Goal: Task Accomplishment & Management: Complete application form

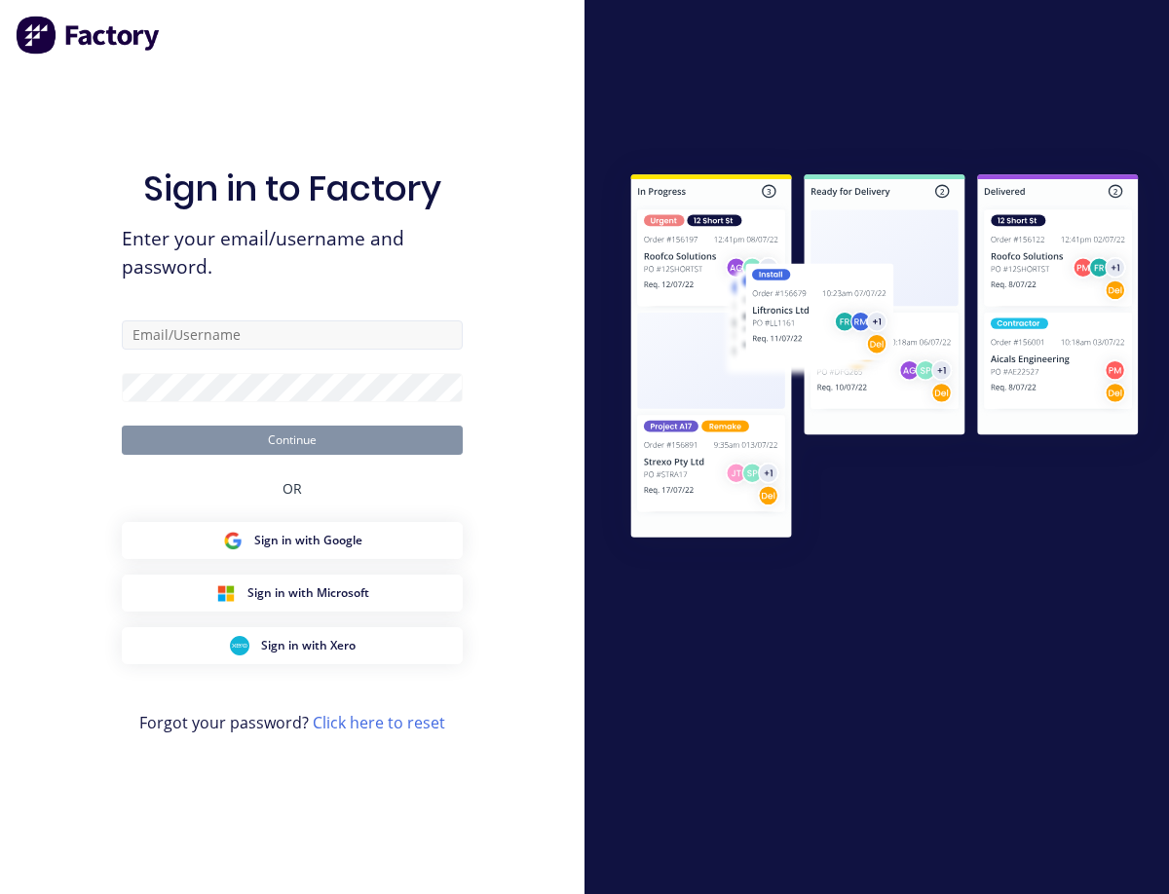
click at [206, 339] on input "text" at bounding box center [292, 334] width 341 height 29
click at [390, 335] on input "text" at bounding box center [292, 334] width 341 height 29
type input "[EMAIL_ADDRESS][DOMAIN_NAME]"
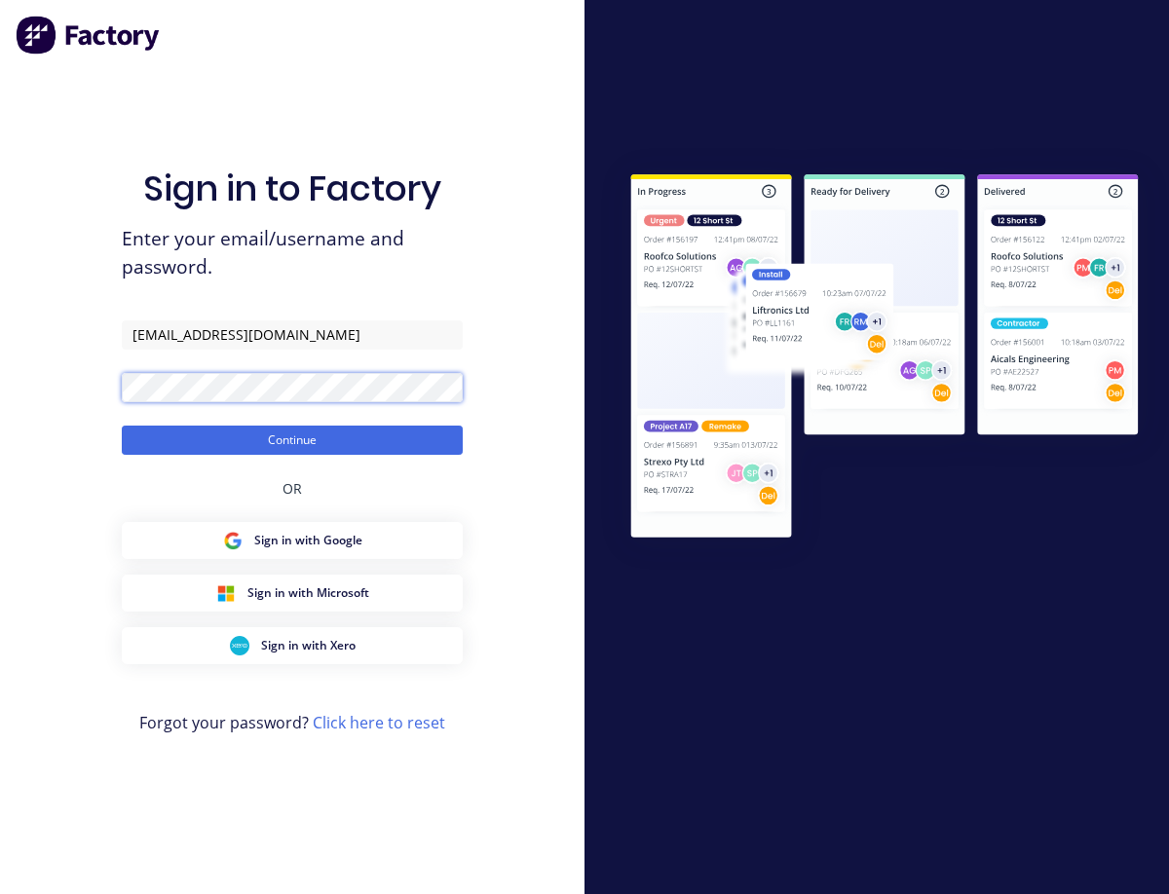
click at [122, 426] on button "Continue" at bounding box center [292, 440] width 341 height 29
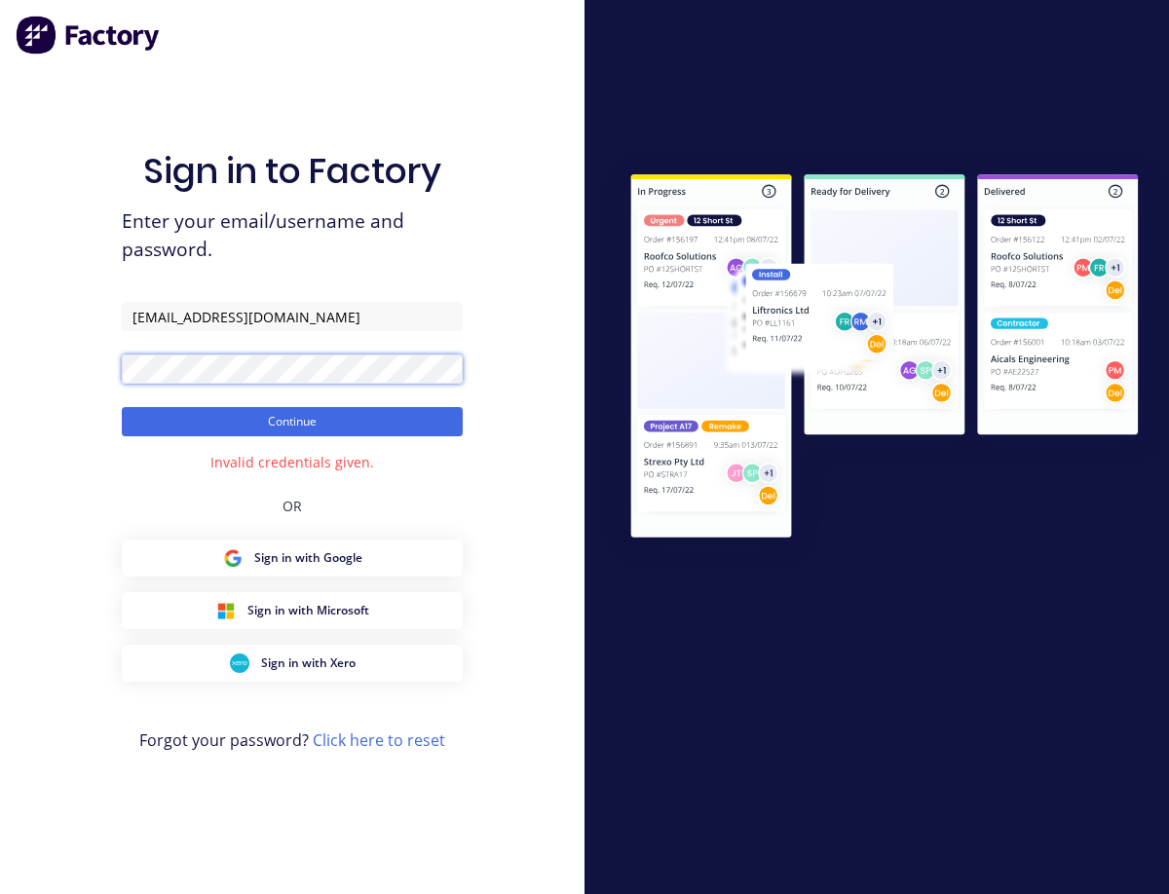
click at [106, 377] on div "Sign in to Factory Enter your email/username and password. [EMAIL_ADDRESS][DOMA…" at bounding box center [292, 447] width 584 height 894
click at [501, 321] on div "Sign in to Factory Enter your email/username and password. [EMAIL_ADDRESS][DOMA…" at bounding box center [292, 447] width 584 height 894
click at [114, 364] on div "Sign in to Factory Enter your email/username and password. [EMAIL_ADDRESS][DOMA…" at bounding box center [292, 447] width 584 height 894
click at [122, 407] on button "Continue" at bounding box center [292, 421] width 341 height 29
click at [43, 364] on div "Sign in to Factory Enter your email/username and password. [EMAIL_ADDRESS][DOMA…" at bounding box center [292, 447] width 584 height 894
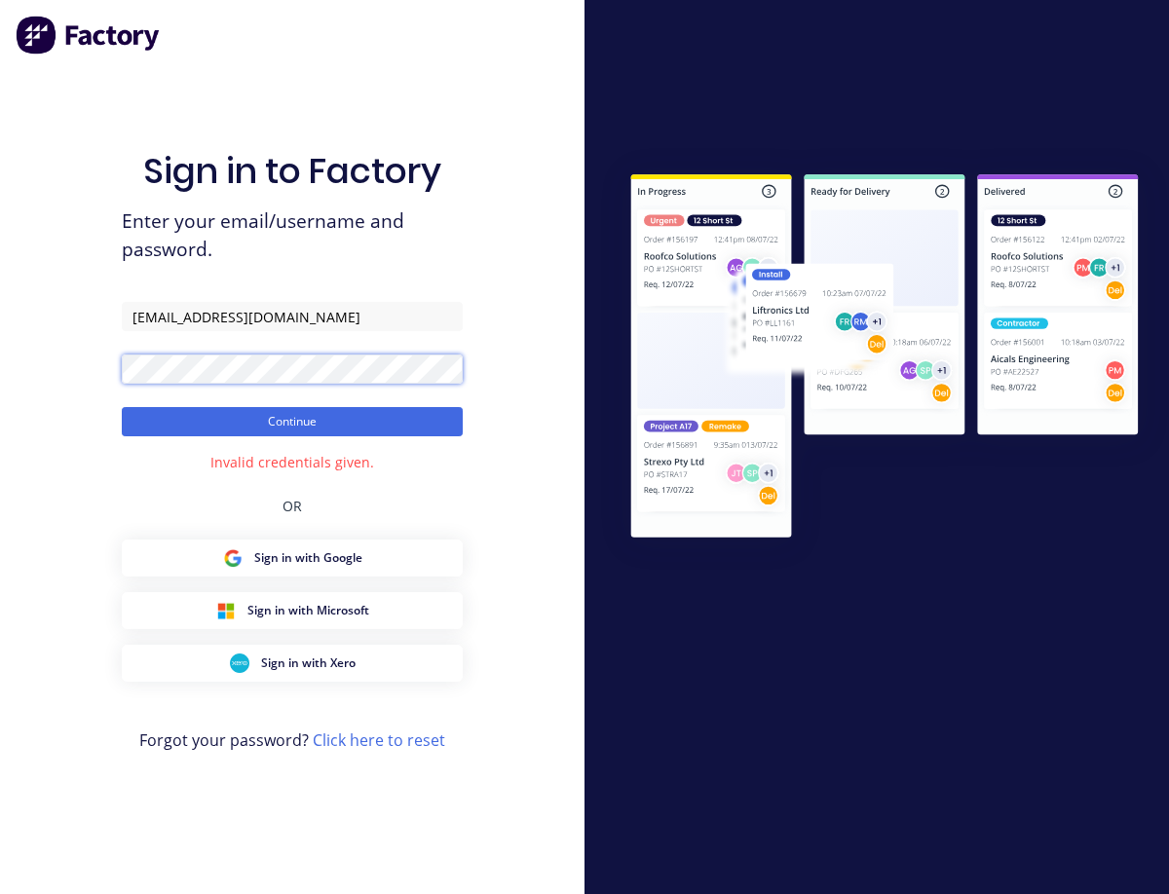
click at [122, 407] on button "Continue" at bounding box center [292, 421] width 341 height 29
click at [47, 369] on div "Sign in to Factory Enter your email/username and password. [EMAIL_ADDRESS][DOMA…" at bounding box center [292, 447] width 584 height 894
click at [122, 407] on button "Continue" at bounding box center [292, 421] width 341 height 29
click at [381, 744] on link "Click here to reset" at bounding box center [379, 739] width 132 height 21
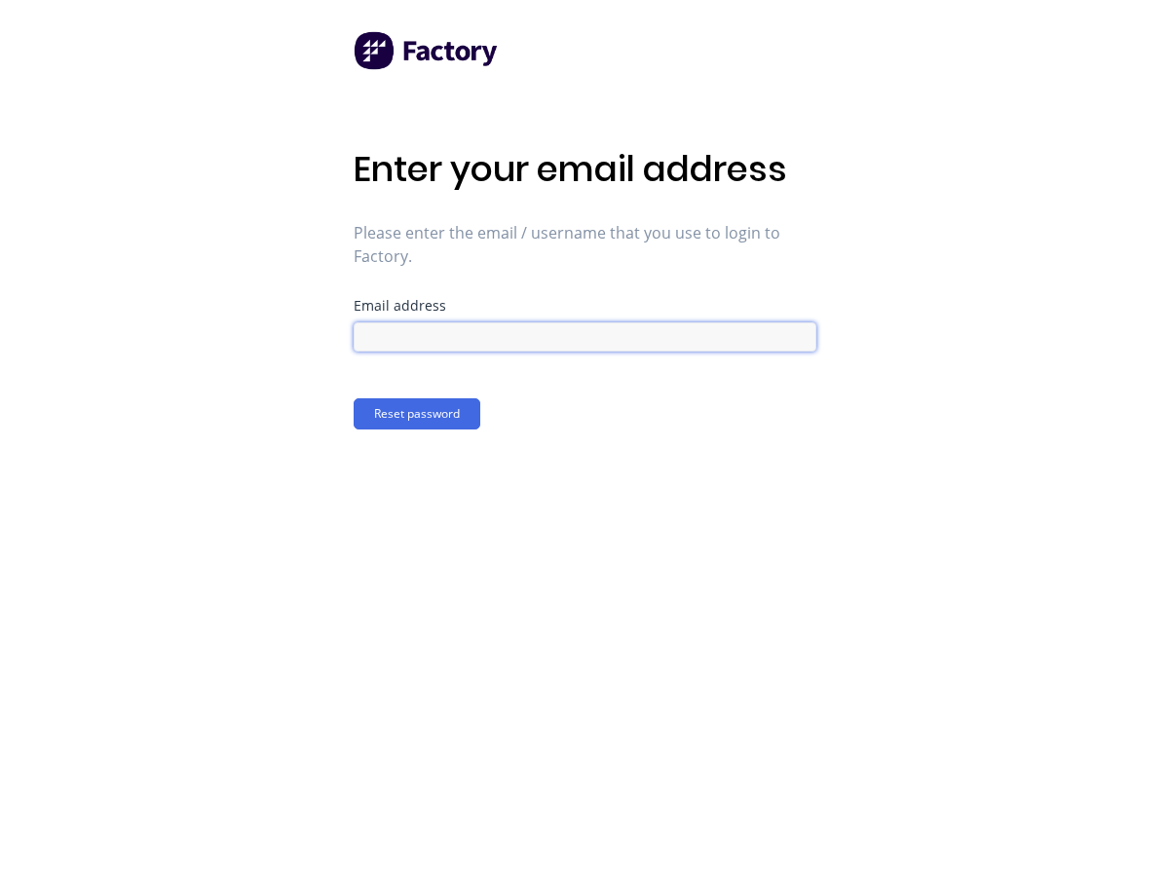
click at [515, 351] on input at bounding box center [584, 336] width 463 height 29
type input "[EMAIL_ADDRESS][DOMAIN_NAME]"
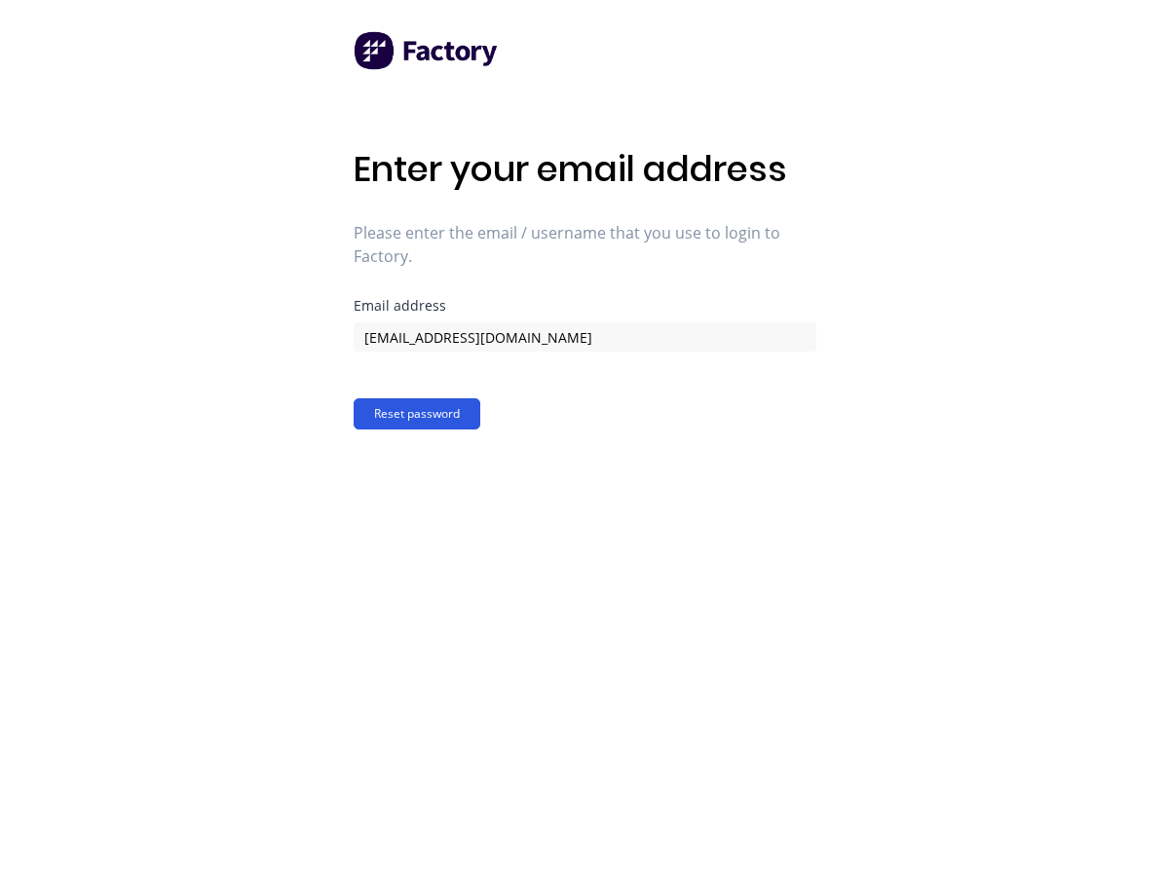
click at [447, 416] on button "Reset password" at bounding box center [416, 413] width 127 height 31
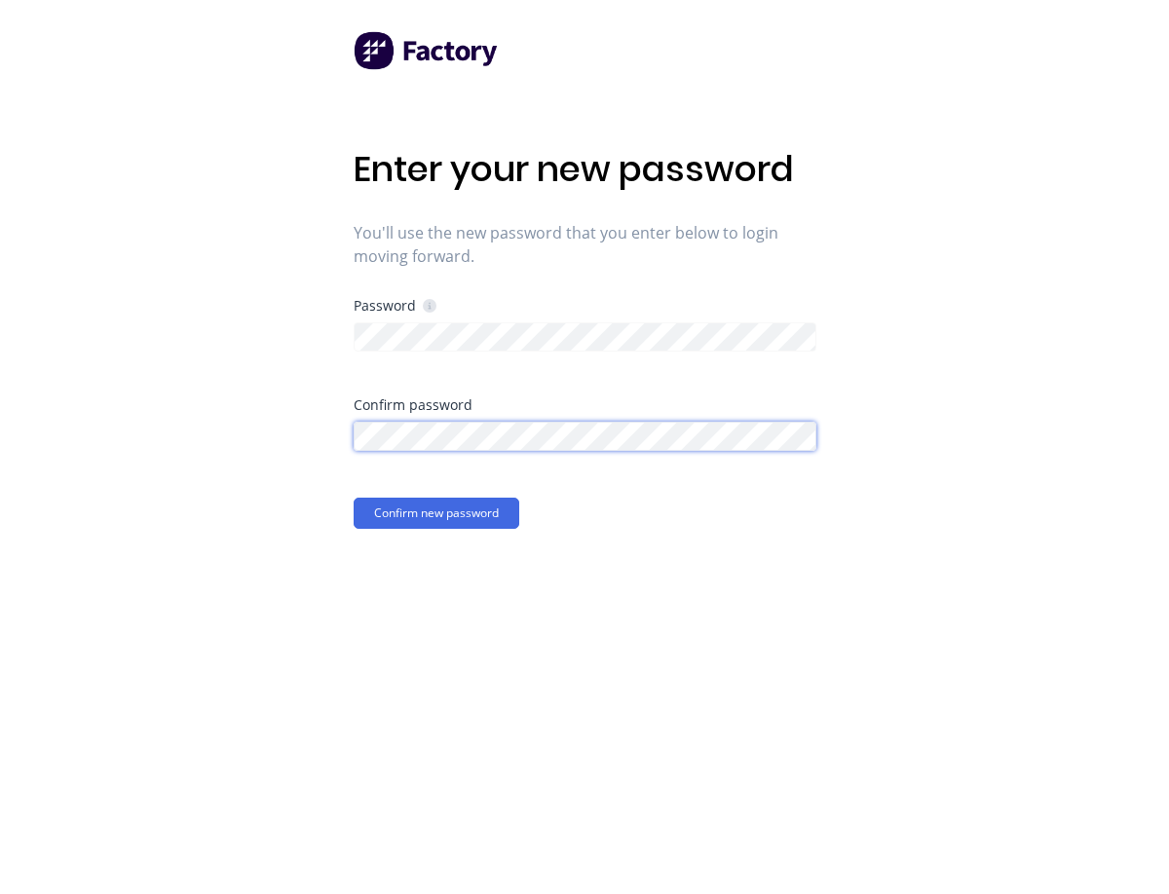
click at [353, 498] on button "Confirm new password" at bounding box center [436, 513] width 166 height 31
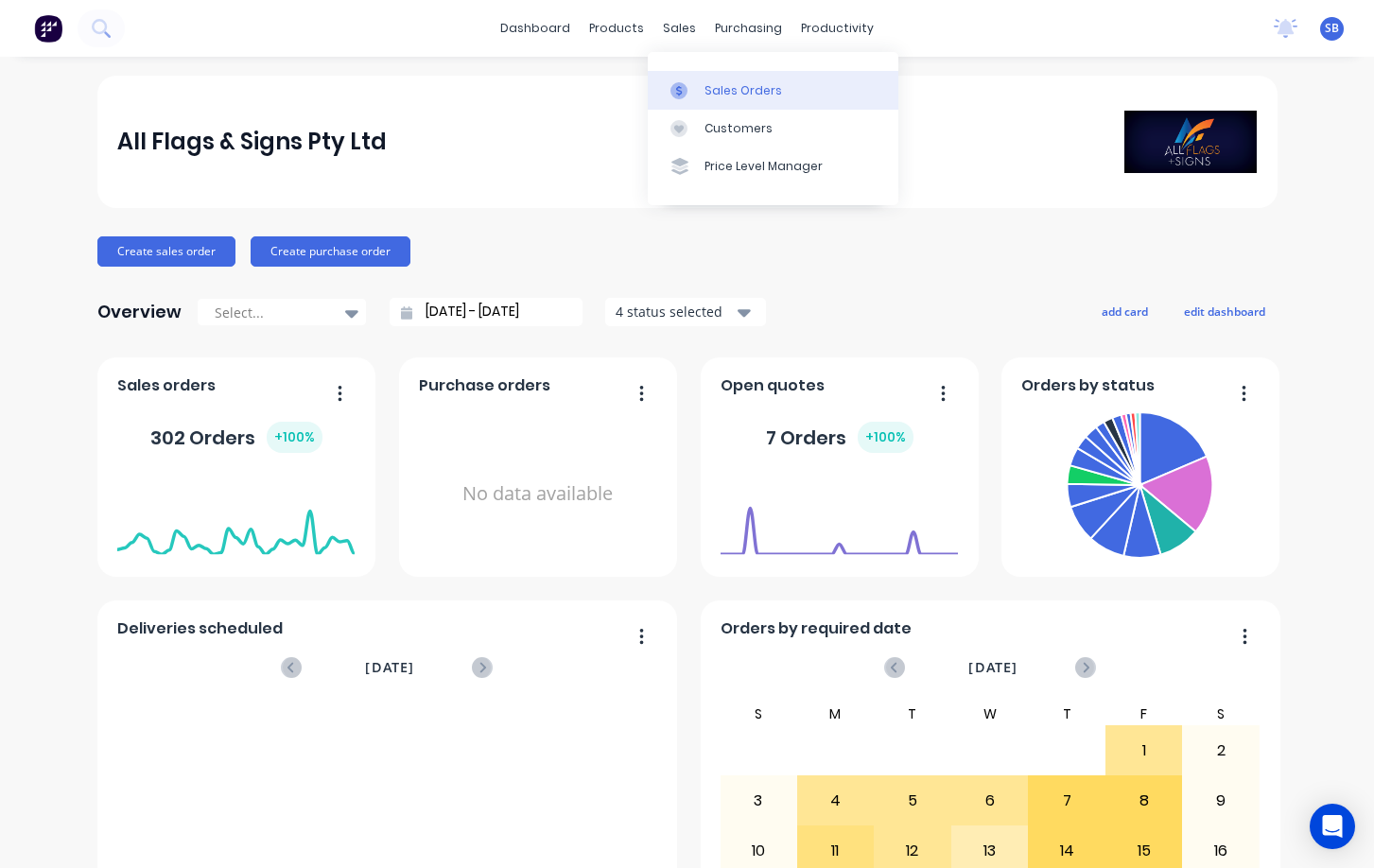
click at [705, 88] on div "Sales Orders" at bounding box center [743, 91] width 78 height 17
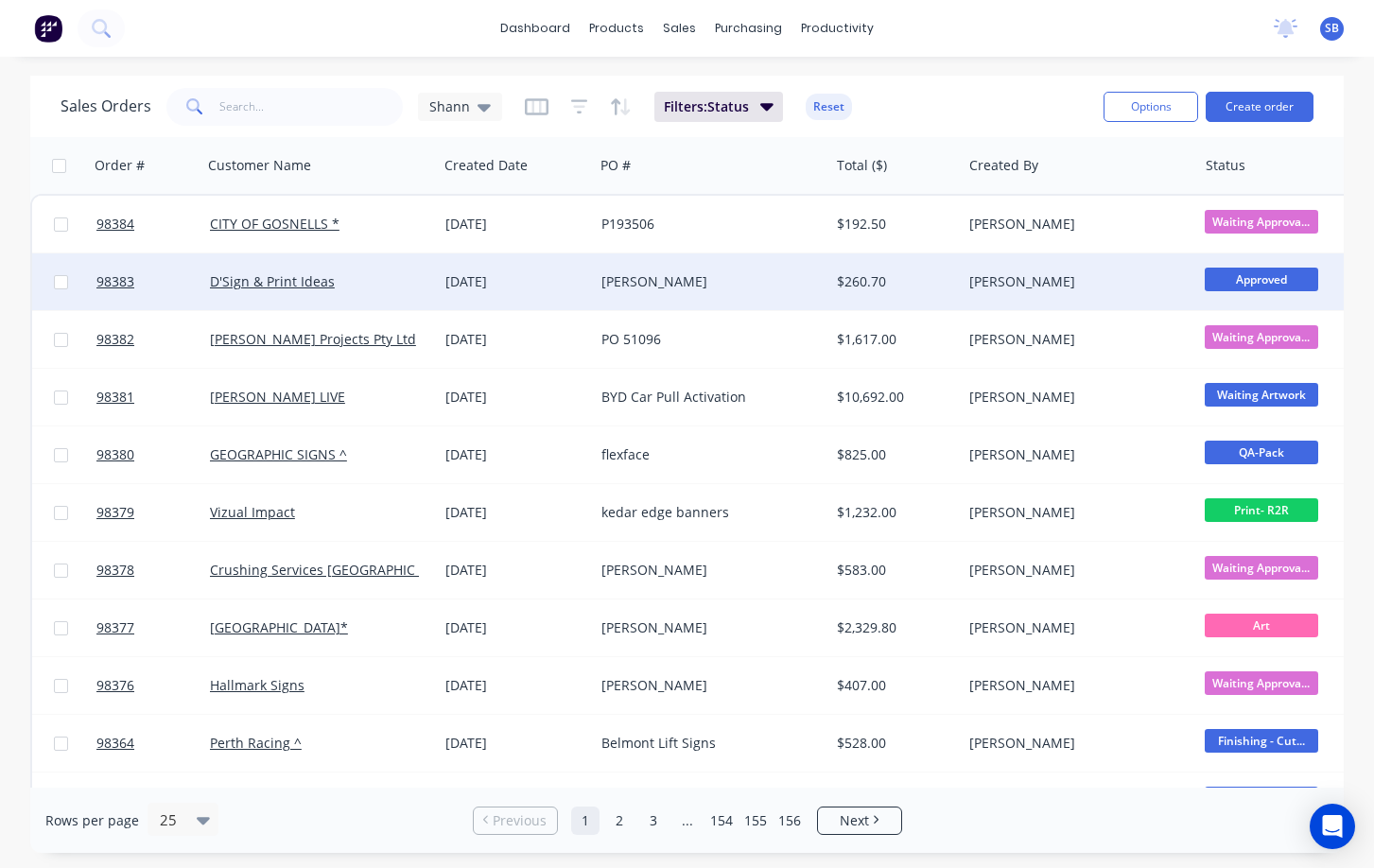
click at [707, 292] on div "Gil" at bounding box center [712, 282] width 235 height 56
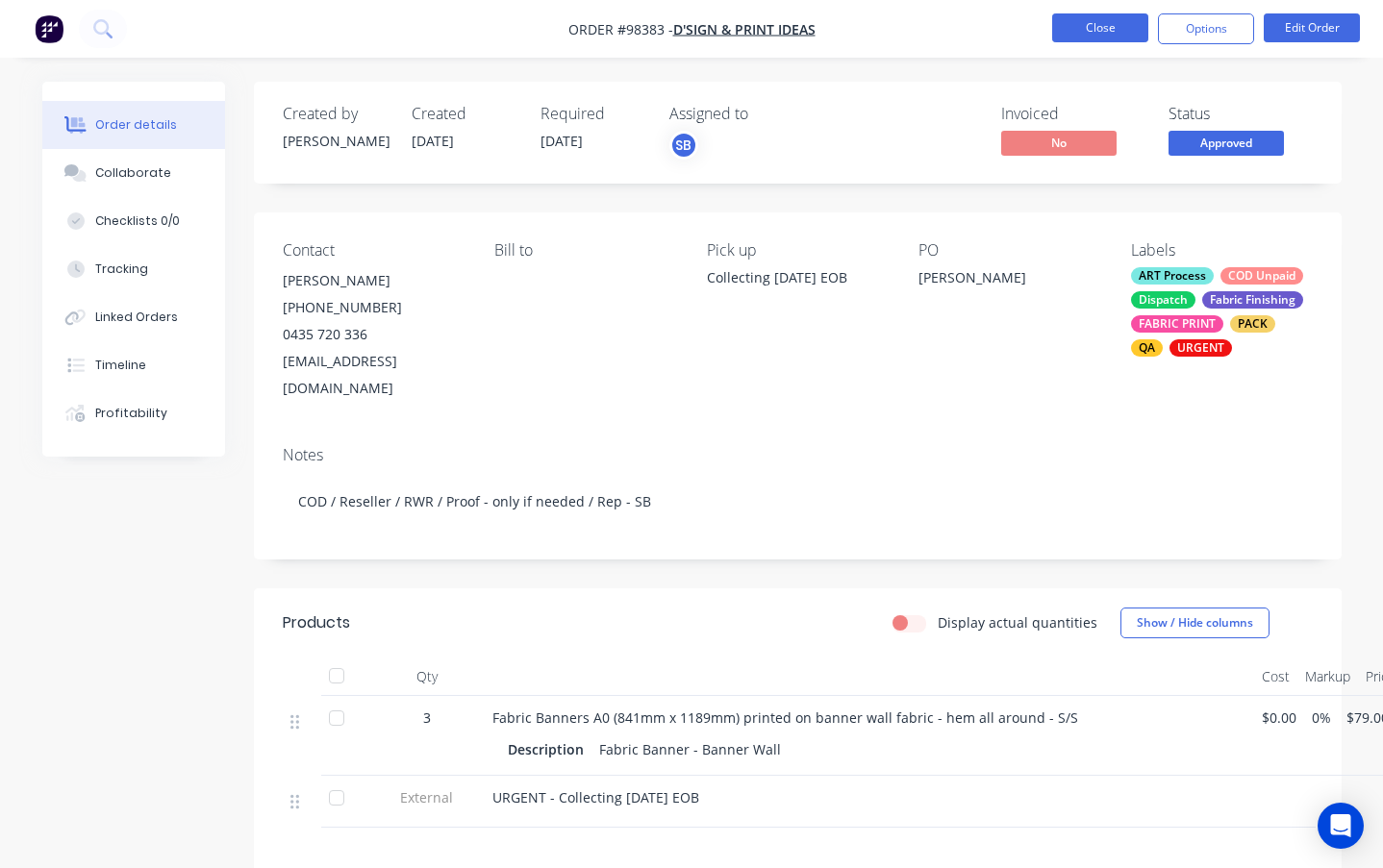
click at [1098, 29] on button "Close" at bounding box center [1099, 28] width 96 height 29
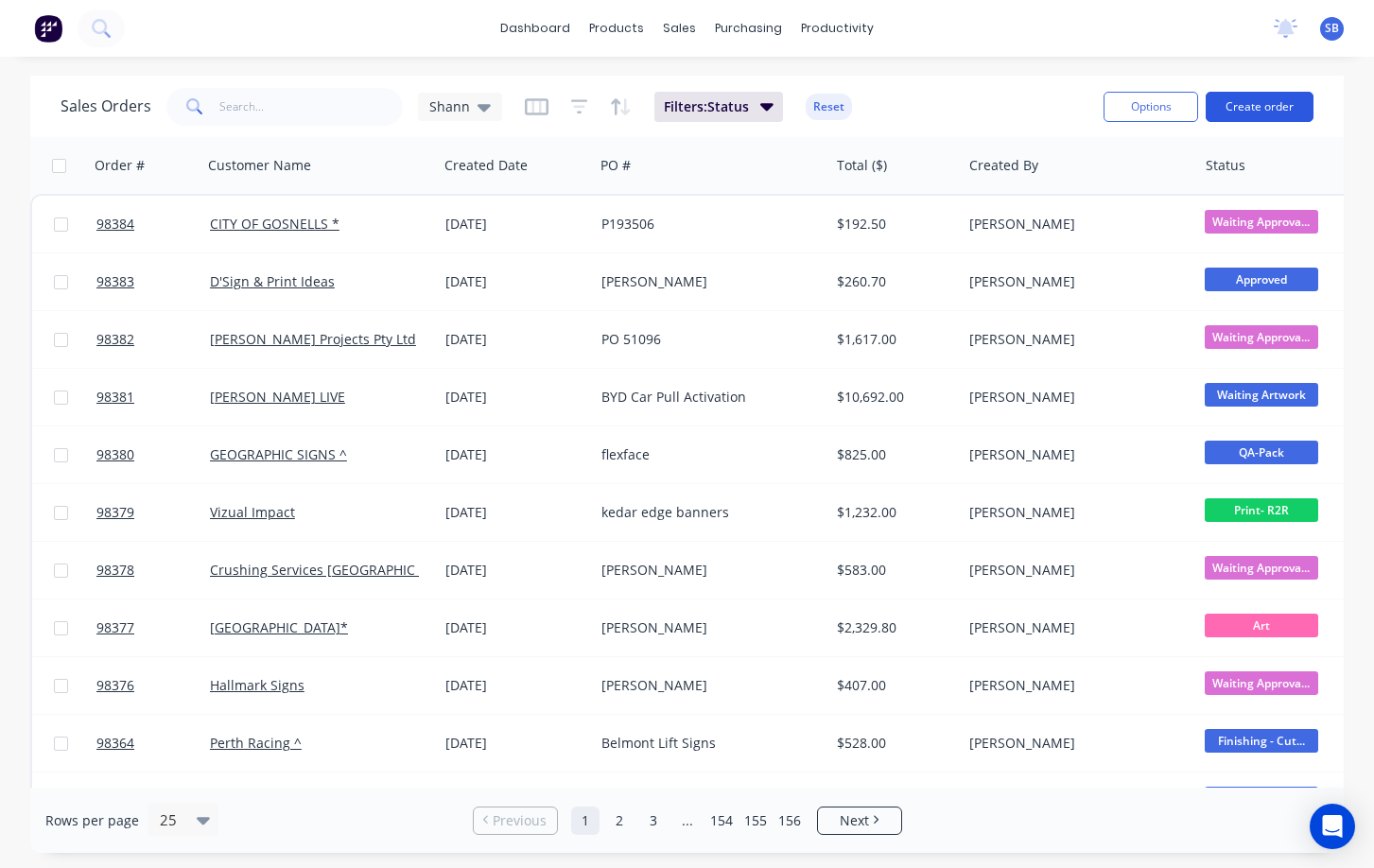
click at [1134, 106] on button "Create order" at bounding box center [1259, 106] width 108 height 30
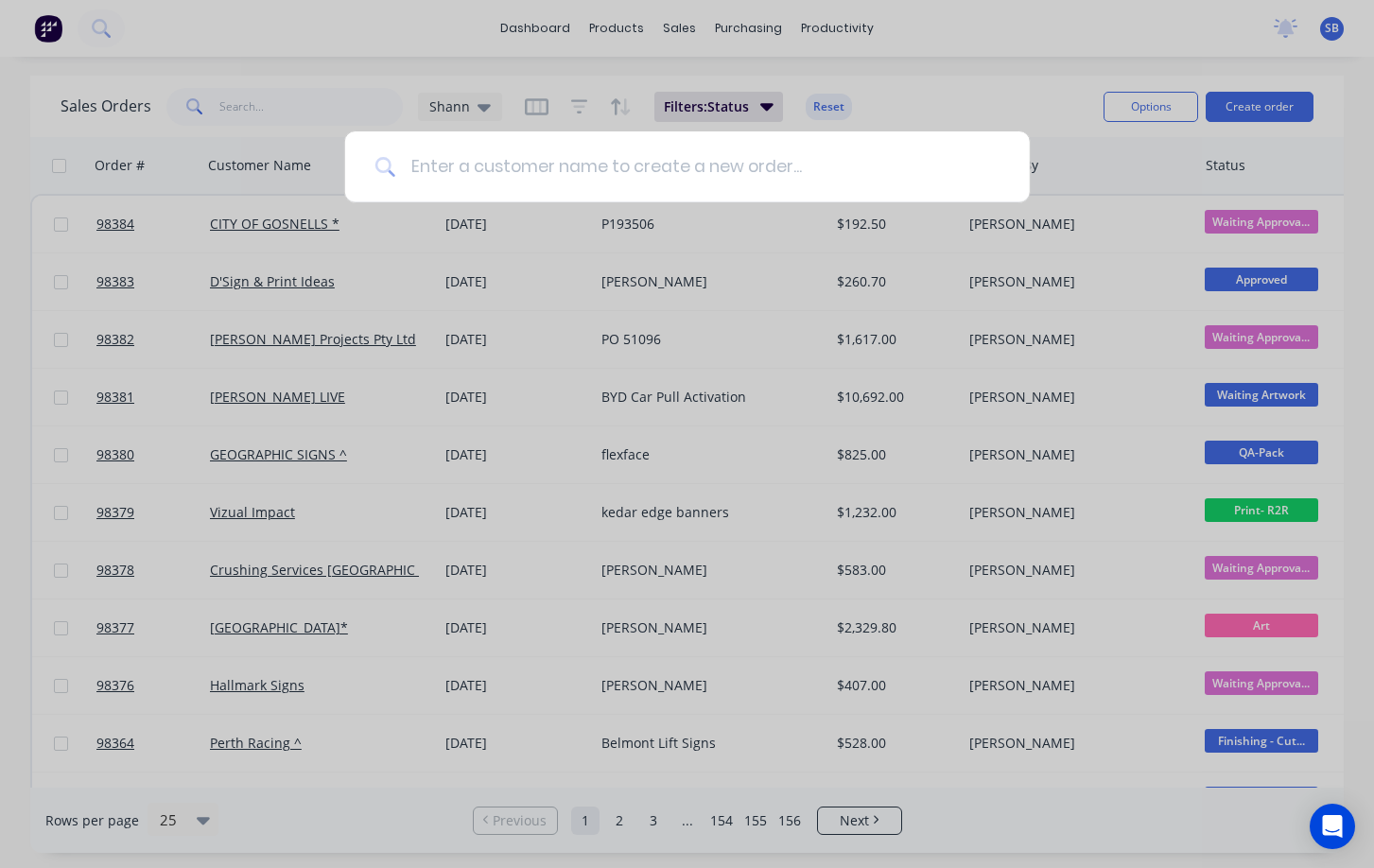
click at [601, 175] on input at bounding box center [697, 166] width 604 height 71
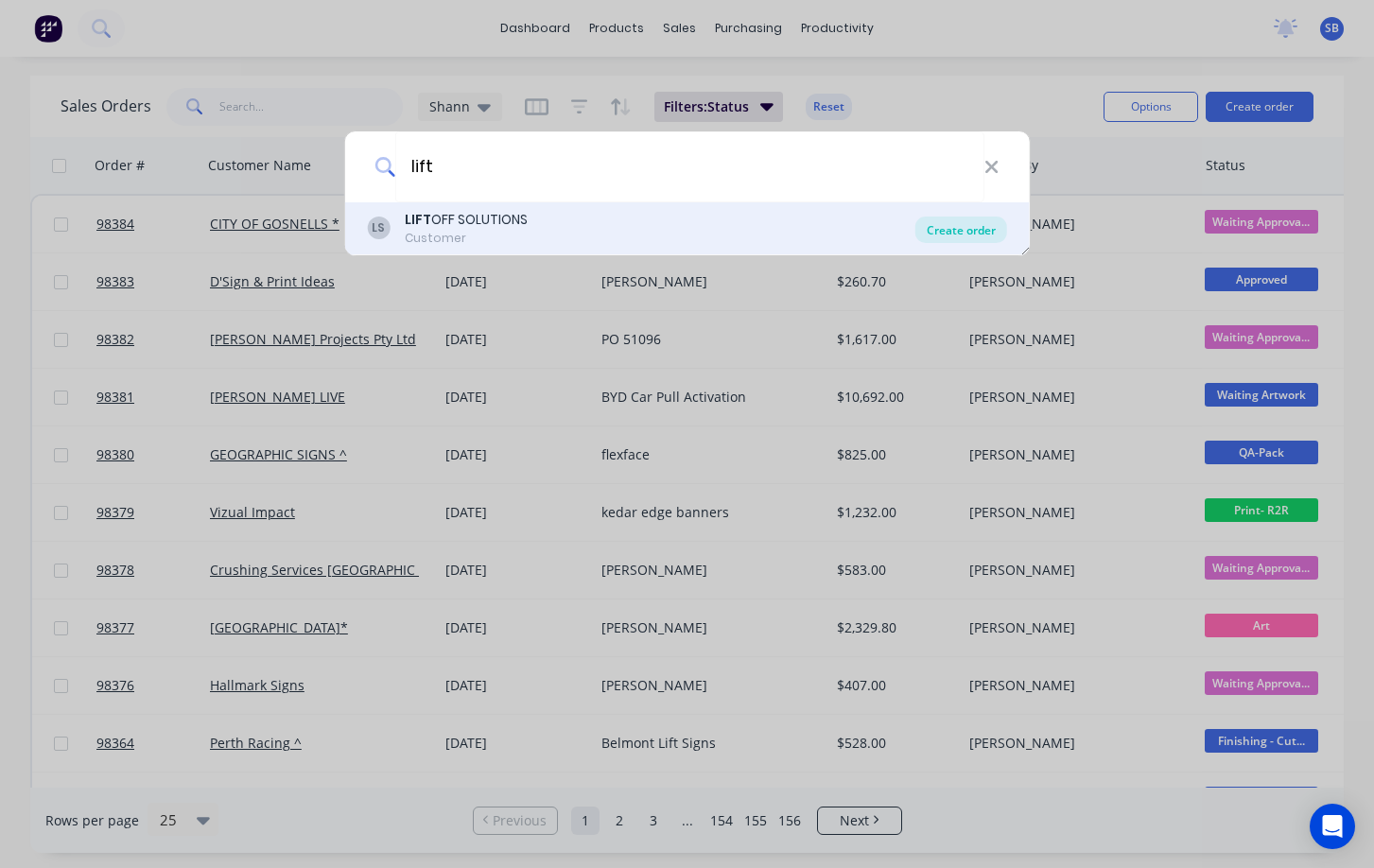
type input "lift"
click at [953, 235] on div "Create order" at bounding box center [961, 229] width 91 height 26
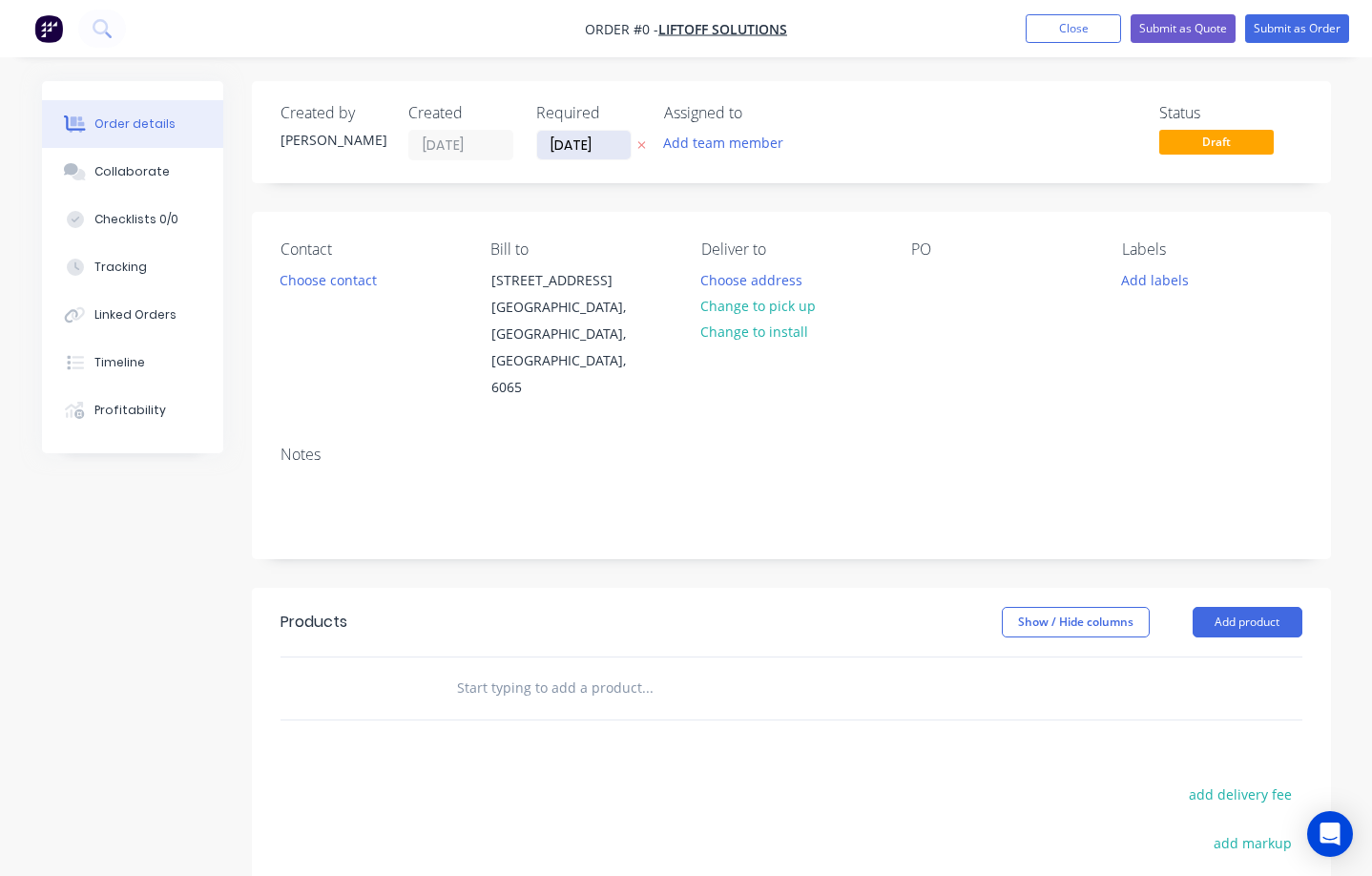
click at [593, 146] on input "28/08/25" at bounding box center [583, 144] width 93 height 28
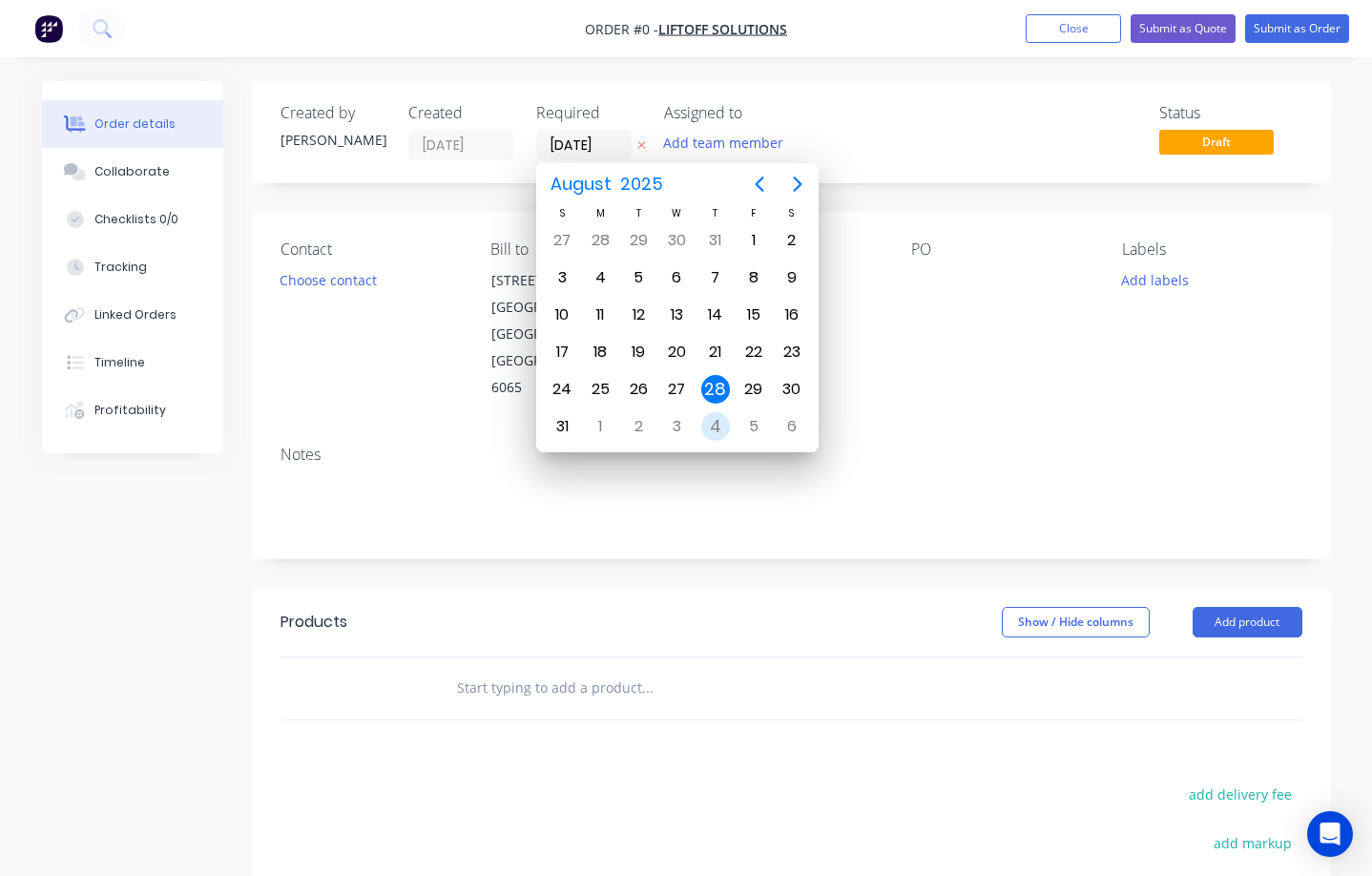
click at [721, 429] on div "4" at bounding box center [715, 426] width 28 height 28
type input "04/09/25"
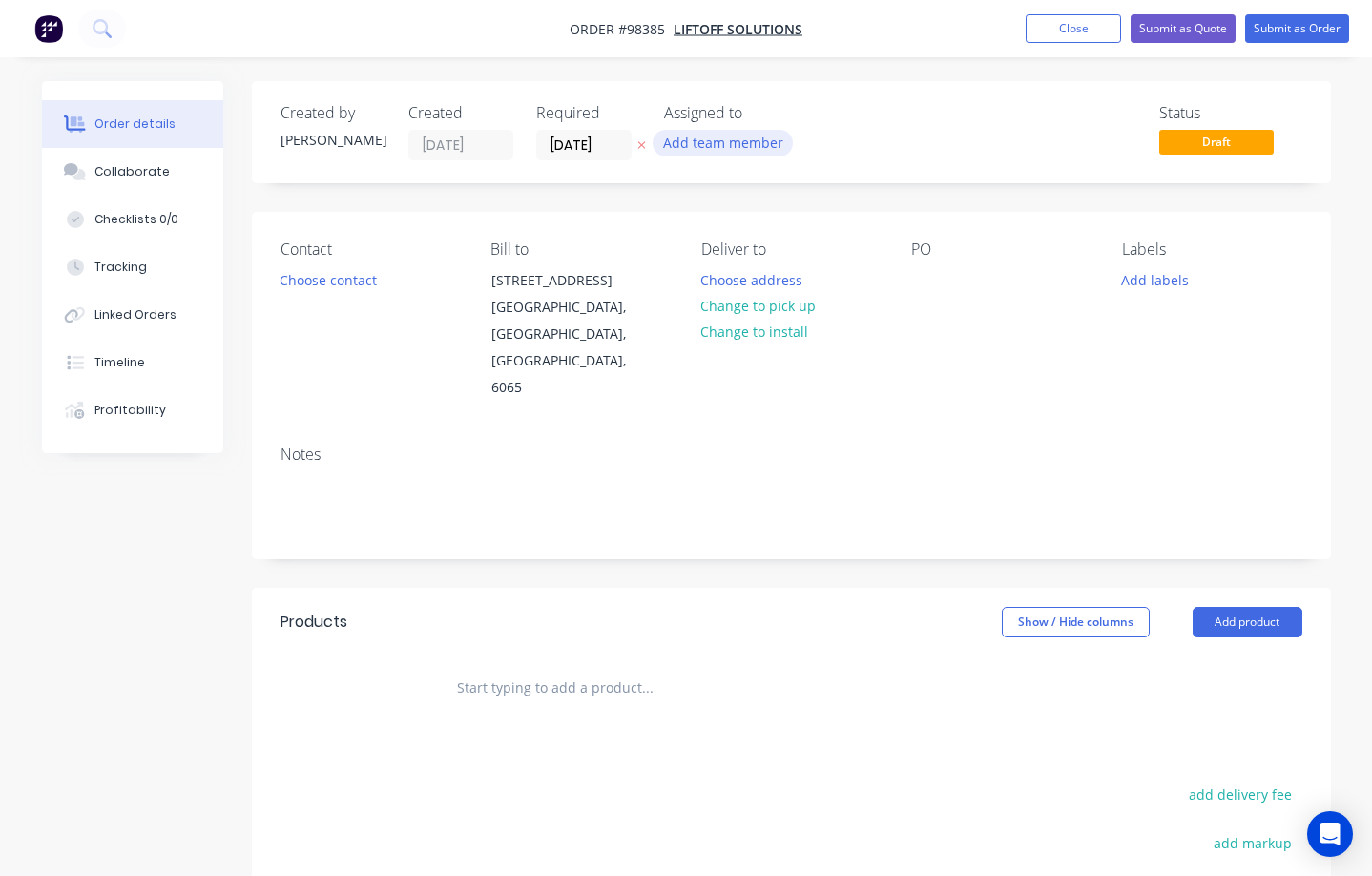
click at [766, 151] on button "Add team member" at bounding box center [722, 142] width 140 height 25
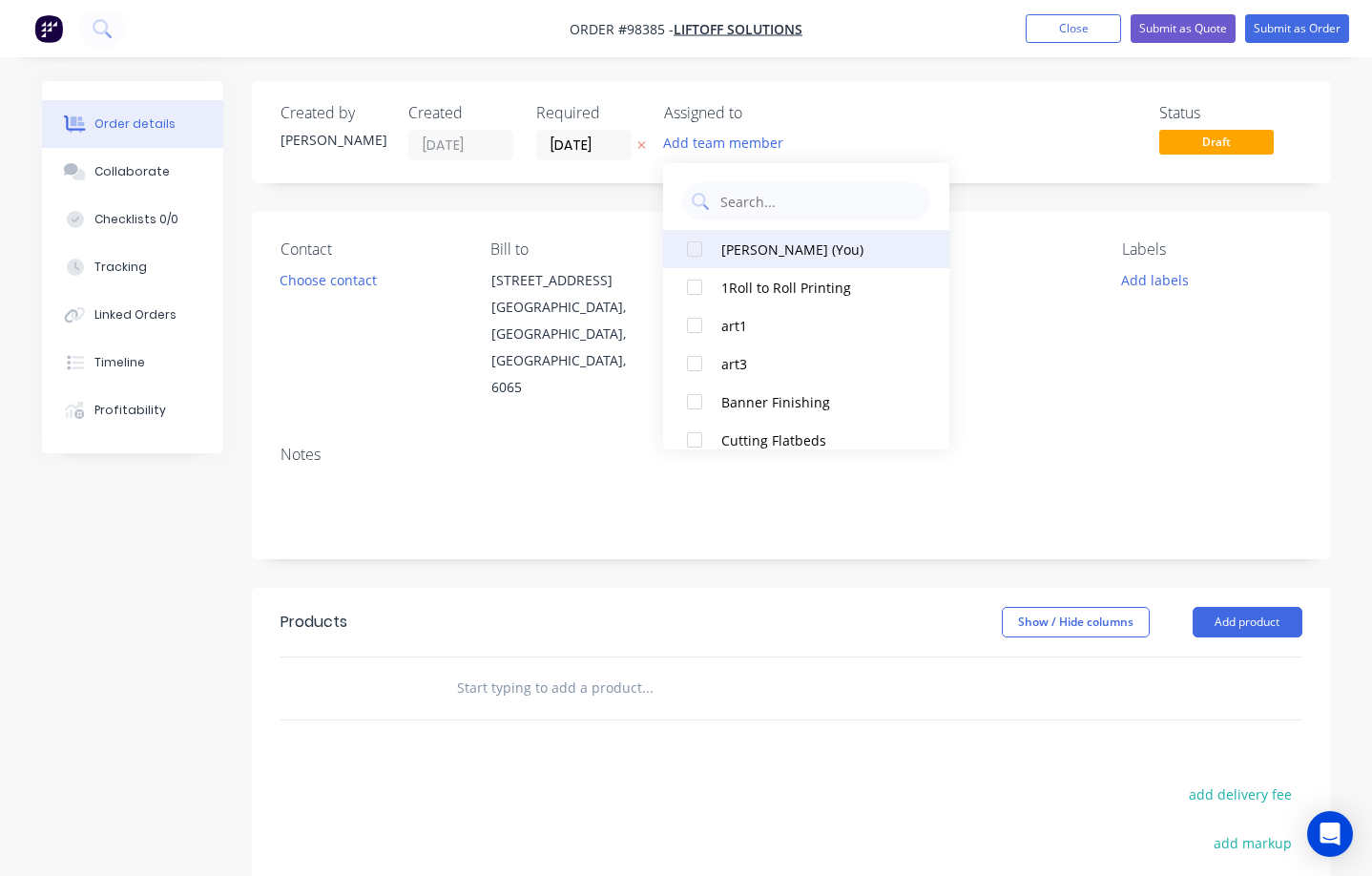
click at [778, 241] on div "Shannon Bowman (You)" at bounding box center [816, 249] width 191 height 20
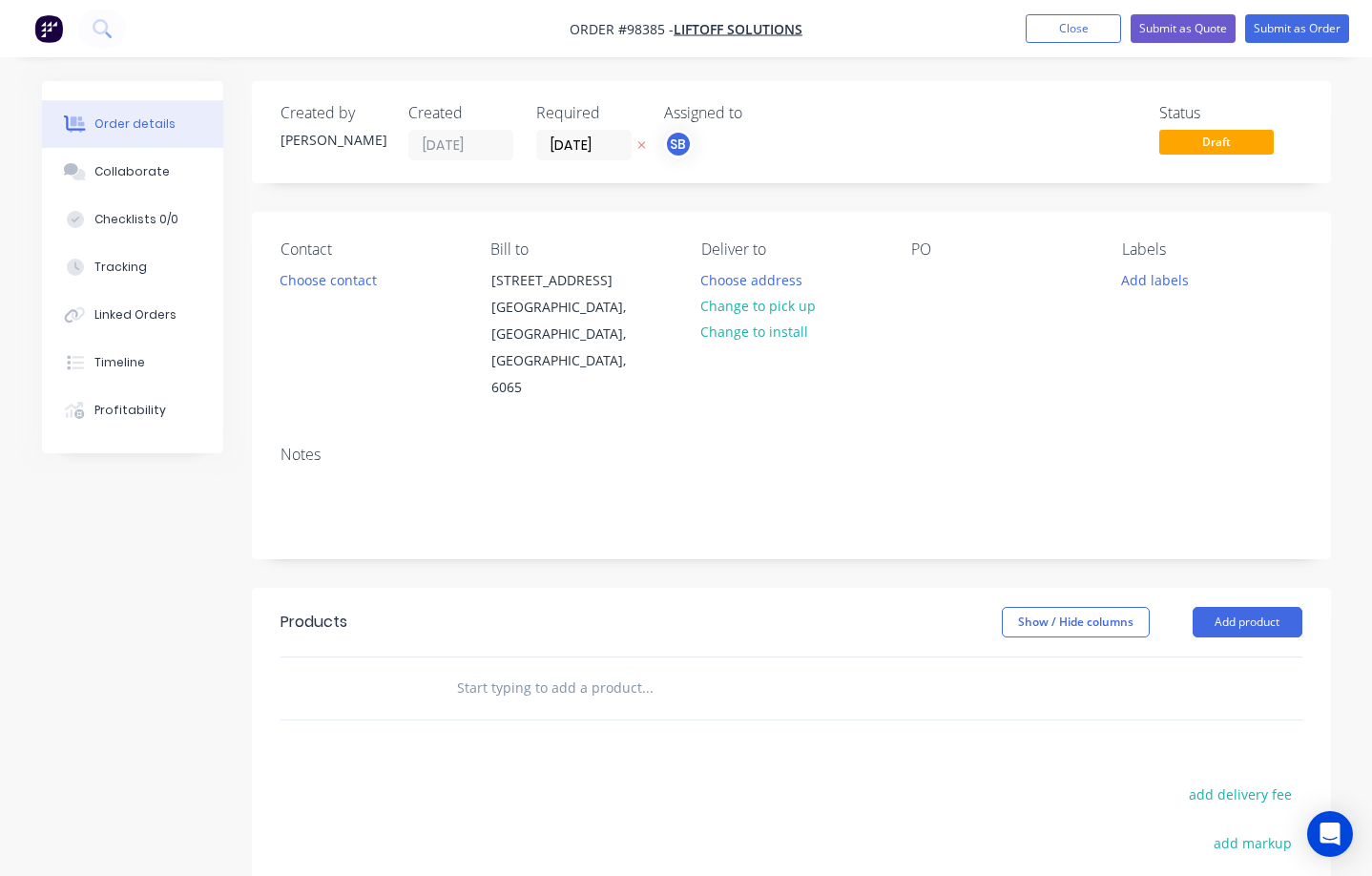
click at [416, 232] on div "Contact Choose contact Bill to 3/33 Dellamarta Road Wangara, Western Australia,…" at bounding box center [791, 320] width 1079 height 219
click at [330, 293] on div "Contact Choose contact" at bounding box center [370, 320] width 180 height 162
click at [337, 285] on button "Choose contact" at bounding box center [328, 279] width 118 height 25
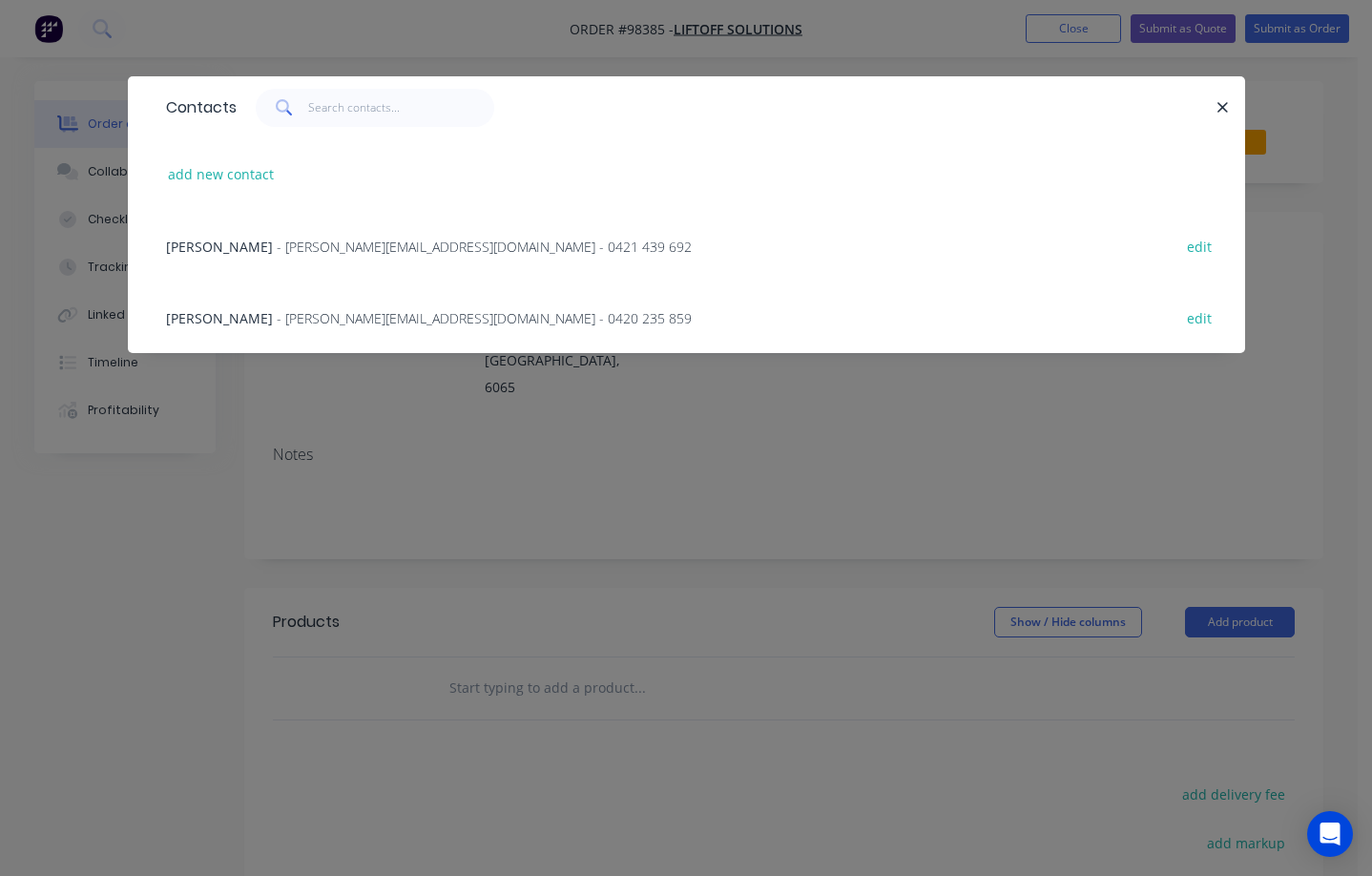
click at [342, 315] on span "- warren@liftoffsolutions.com.au - 0420 235 859" at bounding box center [484, 318] width 416 height 19
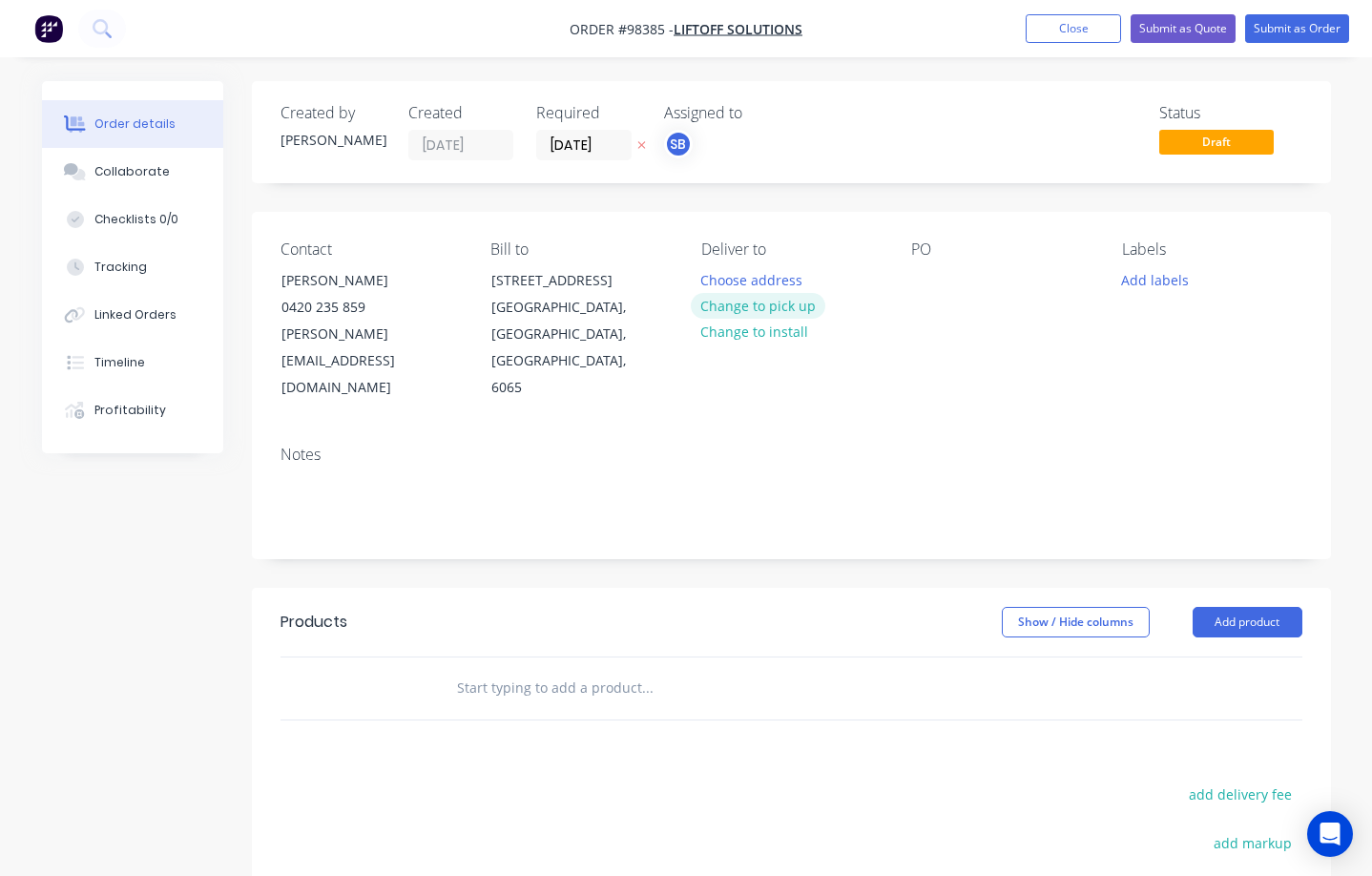
click at [738, 315] on button "Change to pick up" at bounding box center [759, 306] width 135 height 25
click at [725, 274] on div at bounding box center [716, 280] width 30 height 27
click at [915, 283] on div at bounding box center [926, 280] width 30 height 27
paste div
click at [1145, 282] on button "Add labels" at bounding box center [1155, 279] width 88 height 25
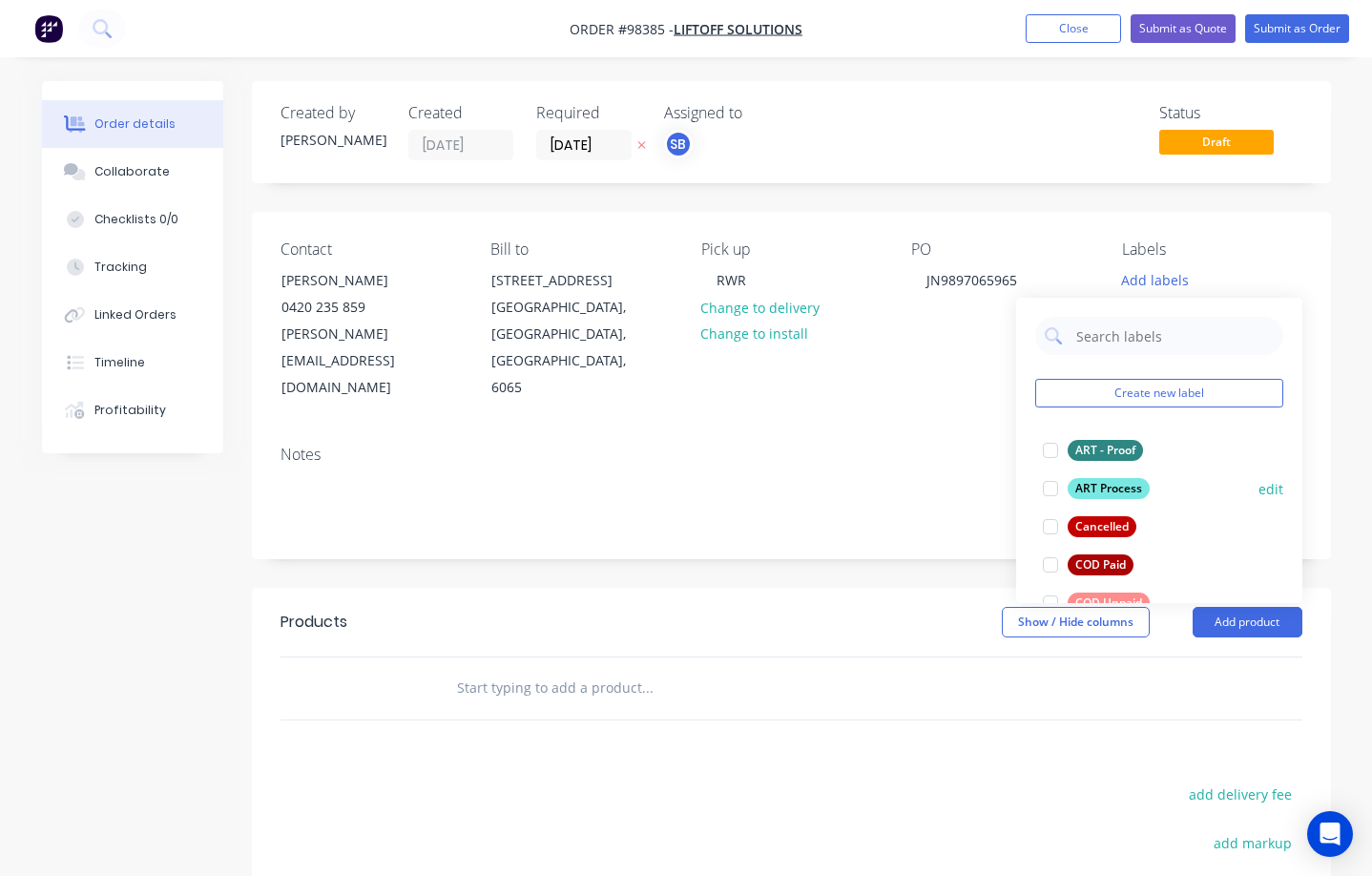
click at [1049, 489] on div at bounding box center [1051, 488] width 38 height 38
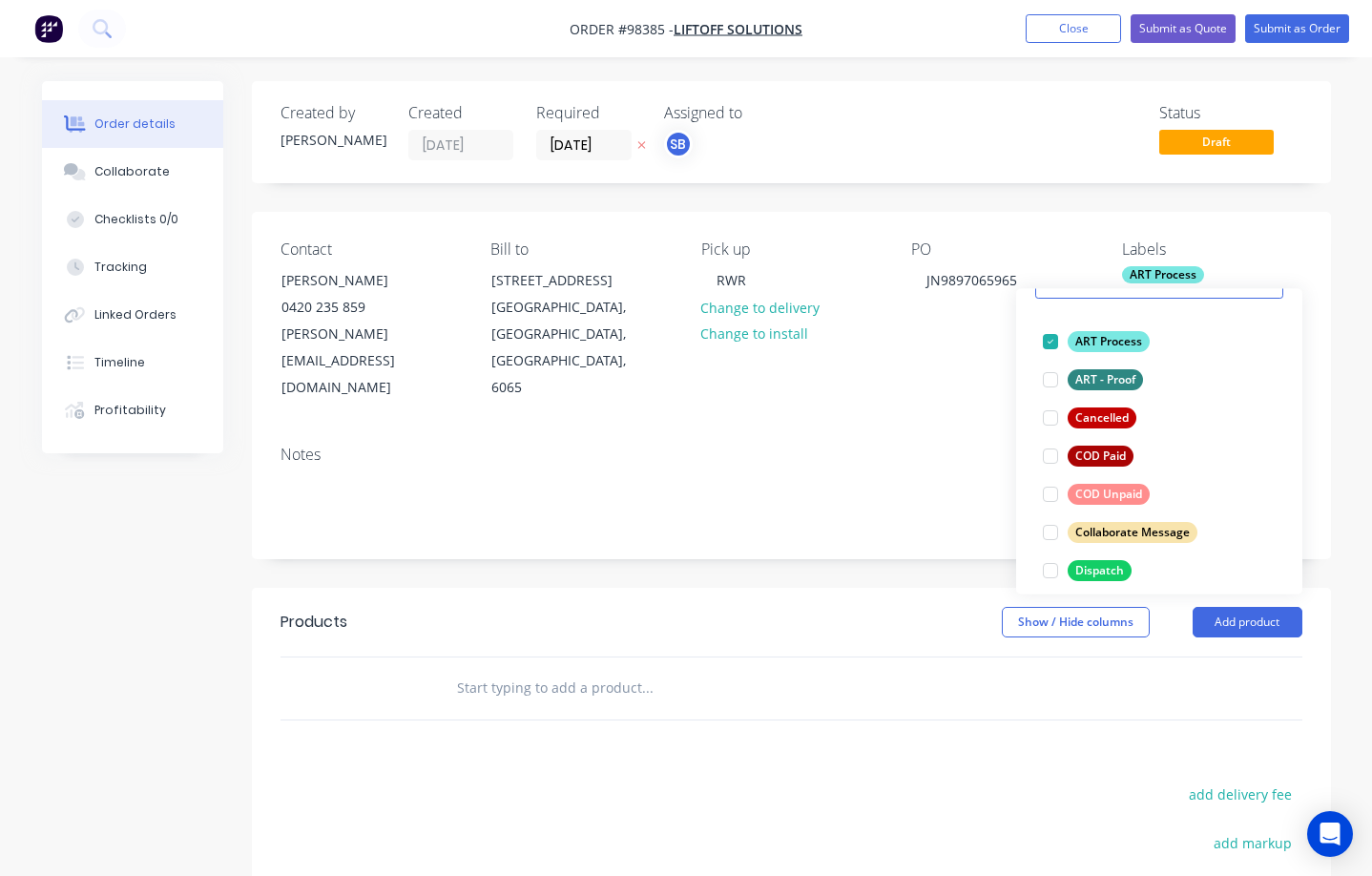
scroll to position [119, 0]
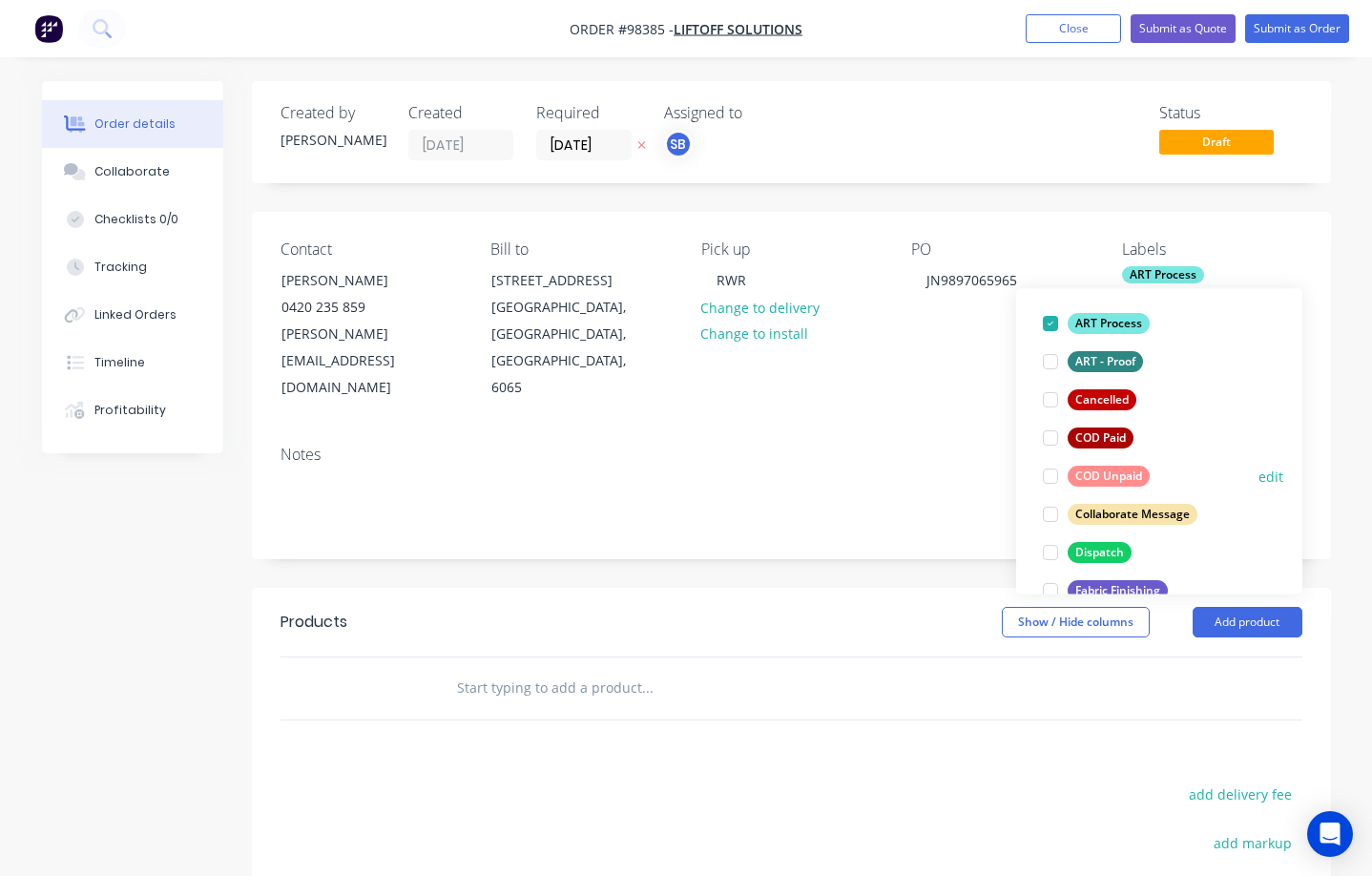
click at [1050, 479] on div at bounding box center [1051, 475] width 38 height 38
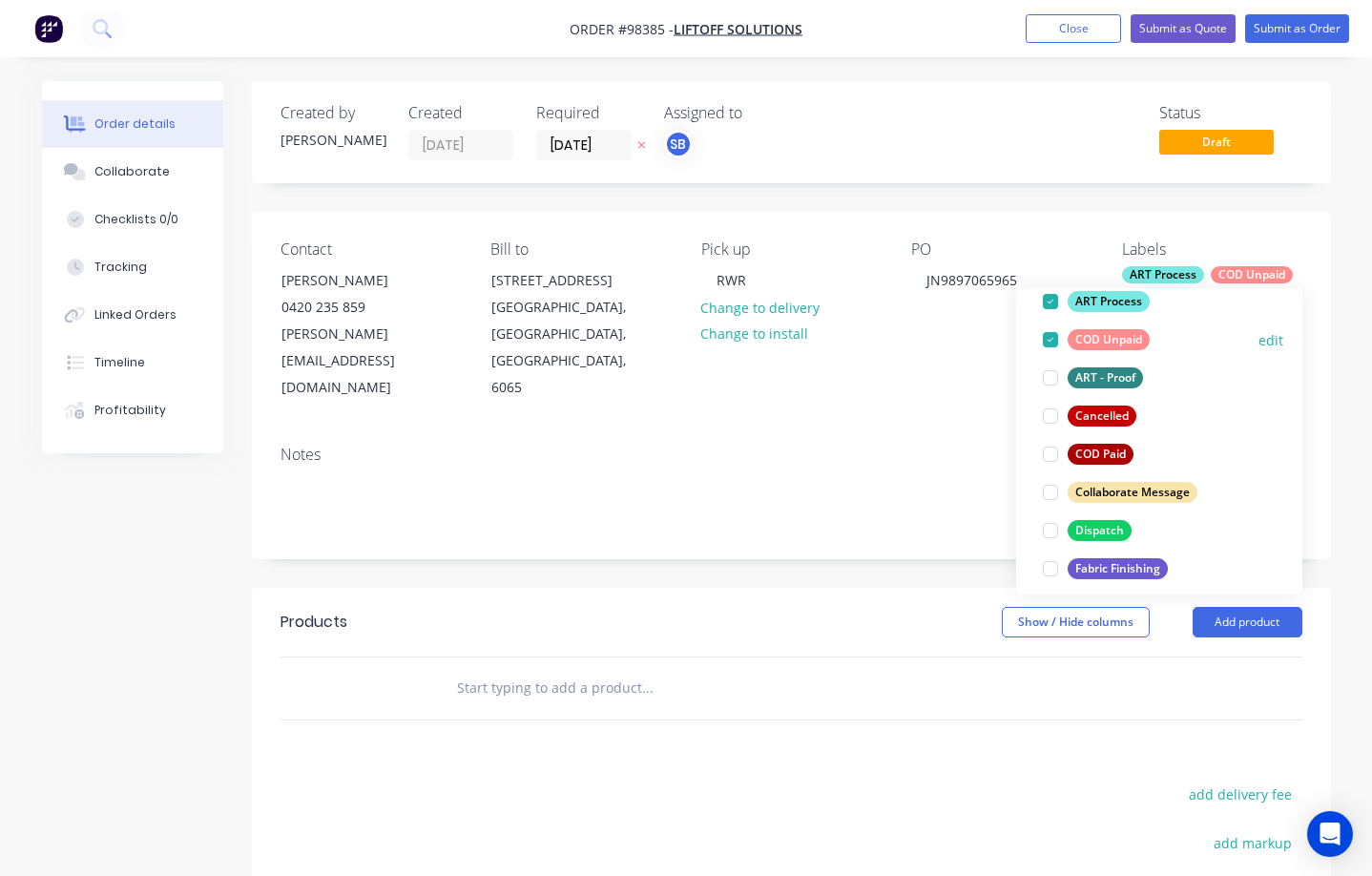
scroll to position [145, 0]
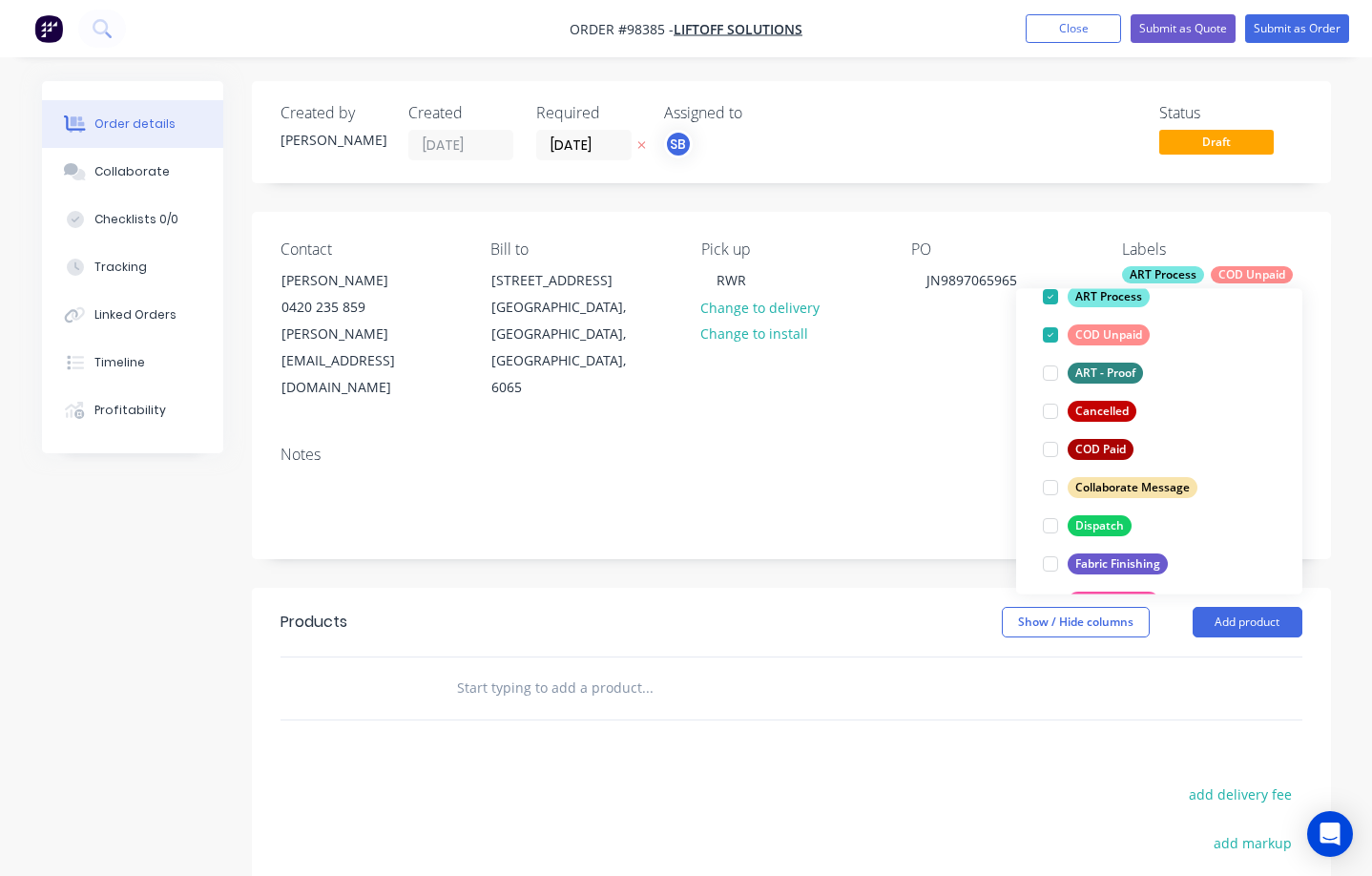
click at [901, 375] on div "Contact Warren Bredenhann 0420 235 859 warren@liftoffsolutions.com.au Bill to 3…" at bounding box center [791, 320] width 1079 height 219
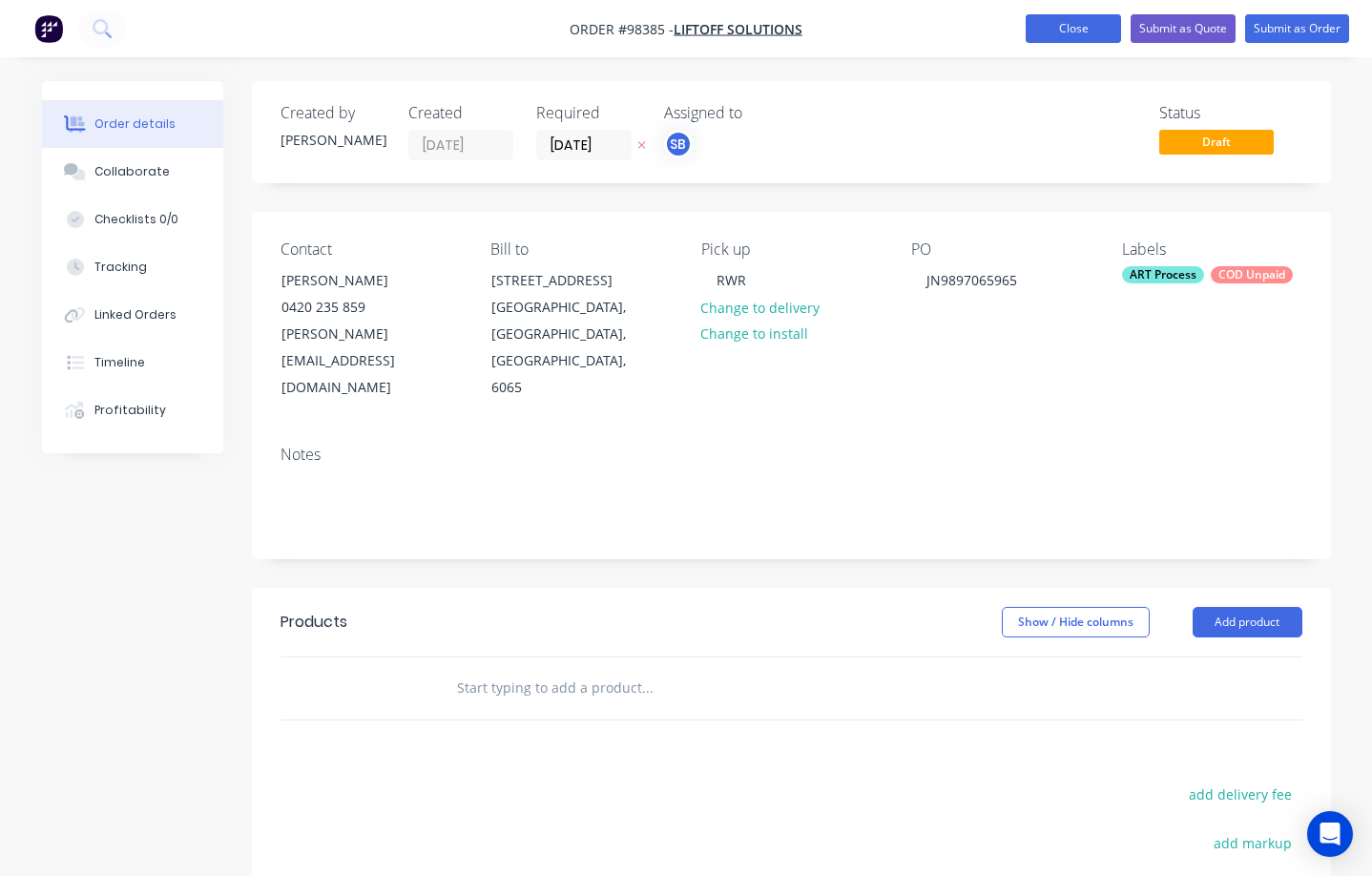
click at [1084, 32] on button "Close" at bounding box center [1073, 28] width 95 height 28
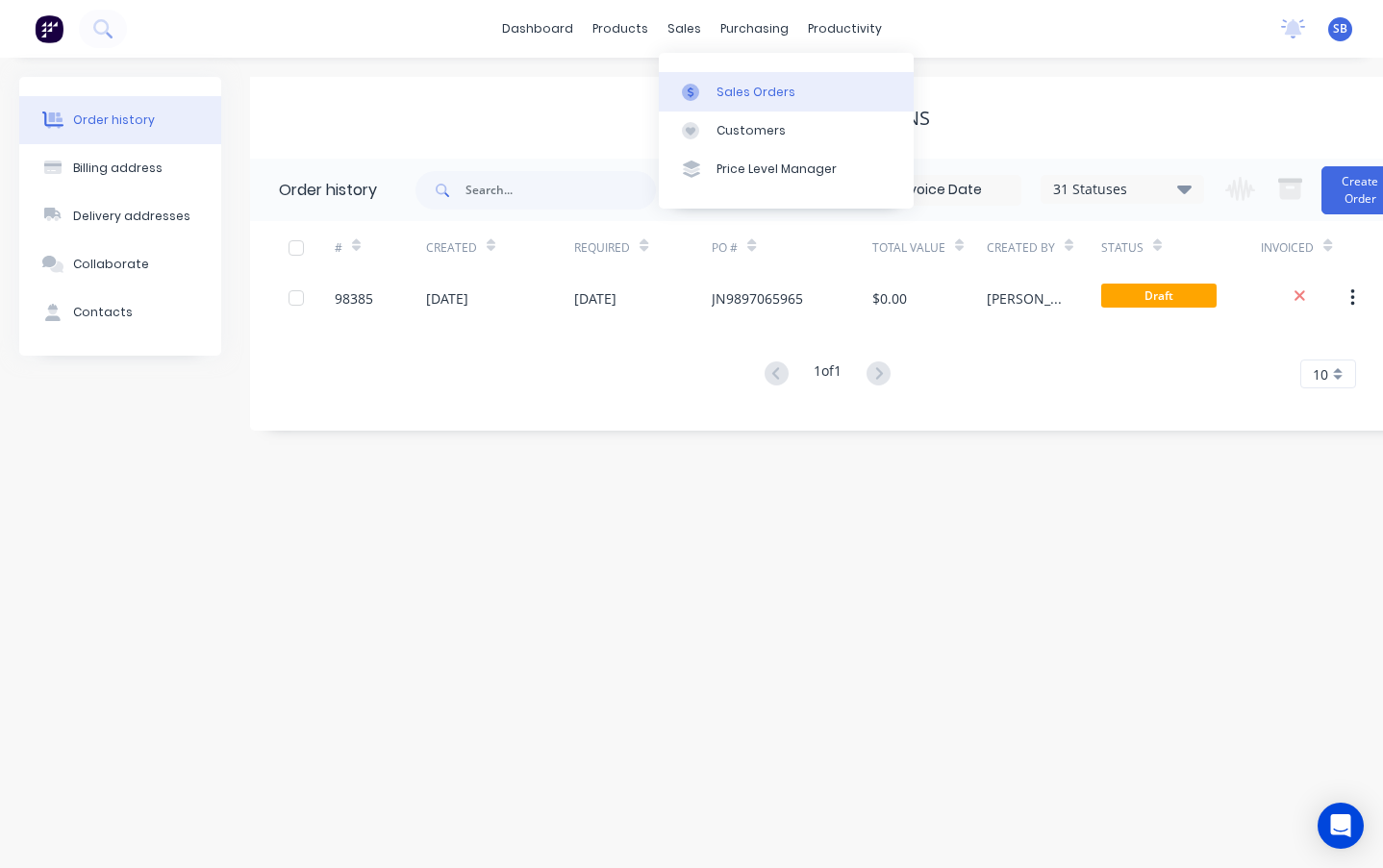
click at [749, 94] on div "Sales Orders" at bounding box center [756, 93] width 79 height 18
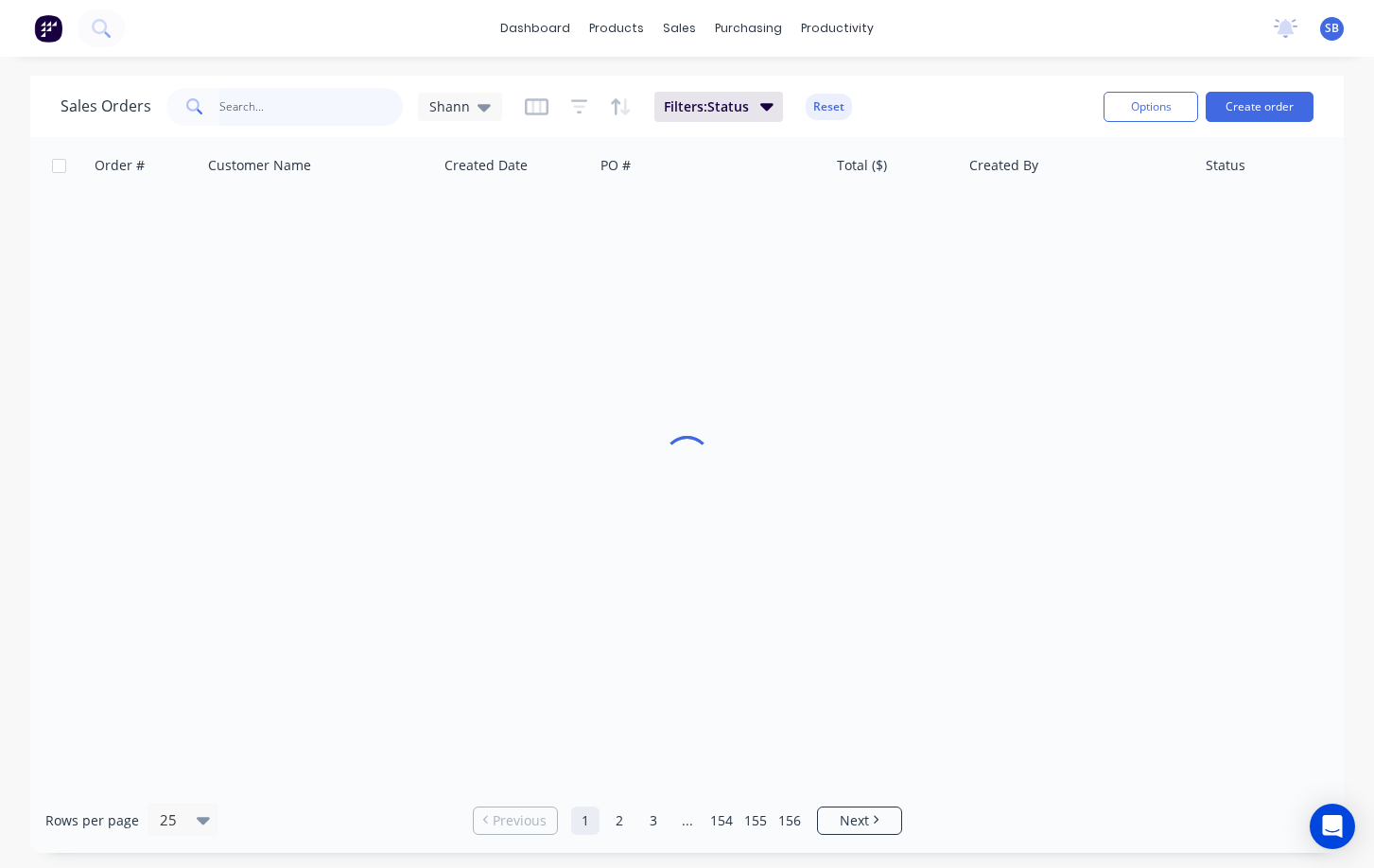
click at [321, 117] on input "text" at bounding box center [312, 107] width 184 height 38
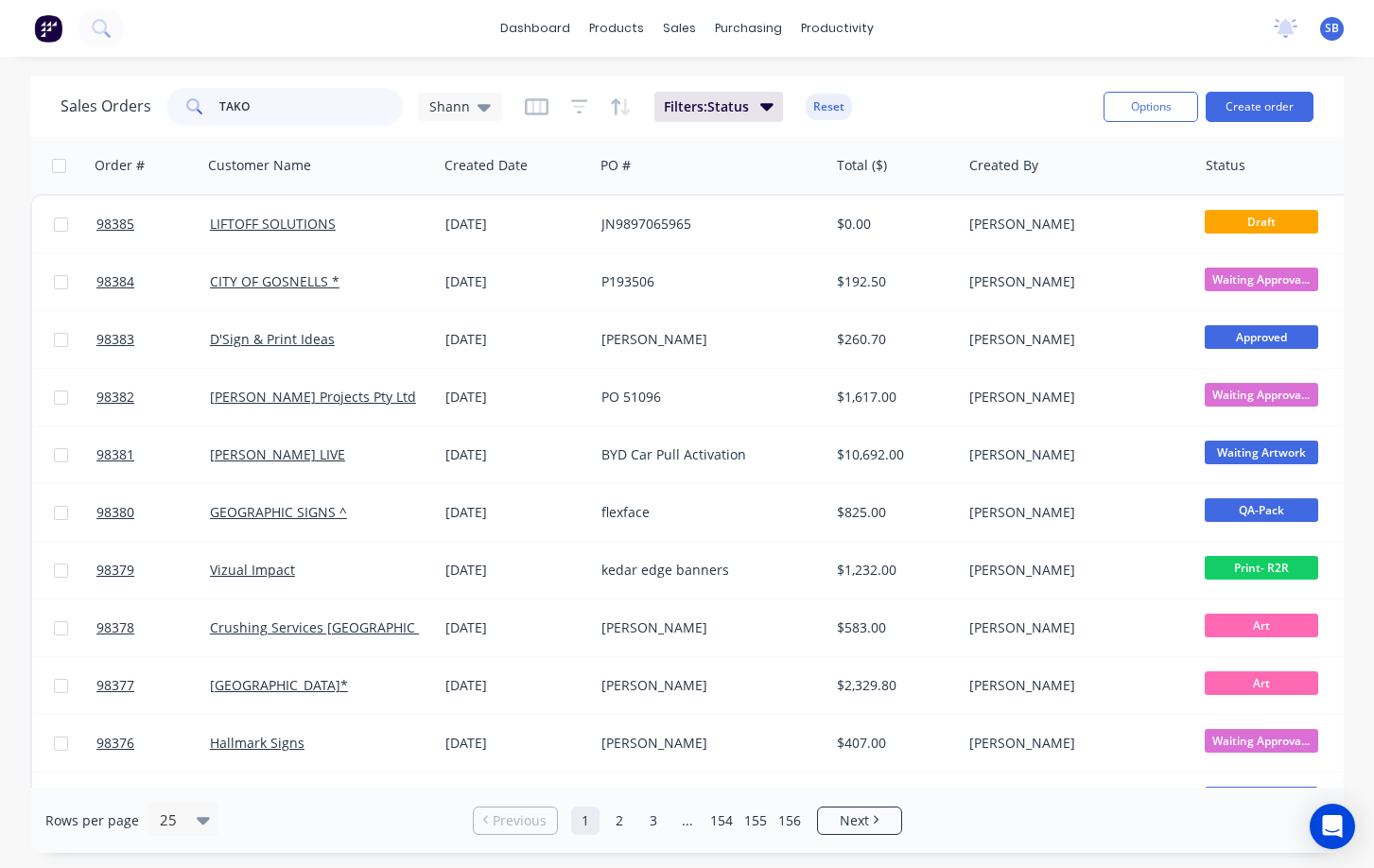
type input "TAKO"
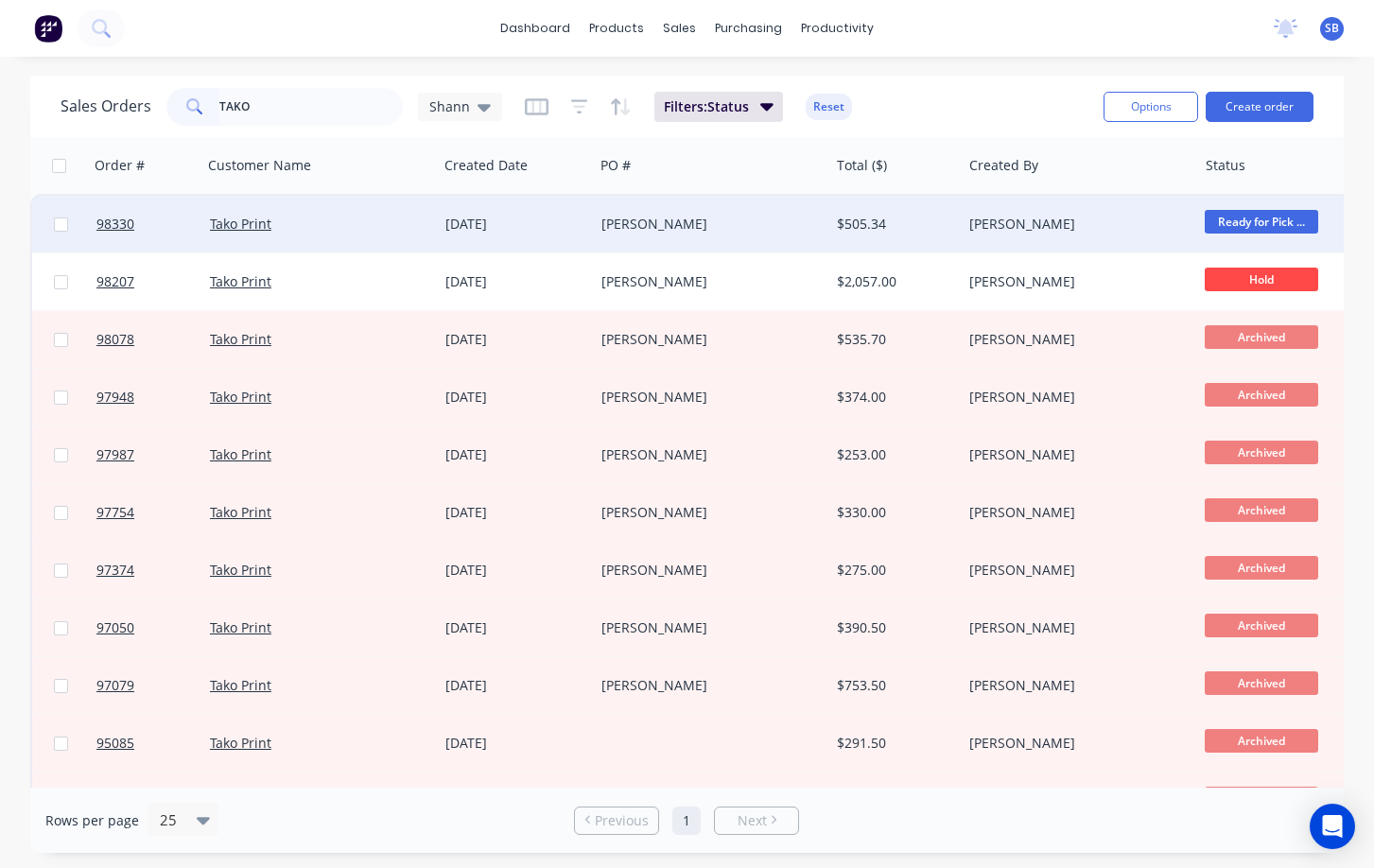
click at [672, 221] on div "Danielle" at bounding box center [705, 223] width 209 height 18
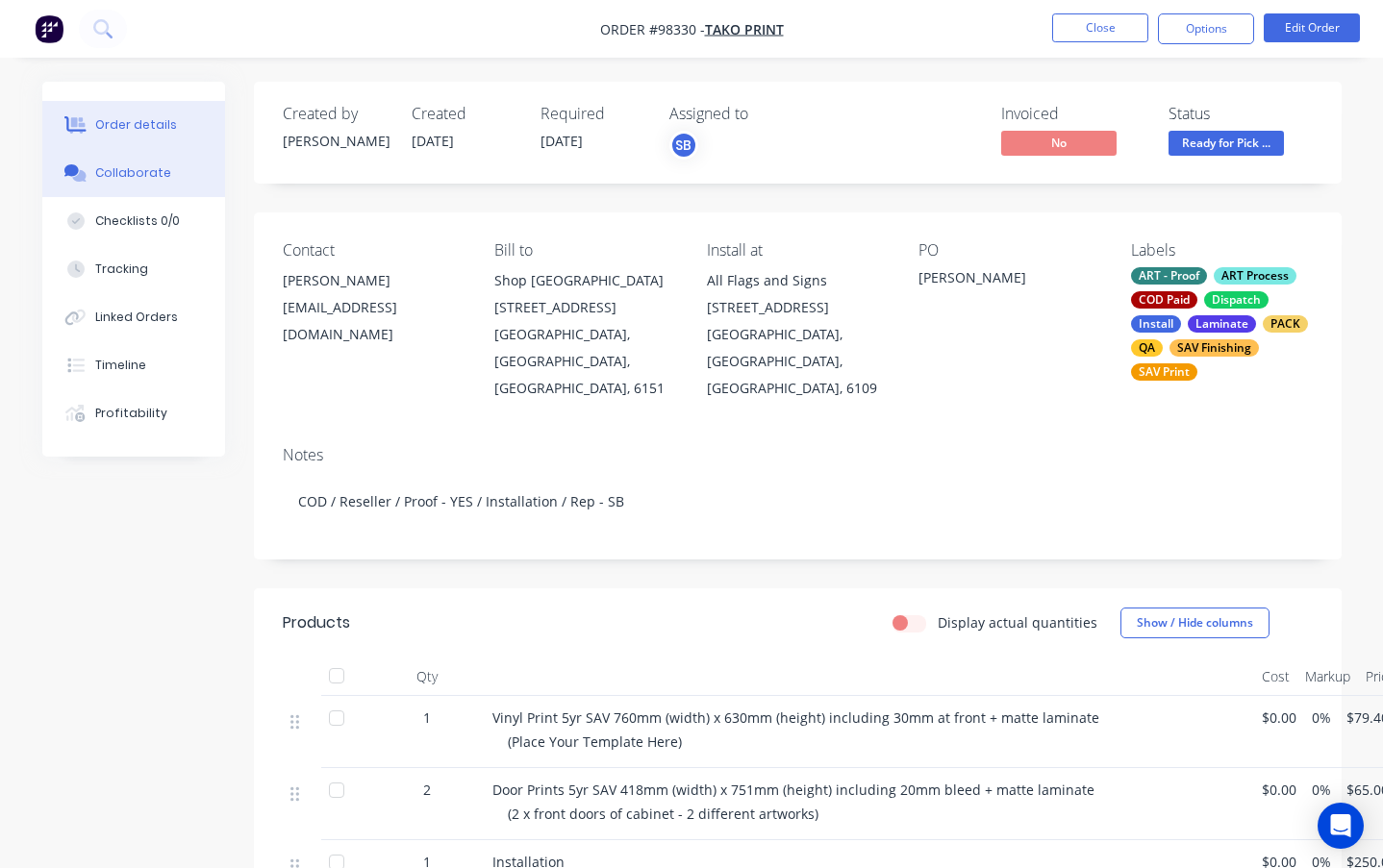
click at [191, 181] on button "Collaborate" at bounding box center [133, 173] width 183 height 48
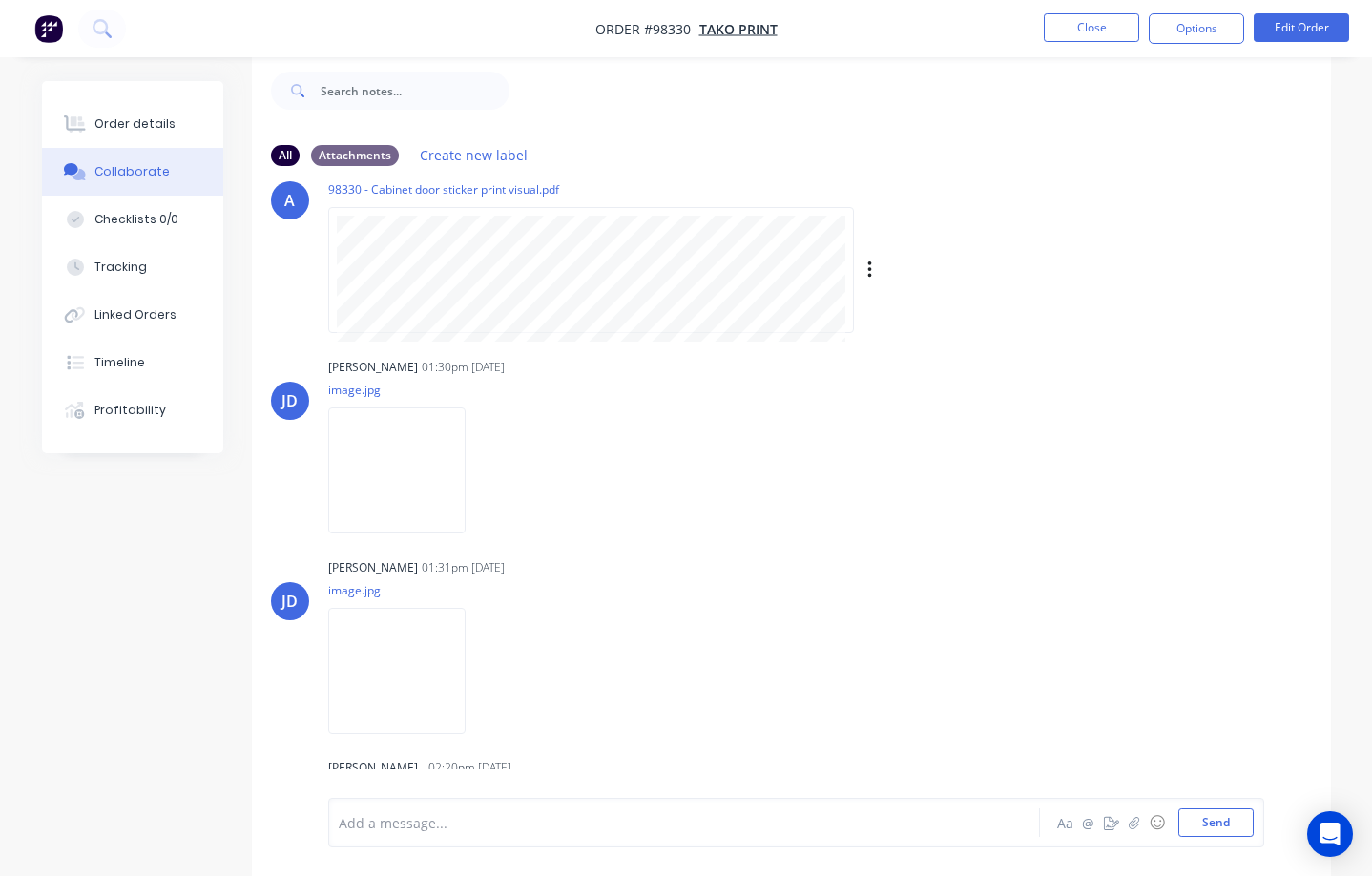
scroll to position [310, 0]
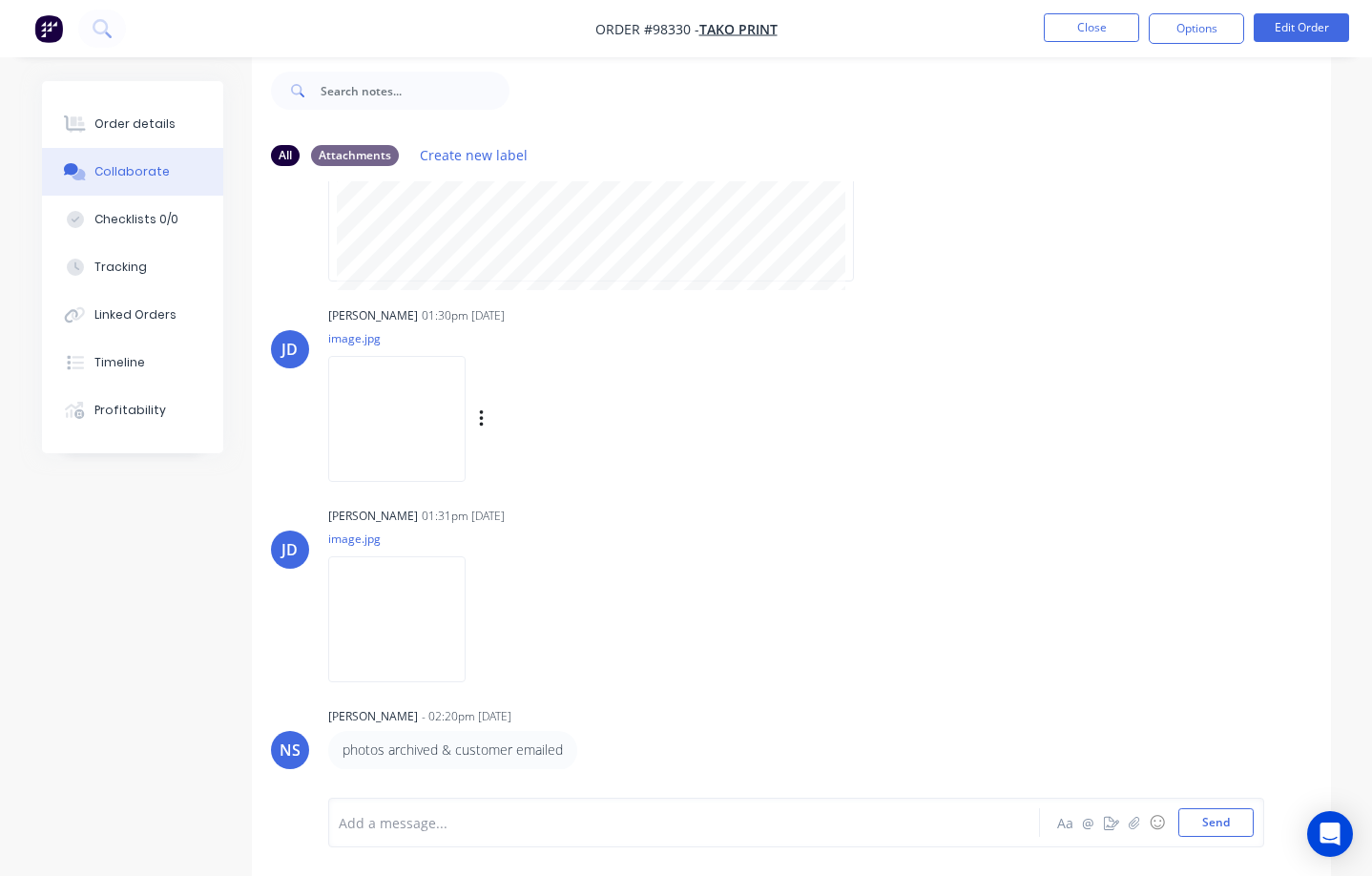
click at [413, 423] on img at bounding box center [397, 418] width 137 height 125
click at [461, 599] on img at bounding box center [397, 619] width 137 height 125
click at [1099, 22] on button "Close" at bounding box center [1091, 27] width 95 height 28
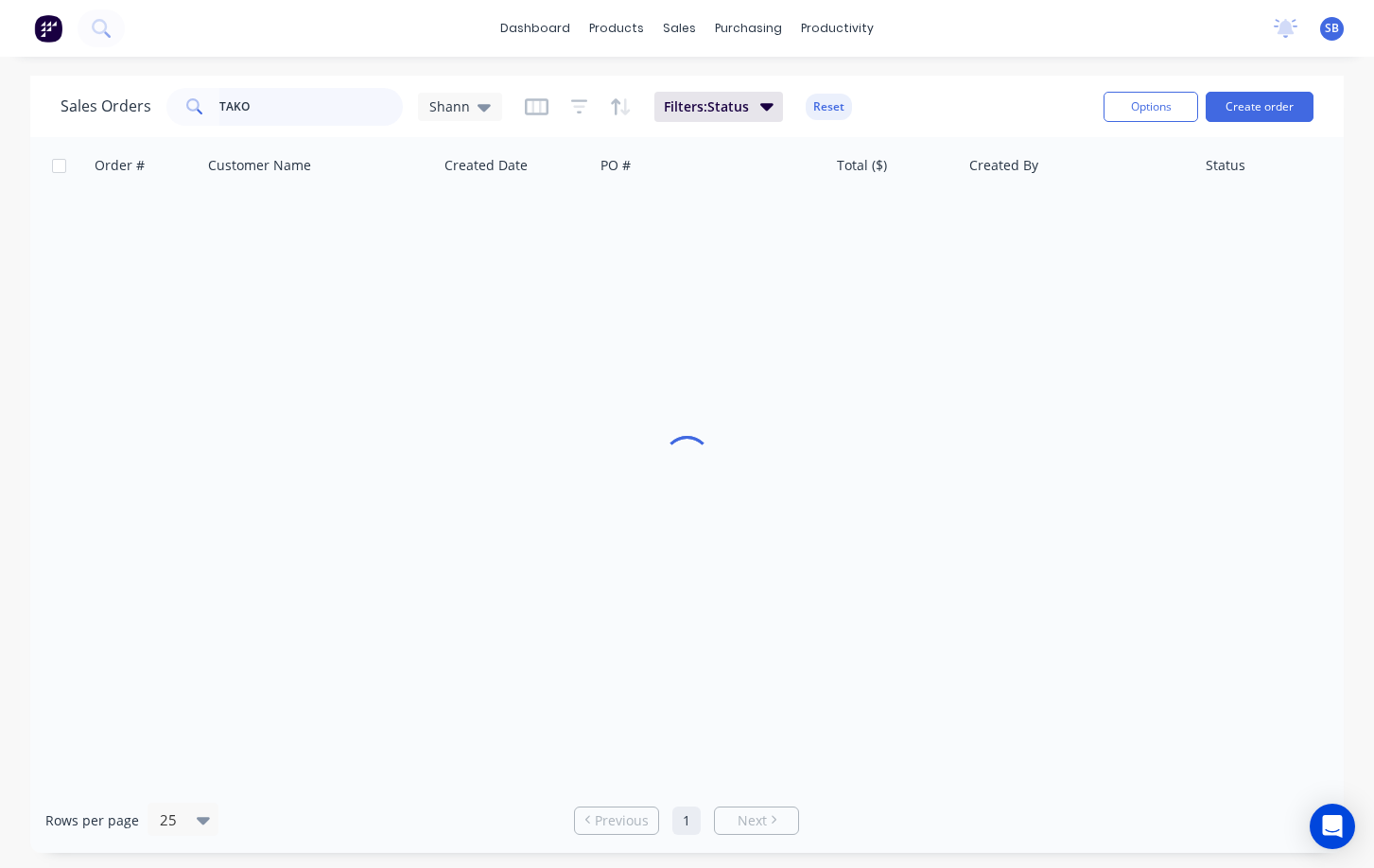
click at [319, 104] on input "TAKO" at bounding box center [312, 107] width 184 height 38
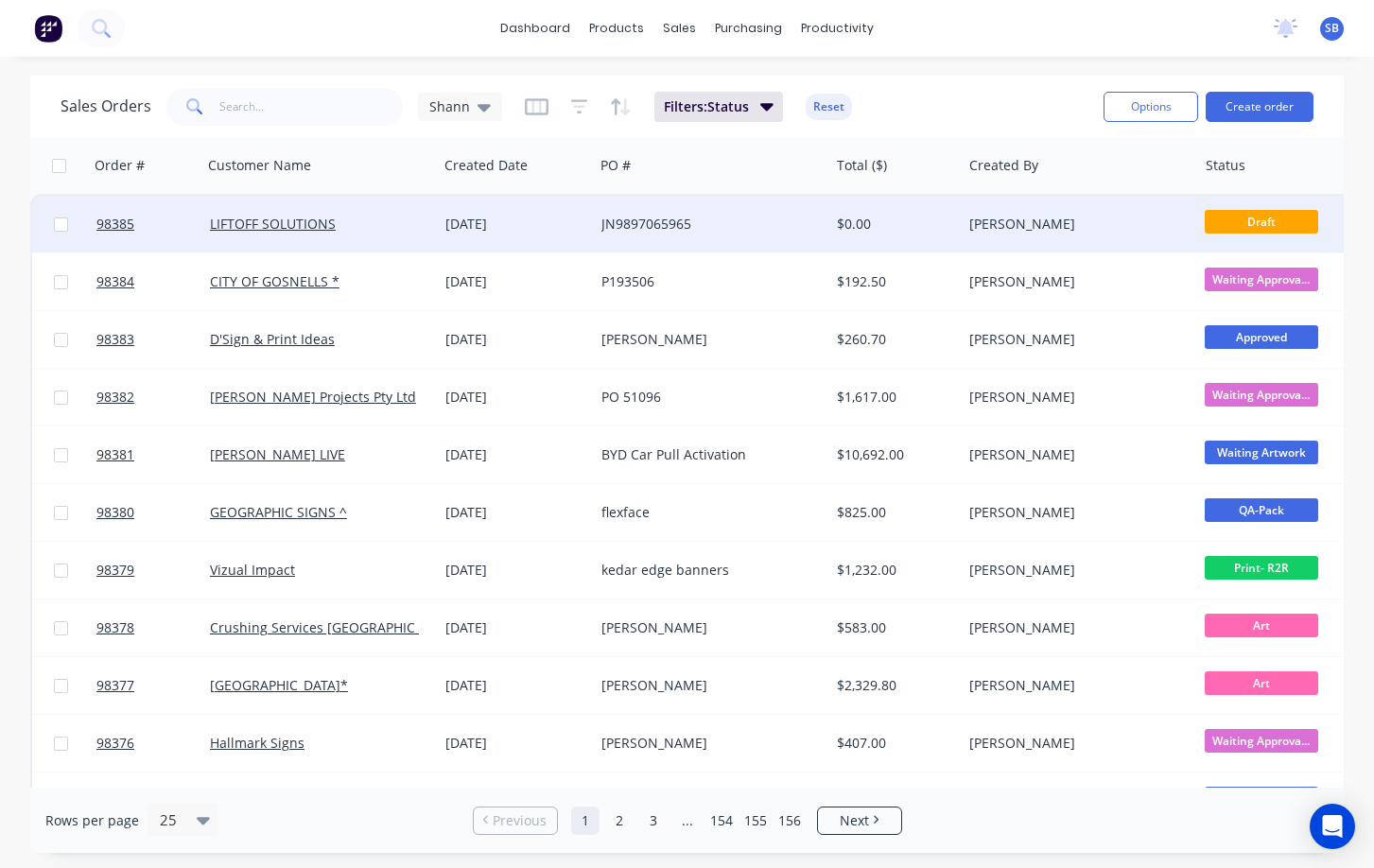
click at [689, 223] on div "JN9897065965" at bounding box center [705, 223] width 209 height 18
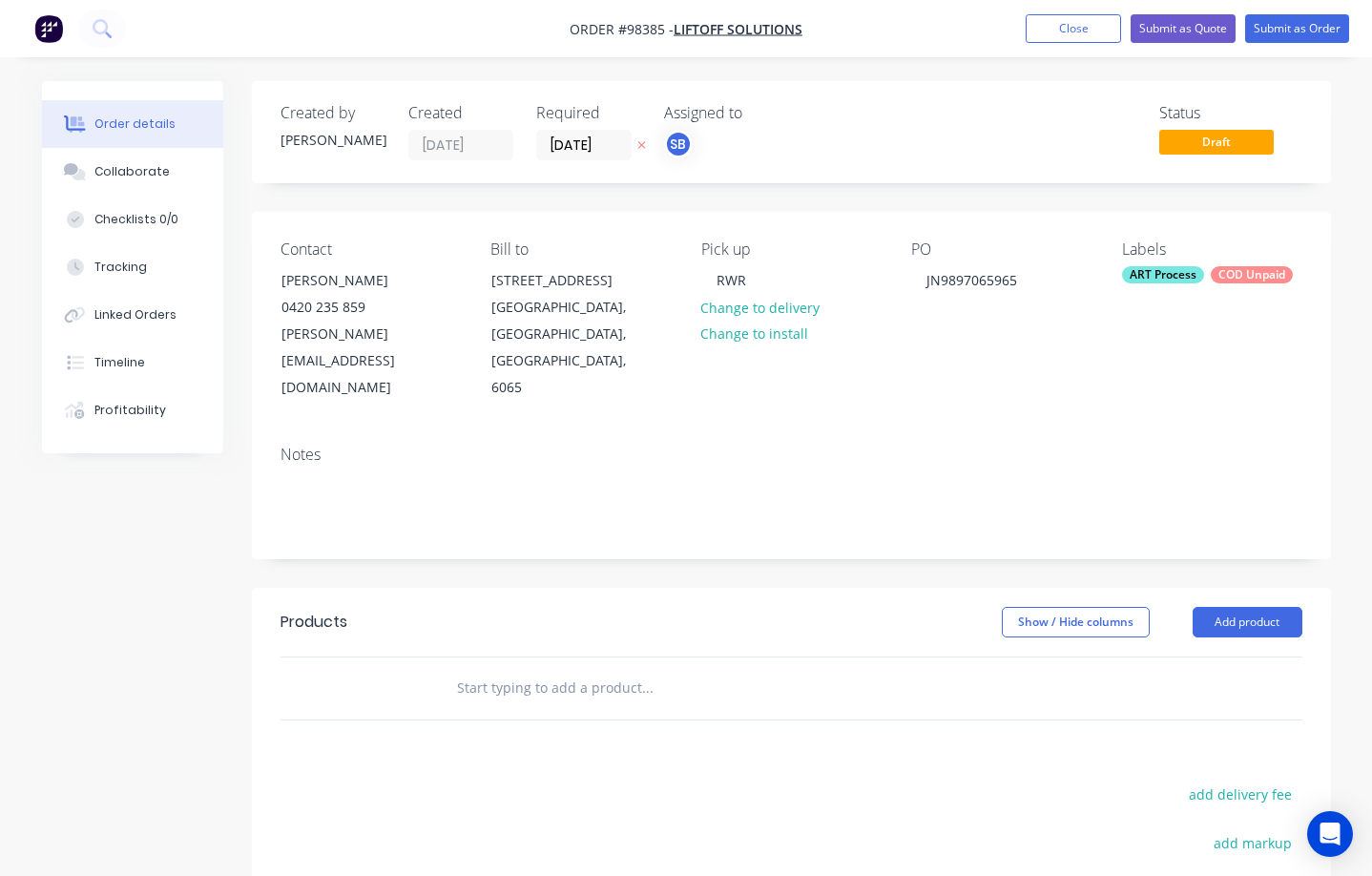
click at [1145, 273] on div "COD Unpaid" at bounding box center [1252, 275] width 82 height 18
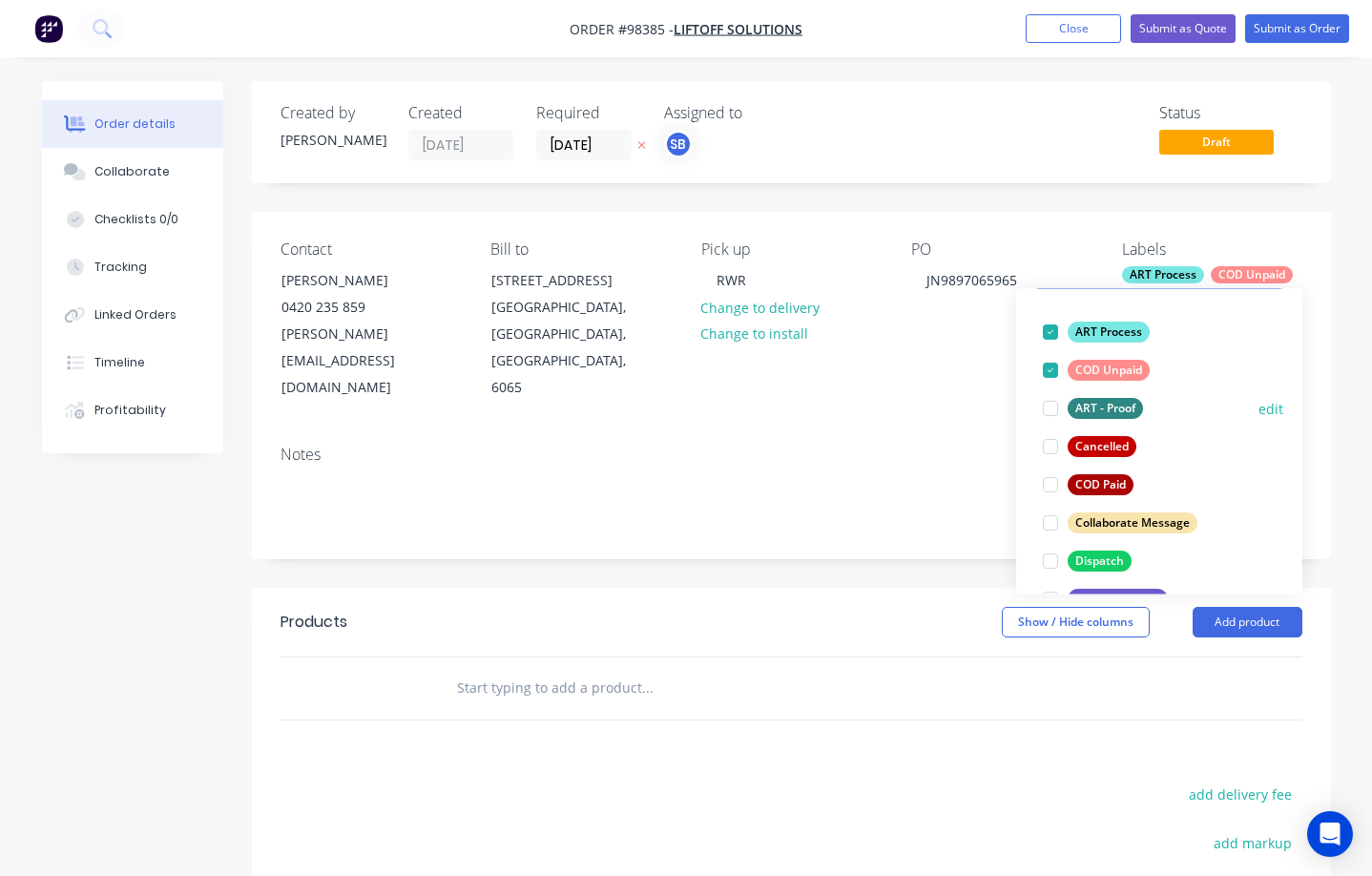
scroll to position [121, 0]
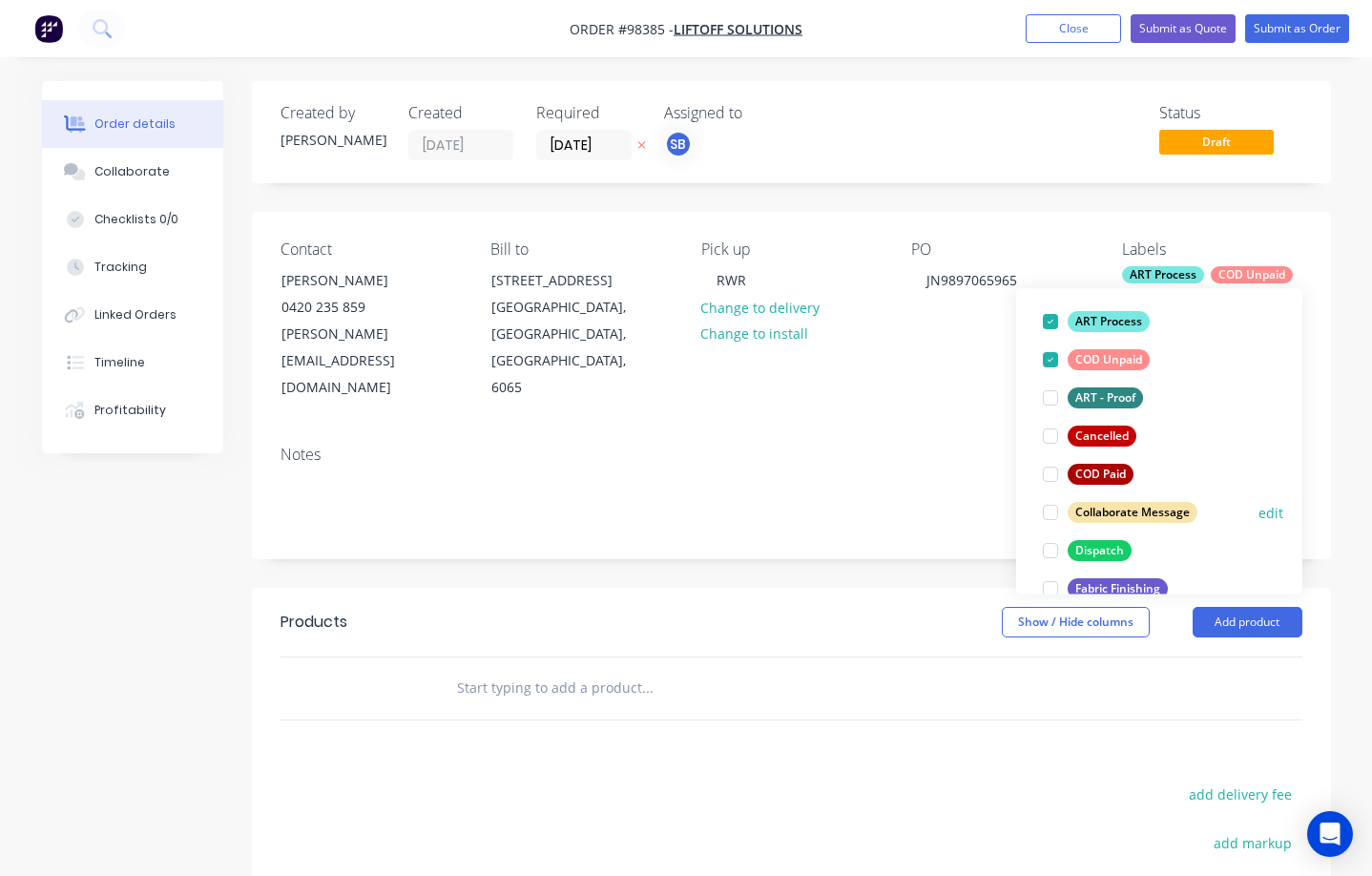
click at [1054, 515] on div at bounding box center [1051, 511] width 38 height 38
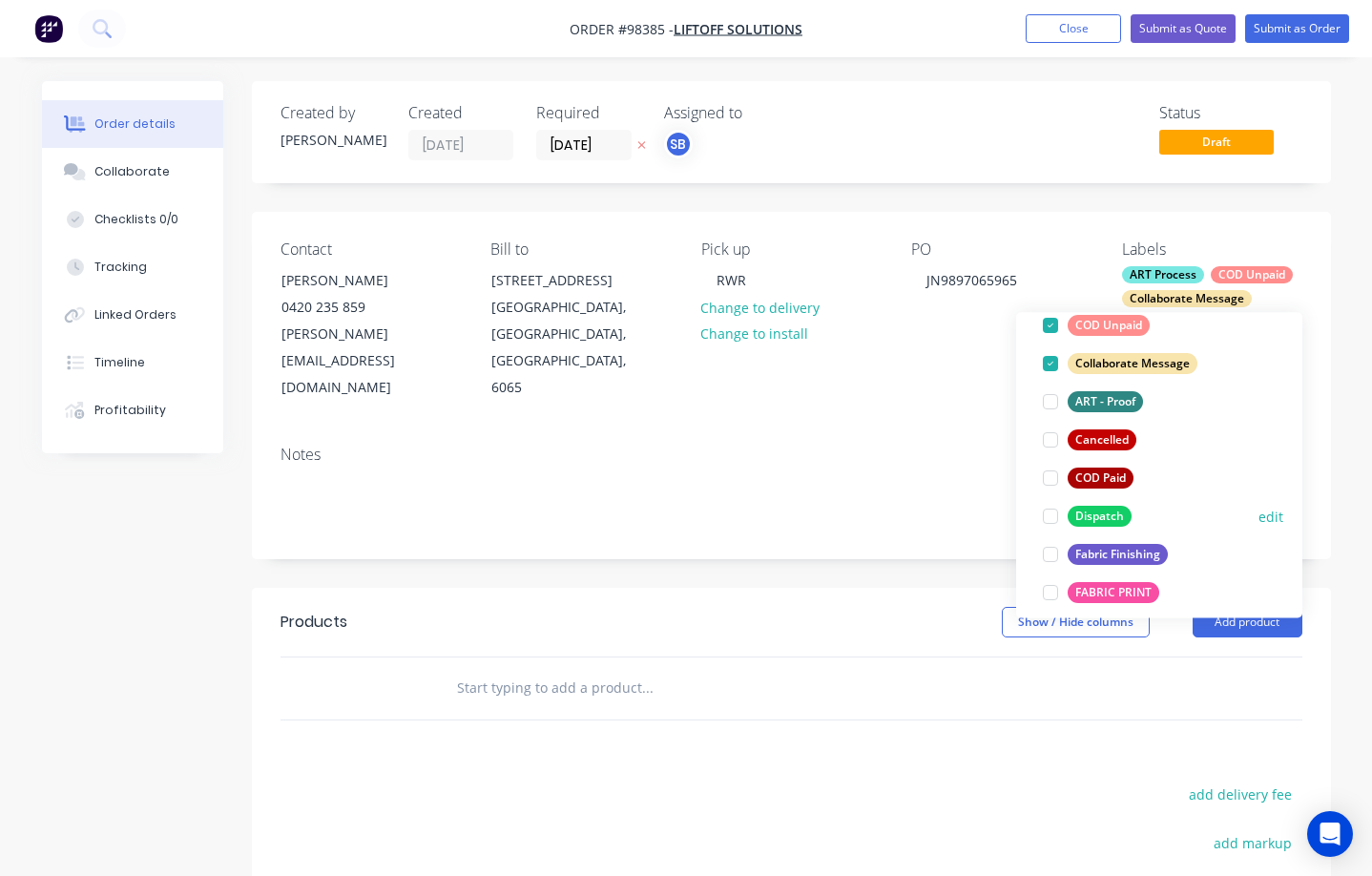
scroll to position [186, 0]
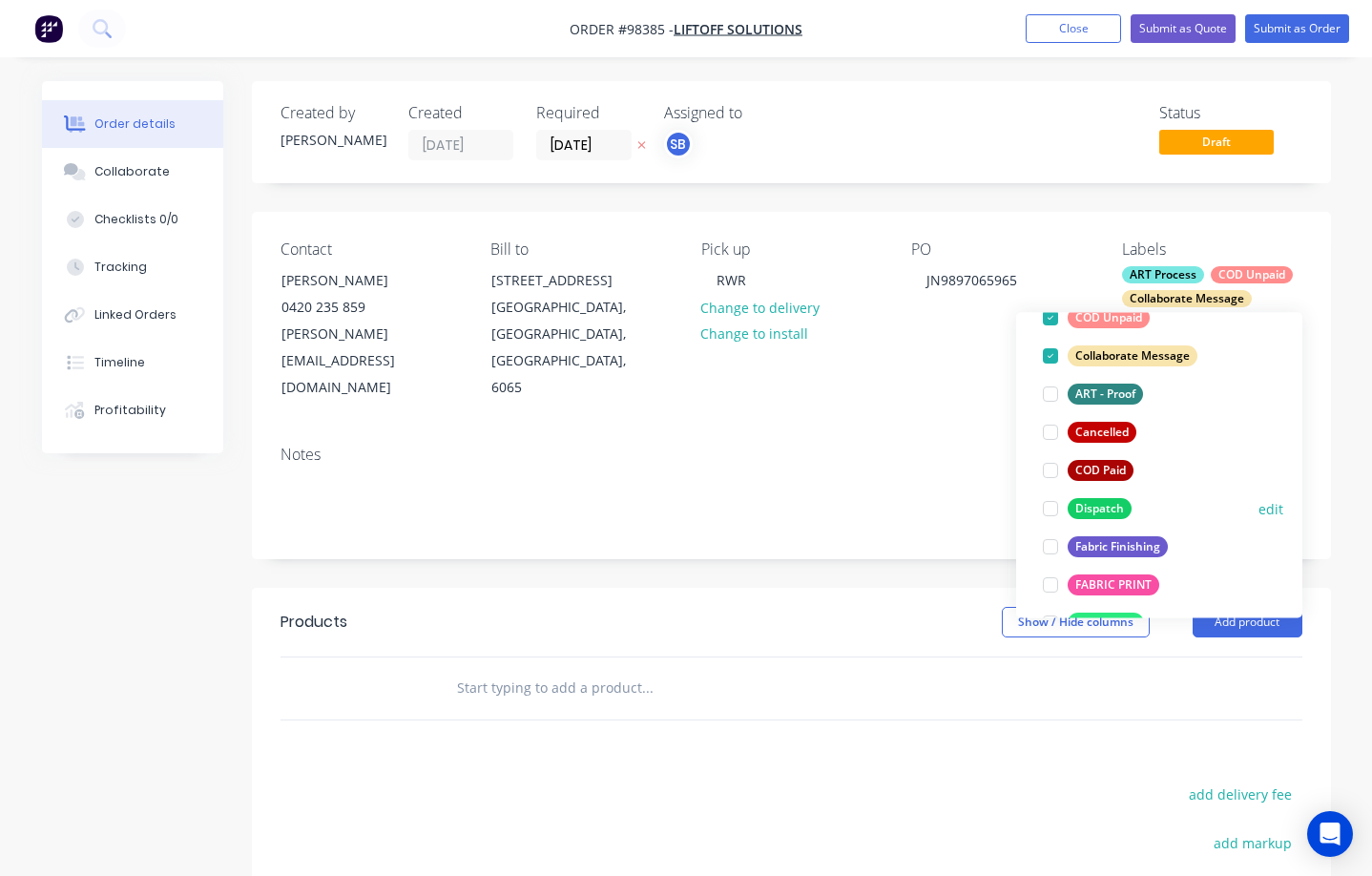
click at [1051, 509] on div at bounding box center [1051, 509] width 38 height 38
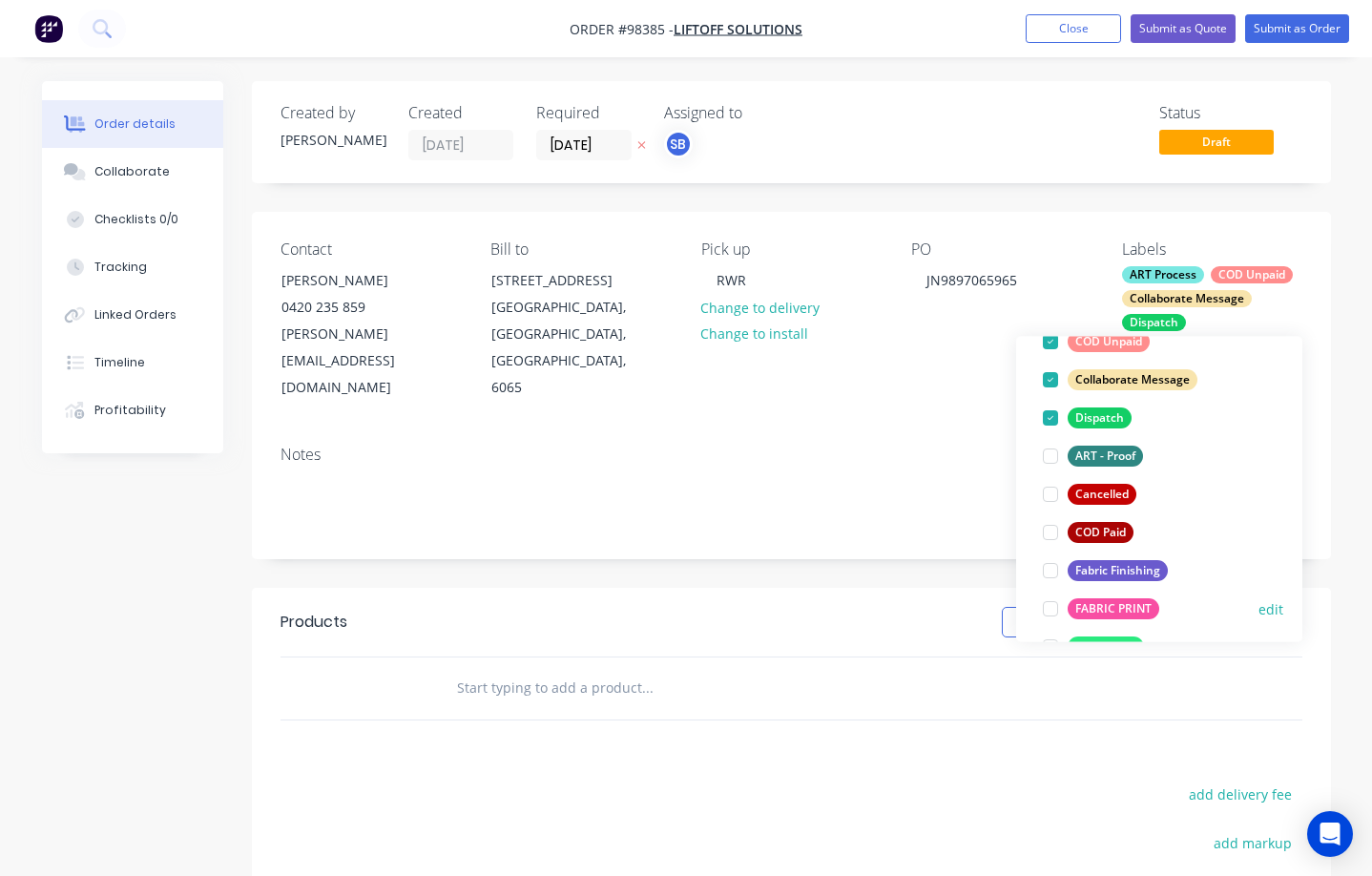
click at [1057, 609] on div at bounding box center [1051, 608] width 38 height 38
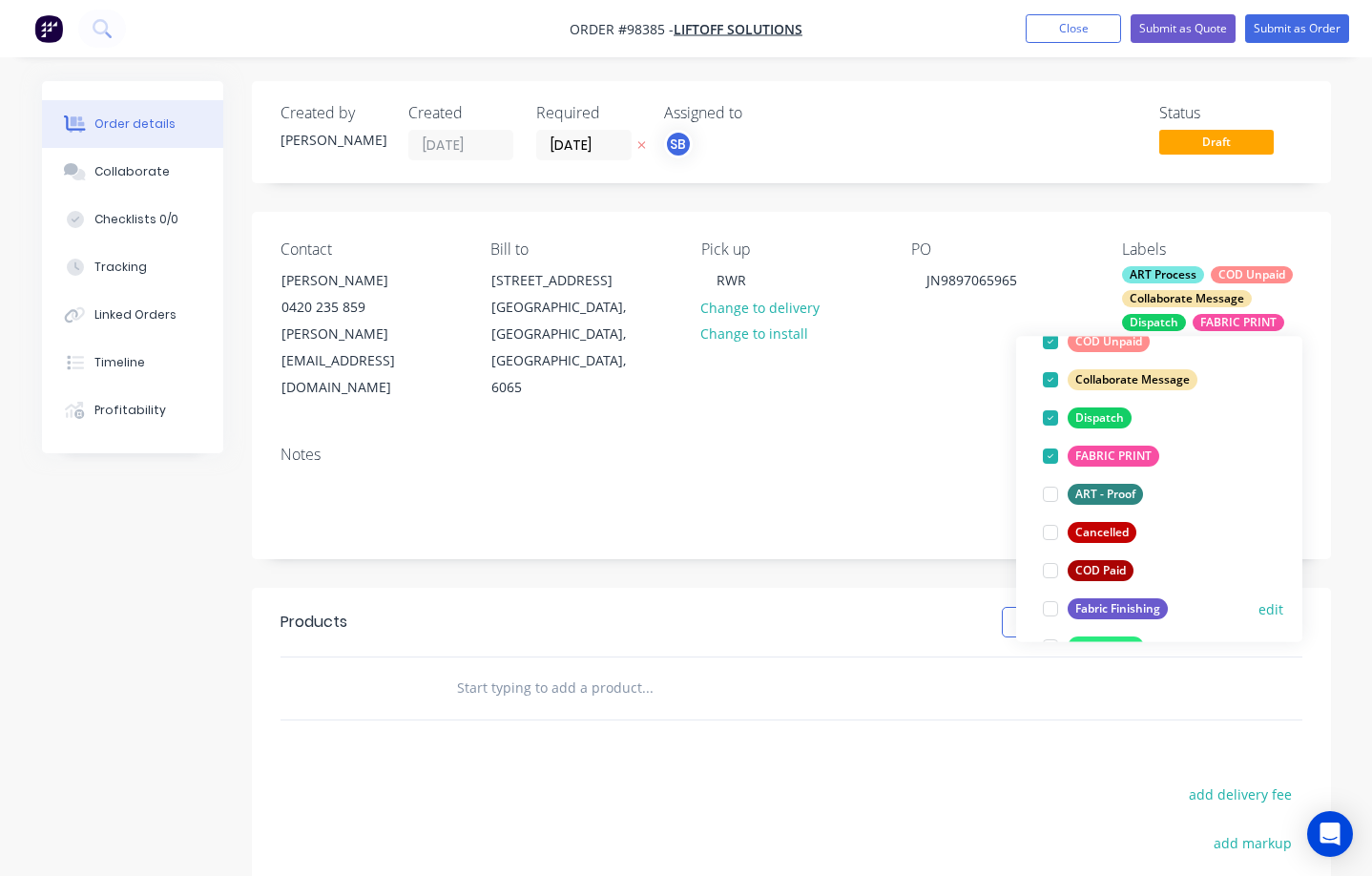
click at [1054, 609] on div at bounding box center [1051, 608] width 38 height 38
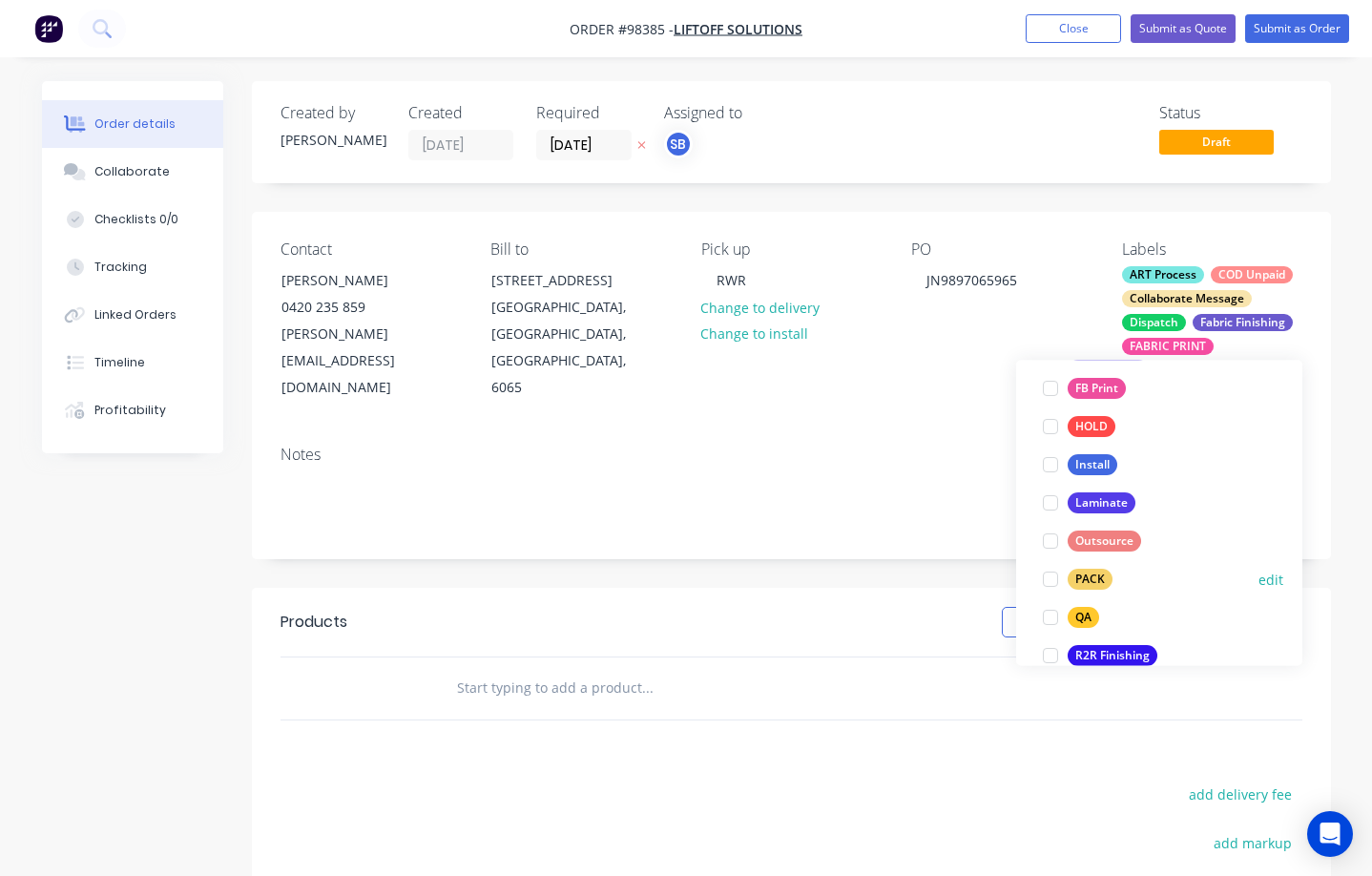
scroll to position [547, 0]
click at [1051, 616] on div at bounding box center [1051, 615] width 38 height 38
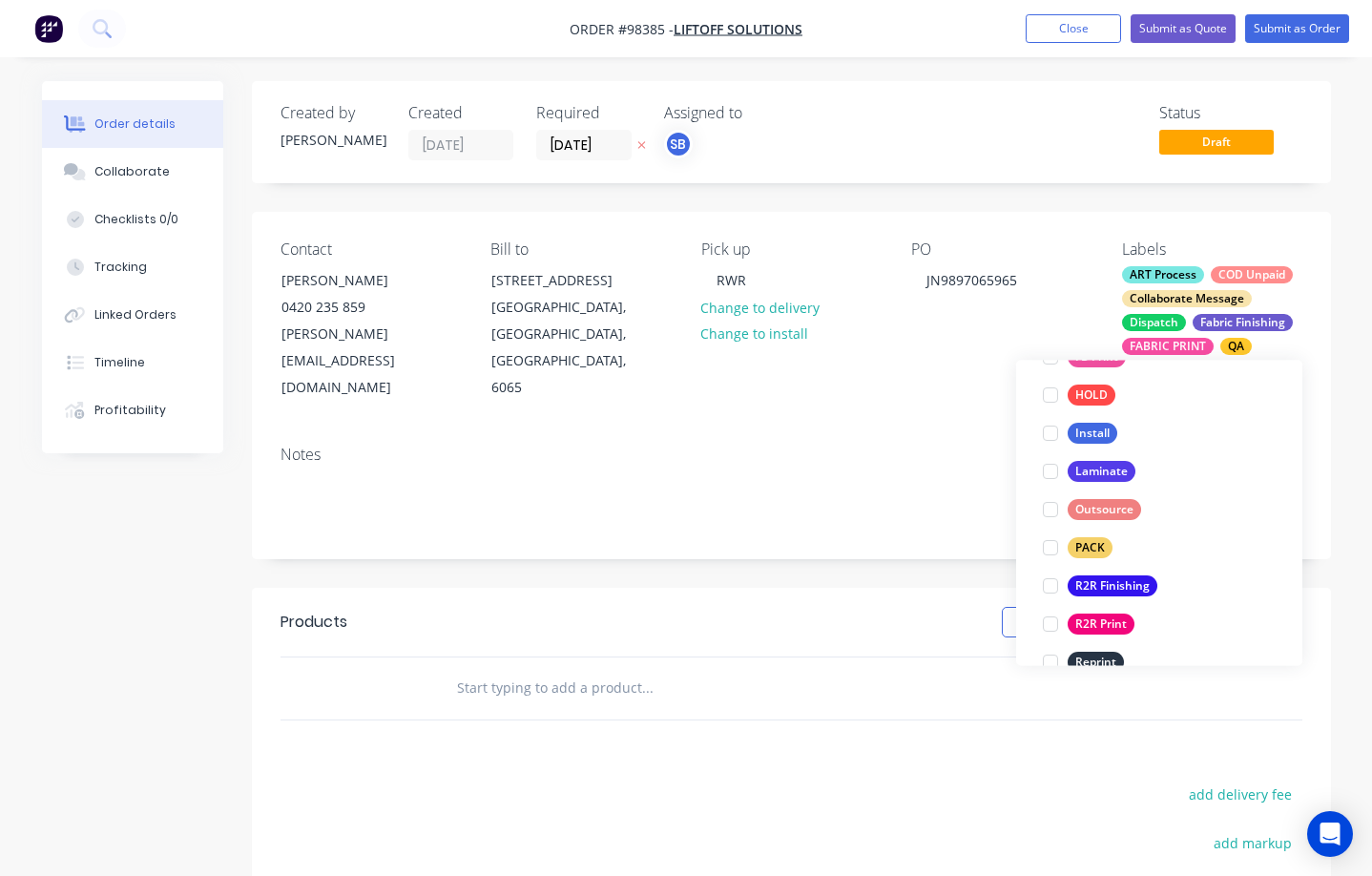
scroll to position [615, 0]
click at [1051, 551] on div at bounding box center [1051, 547] width 38 height 38
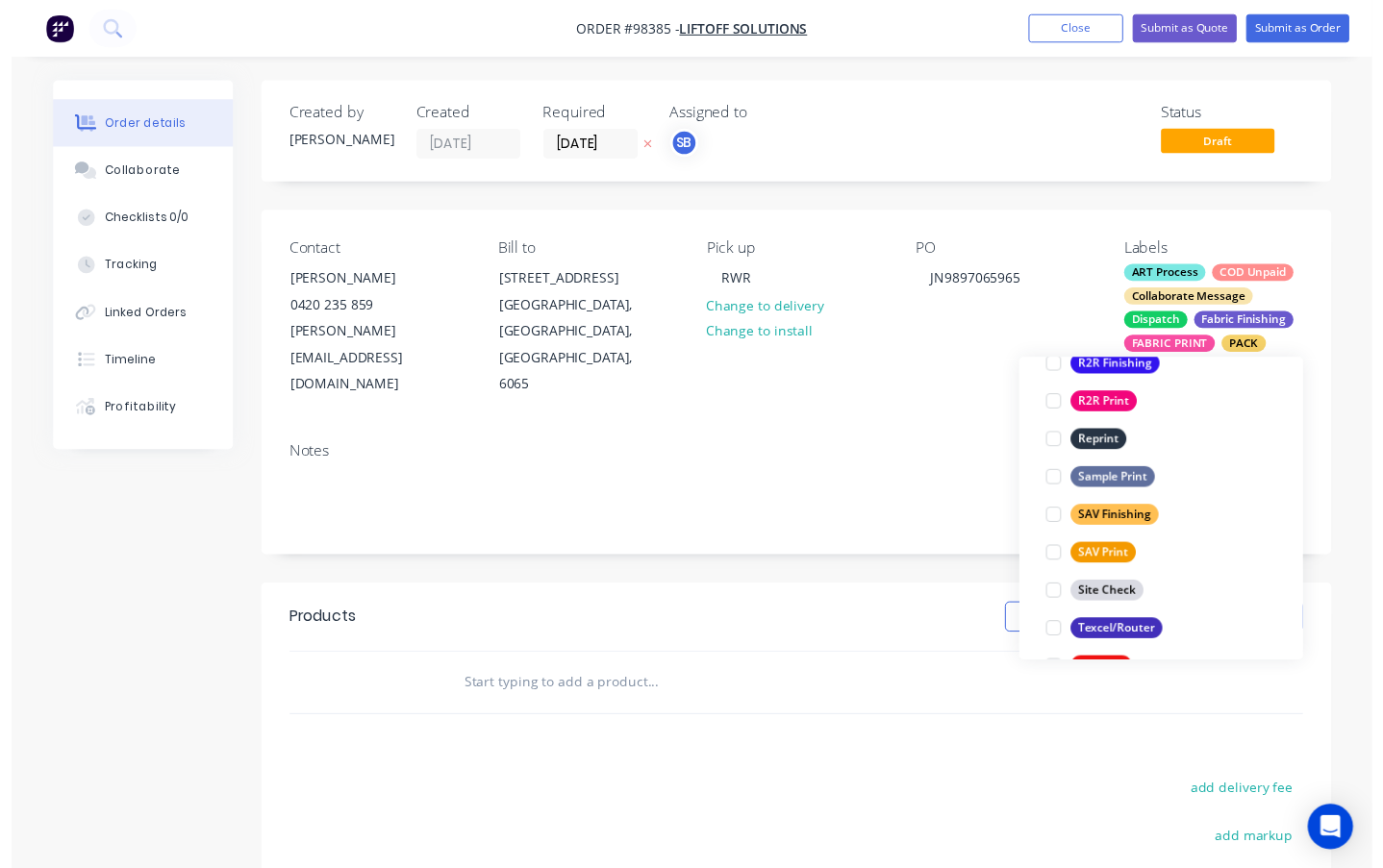
scroll to position [923, 0]
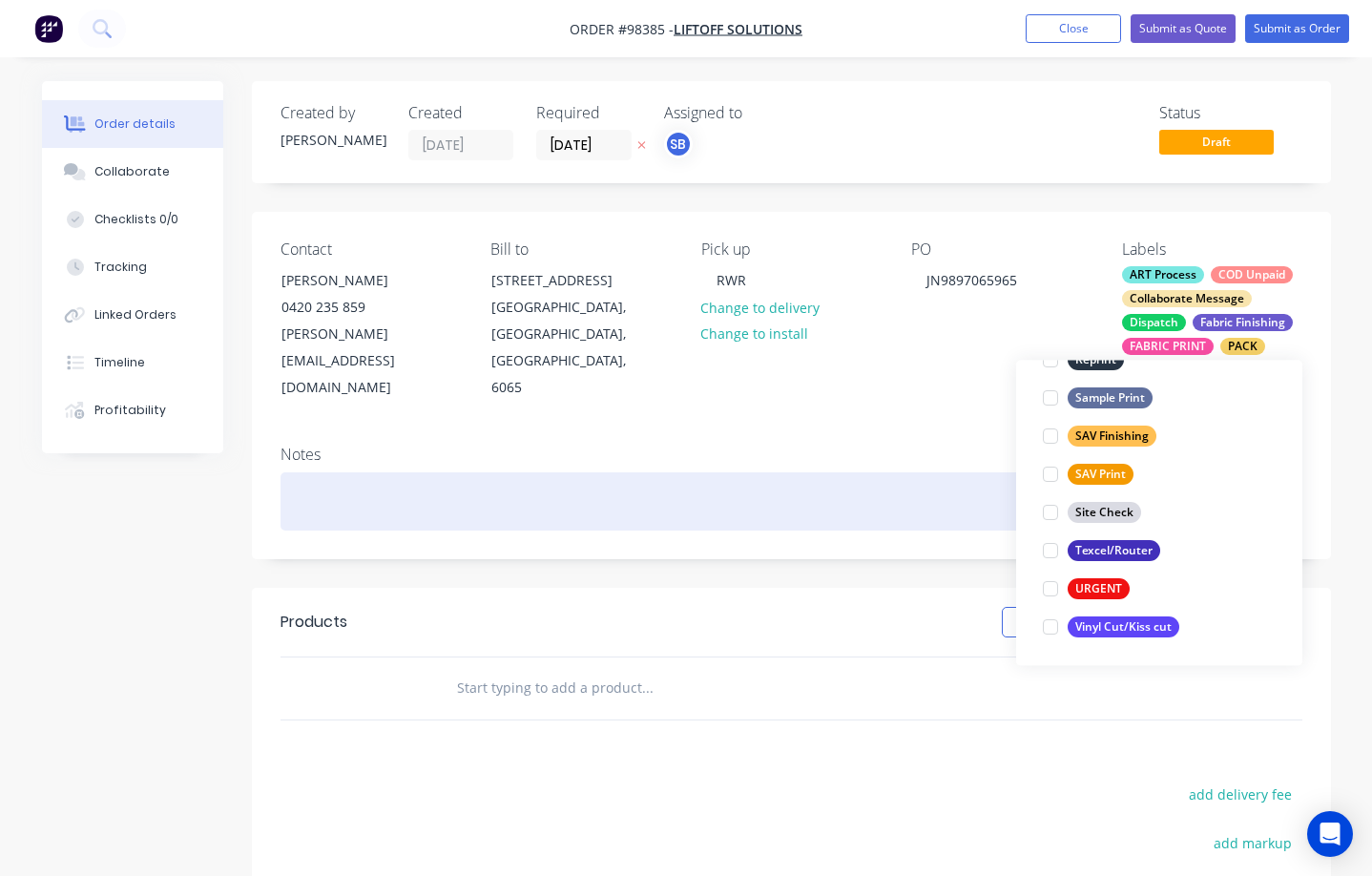
click at [383, 472] on div at bounding box center [791, 501] width 1022 height 58
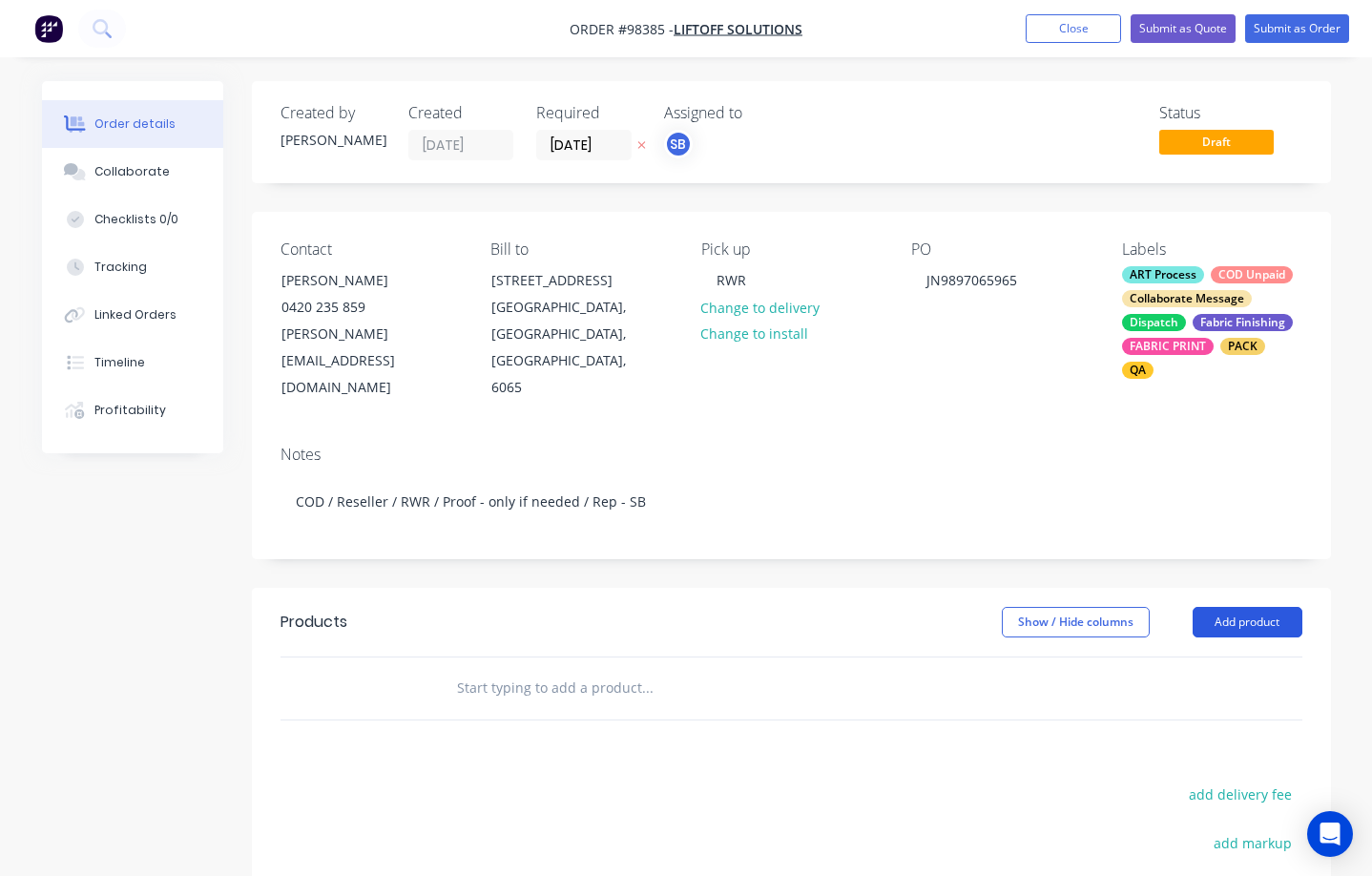
click at [1145, 607] on button "Add product" at bounding box center [1248, 621] width 110 height 30
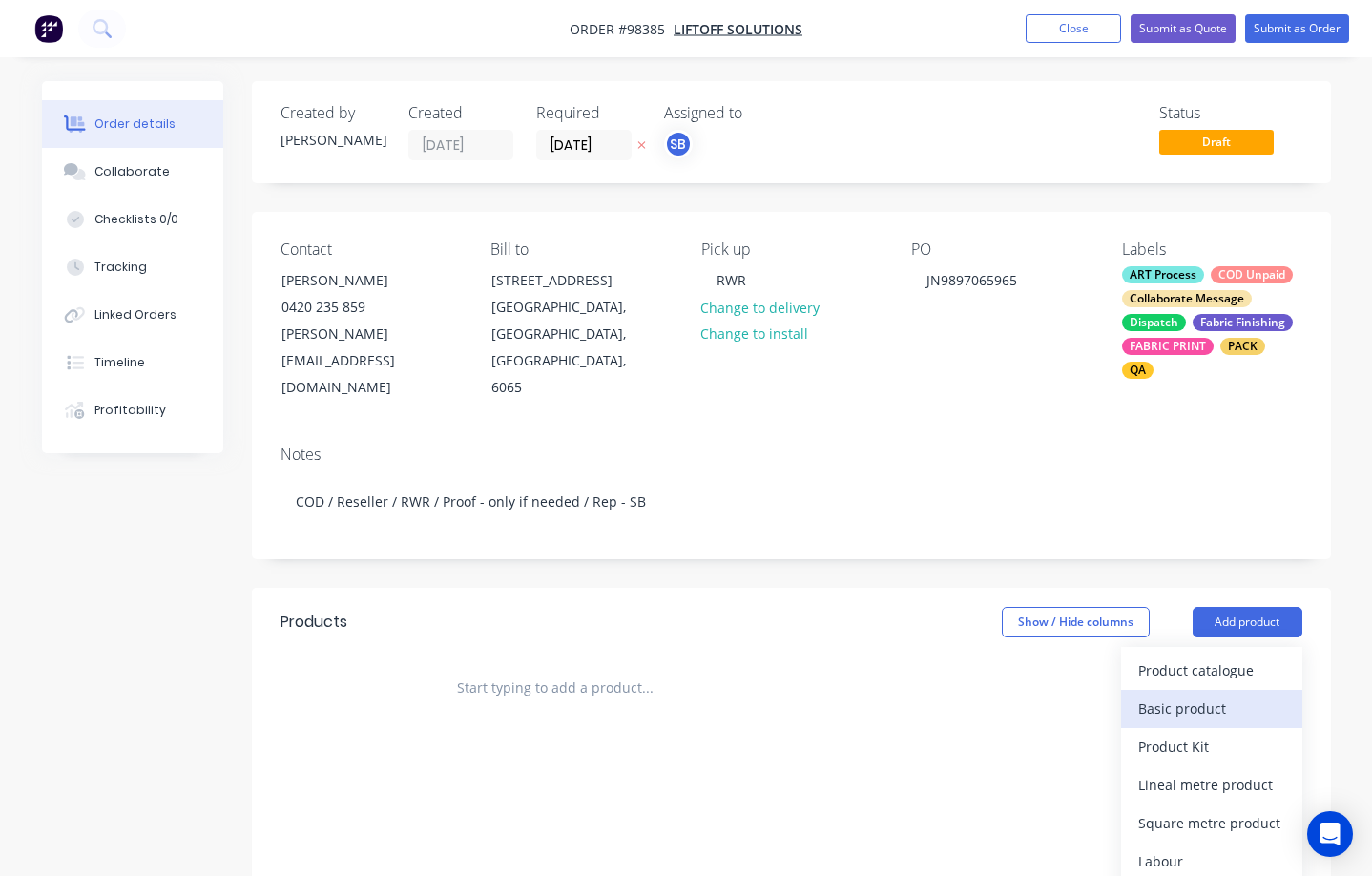
click at [1145, 695] on div "Basic product" at bounding box center [1212, 708] width 147 height 27
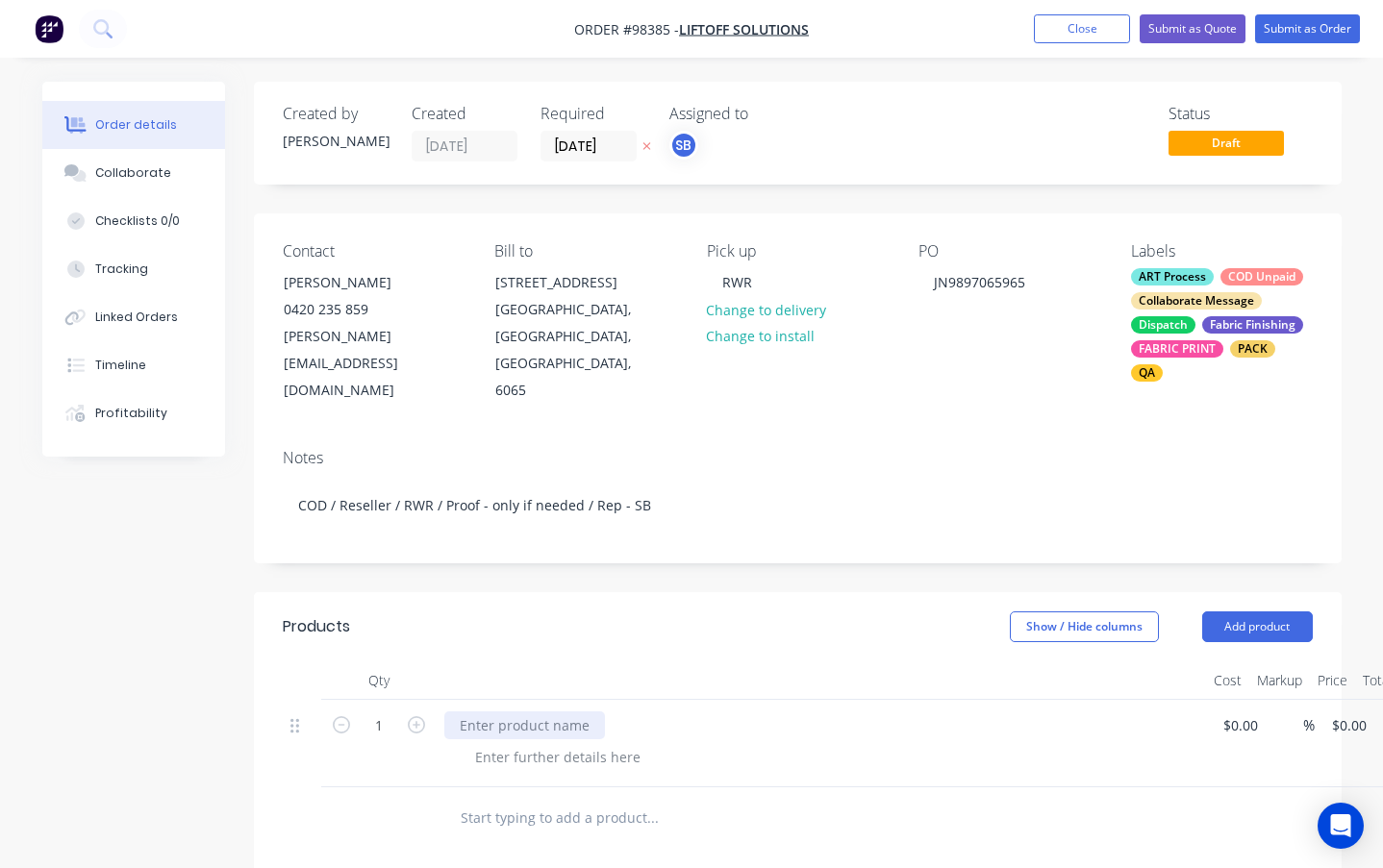
click at [511, 712] on div at bounding box center [525, 726] width 161 height 28
paste div
click at [952, 799] on div at bounding box center [733, 818] width 577 height 39
click at [1154, 700] on div "1 Media Wall 2400mm x 2200mm D/S (sock only) $0.00 $0.00 % 0 $0.00 $0.00 $0.00" at bounding box center [797, 744] width 1030 height 88
type input "465"
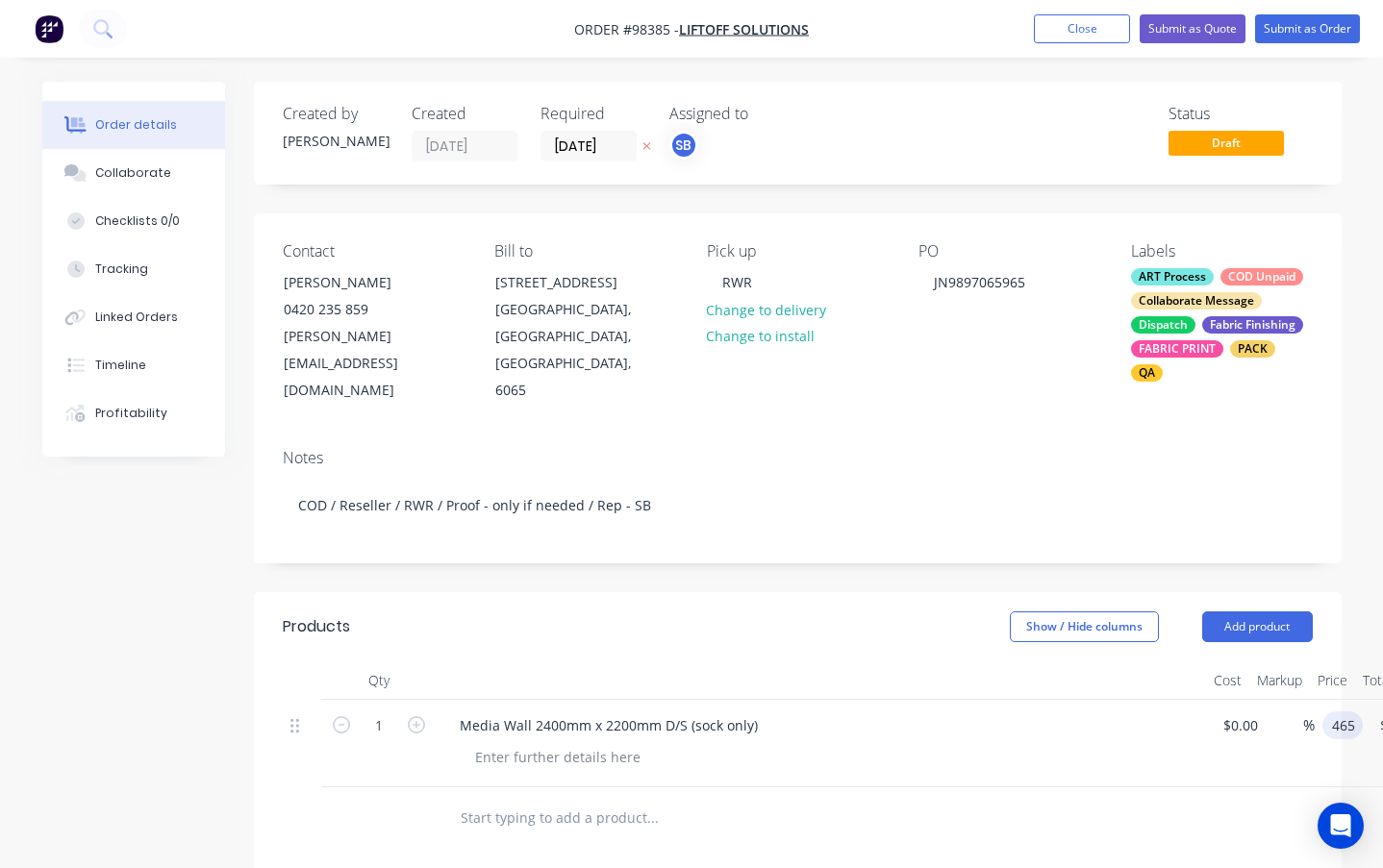
type input "0.00"
type input "$465.00"
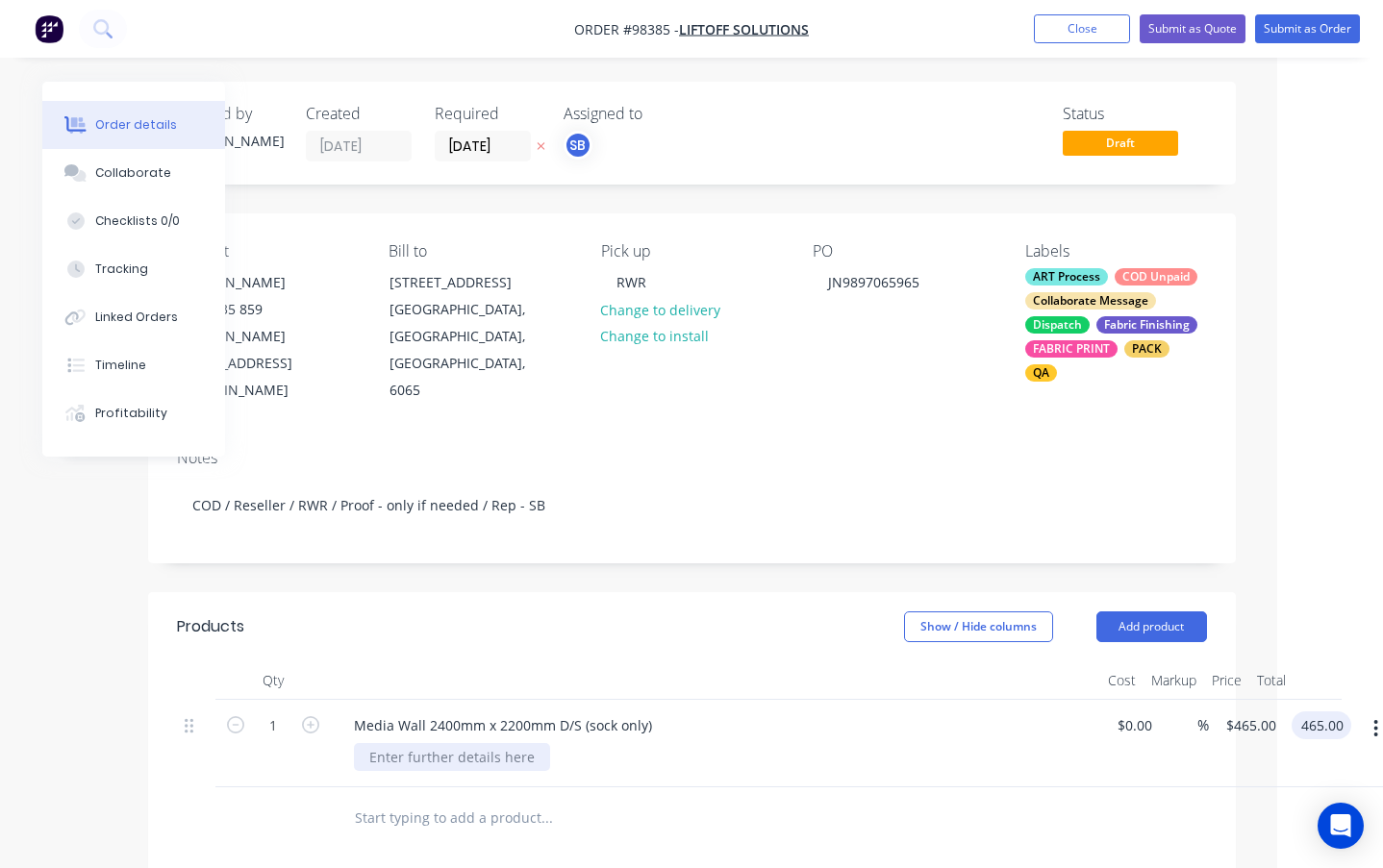
type input "$465.00"
click at [458, 744] on div at bounding box center [451, 757] width 197 height 28
click at [449, 744] on div at bounding box center [451, 757] width 197 height 28
click at [369, 744] on div "Expandable" at bounding box center [407, 757] width 107 height 28
click at [632, 744] on div "Fabric - Expandable" at bounding box center [723, 757] width 739 height 28
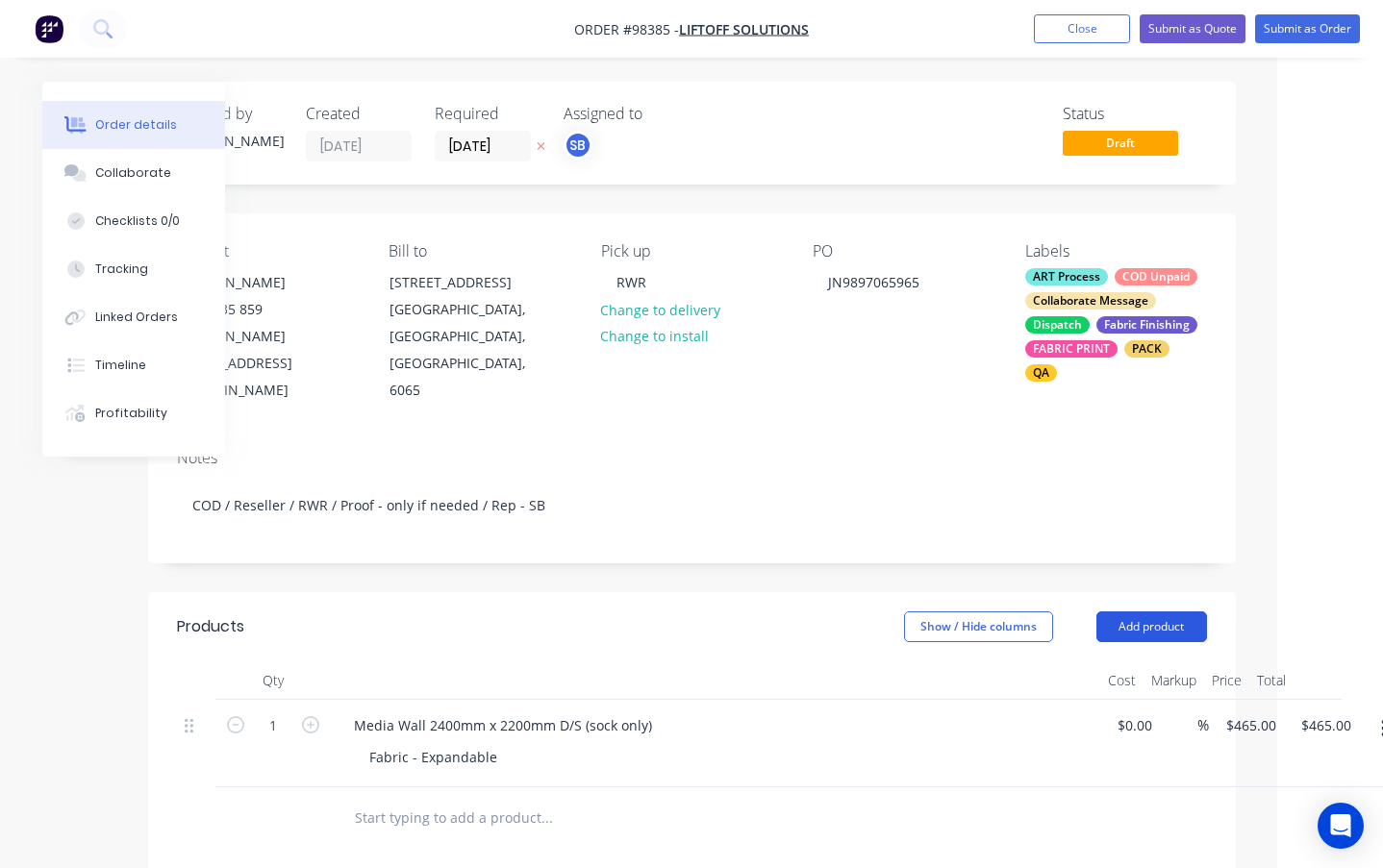
click at [1140, 611] on button "Add product" at bounding box center [1152, 626] width 111 height 31
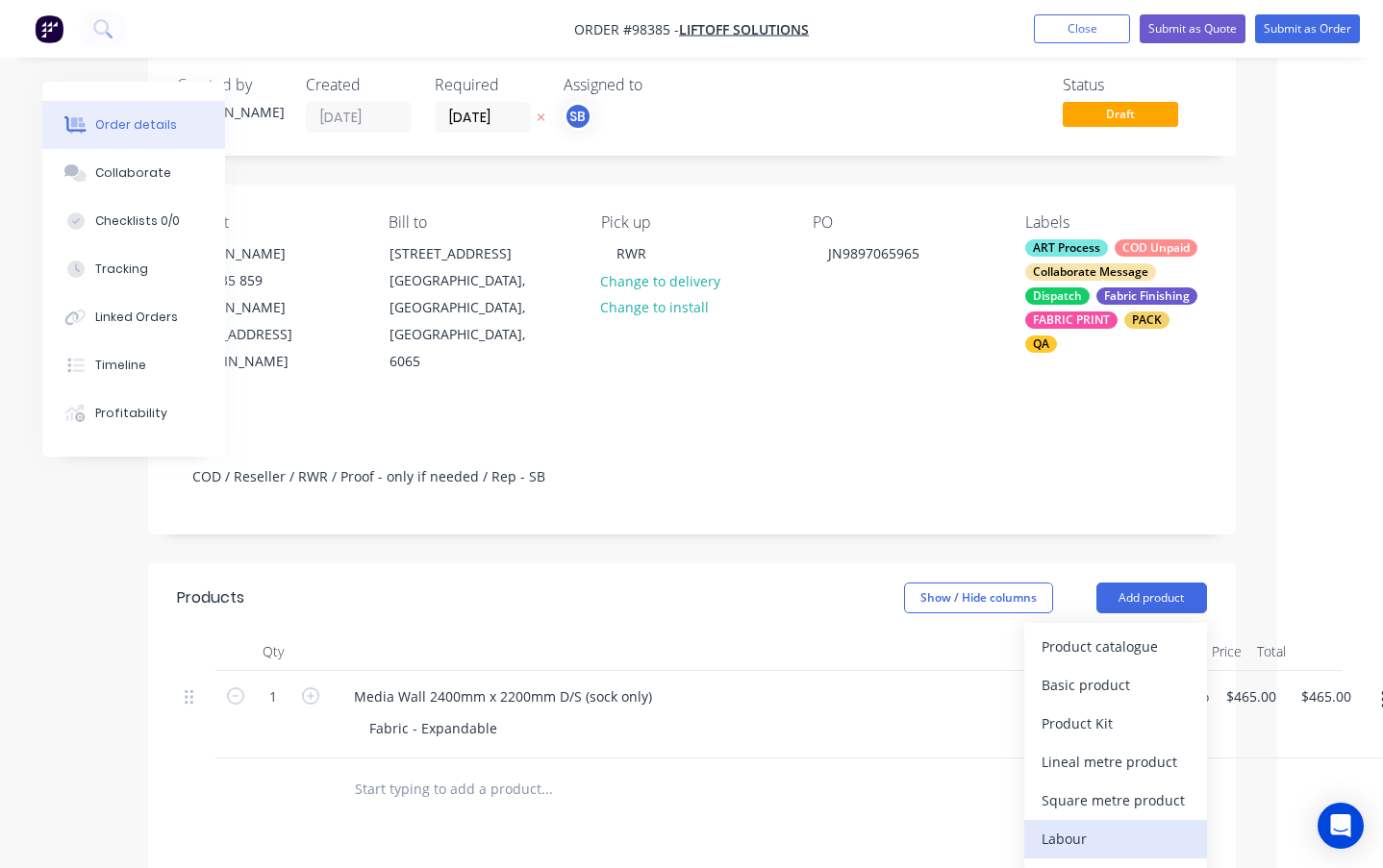
scroll to position [30, 106]
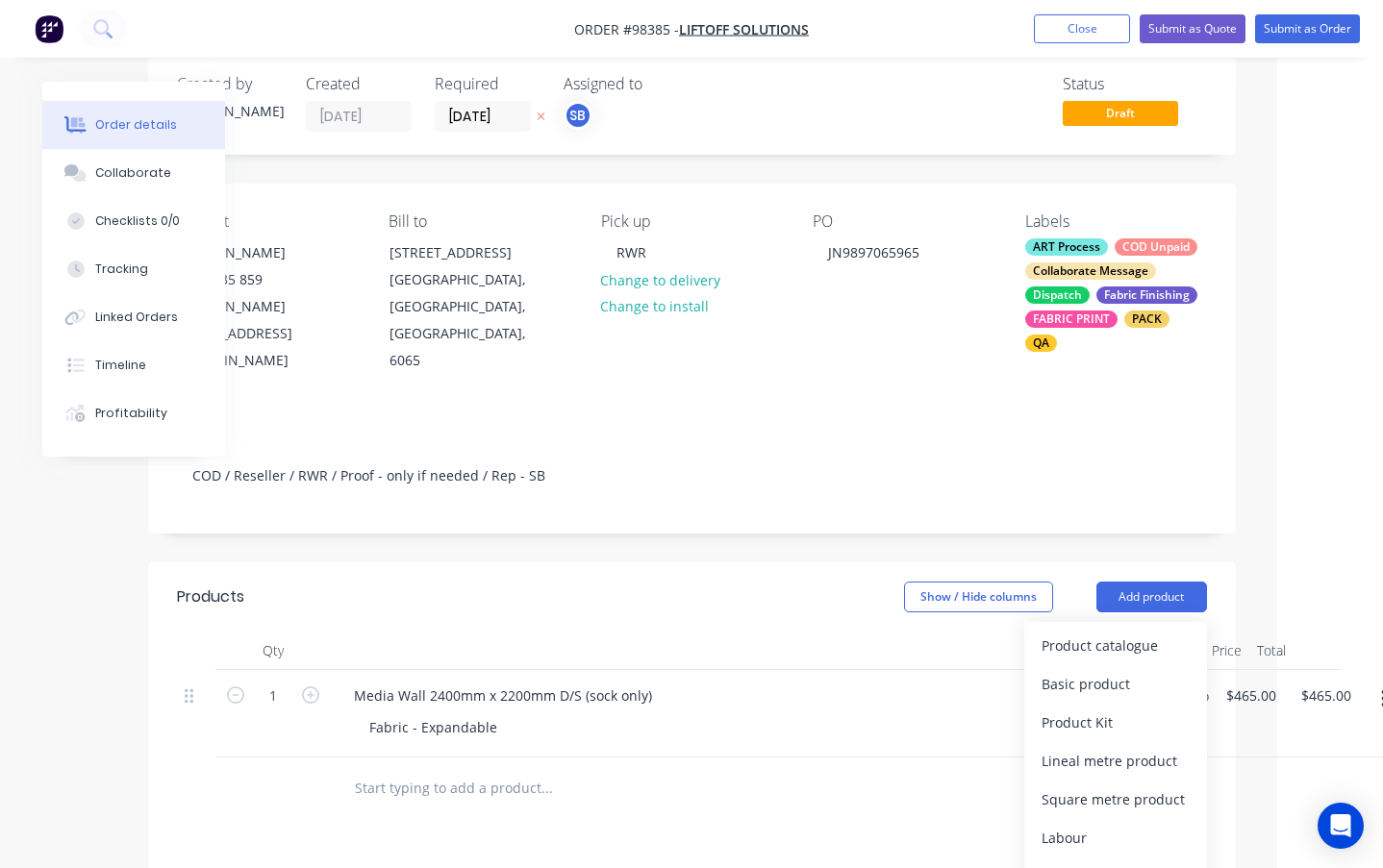
drag, startPoint x: 1152, startPoint y: 862, endPoint x: 1052, endPoint y: 824, distance: 107.0
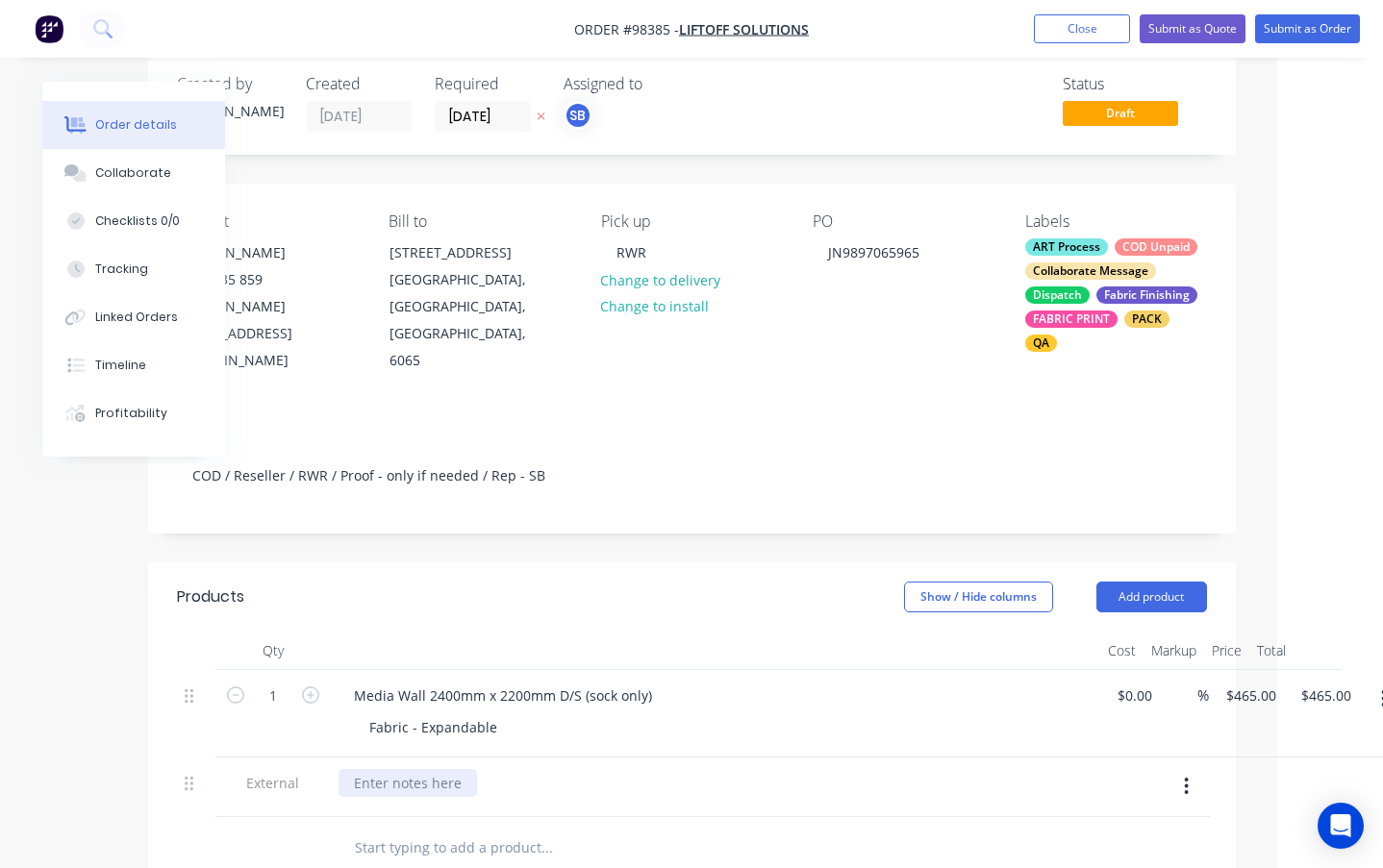
click at [422, 769] on div at bounding box center [408, 783] width 138 height 28
paste div
click at [154, 171] on div "Collaborate" at bounding box center [132, 174] width 76 height 18
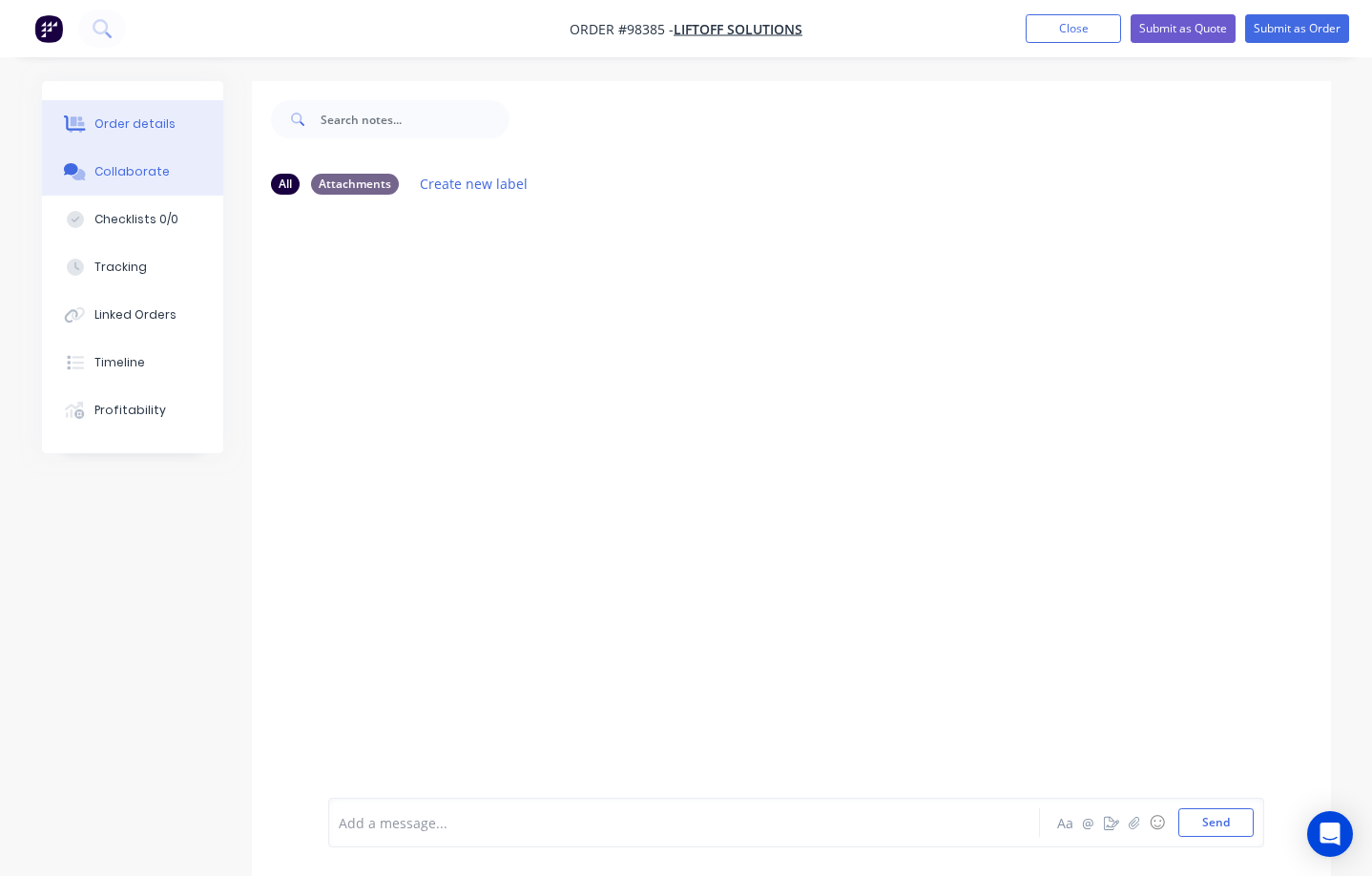
click at [139, 122] on div "Order details" at bounding box center [134, 124] width 81 height 18
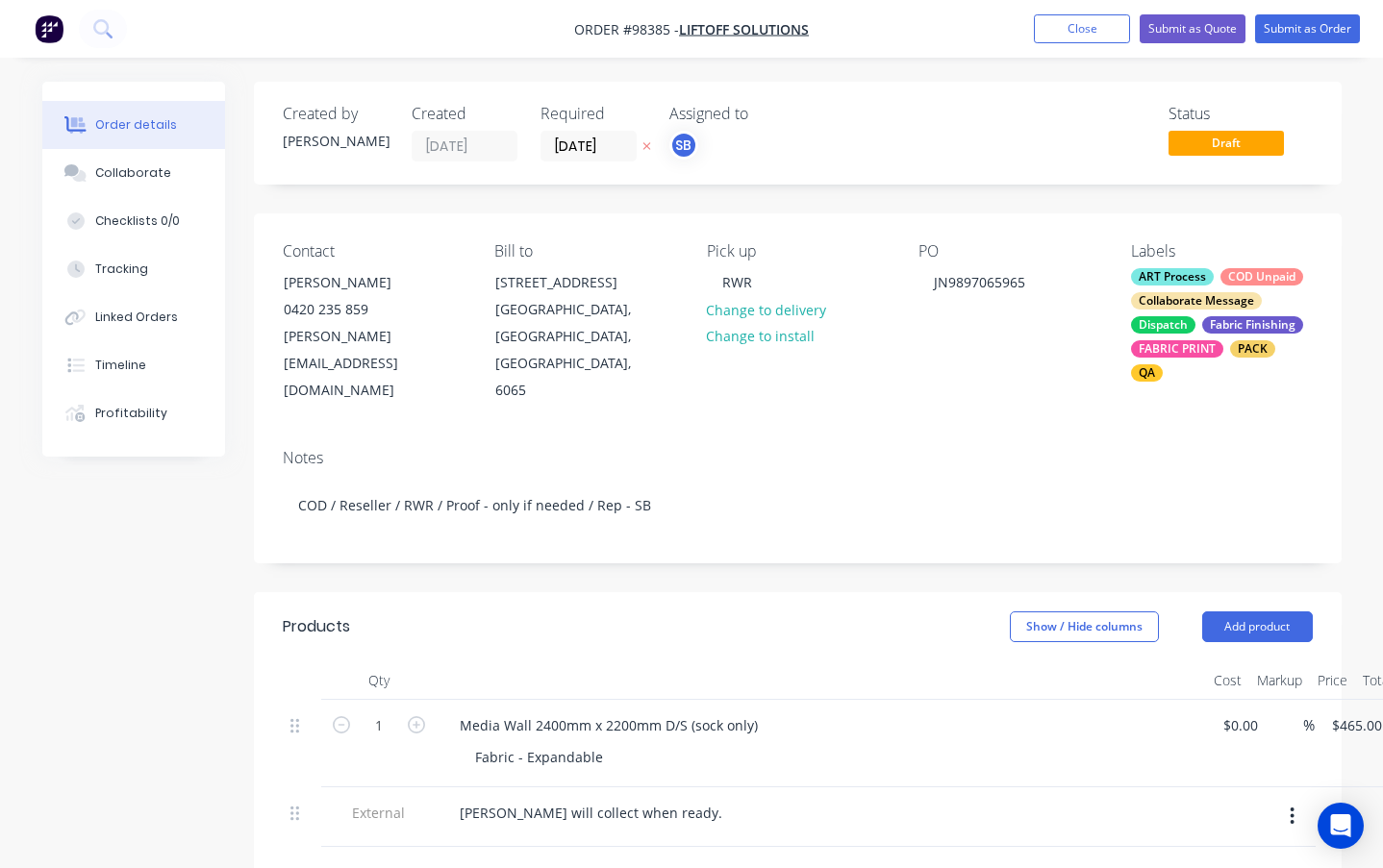
click at [1154, 298] on div "Collaborate Message" at bounding box center [1196, 301] width 130 height 18
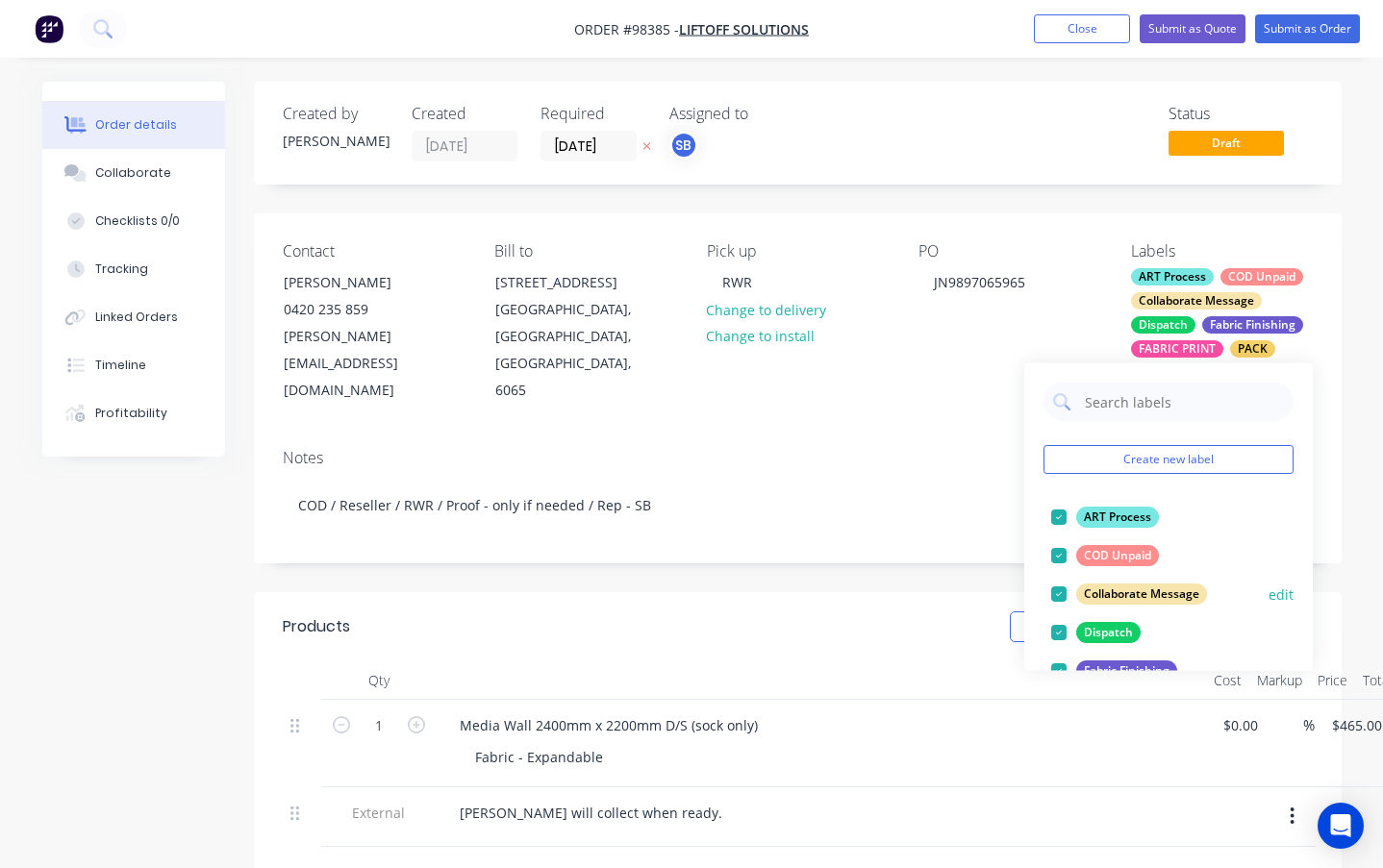
click at [1061, 598] on div at bounding box center [1059, 593] width 39 height 39
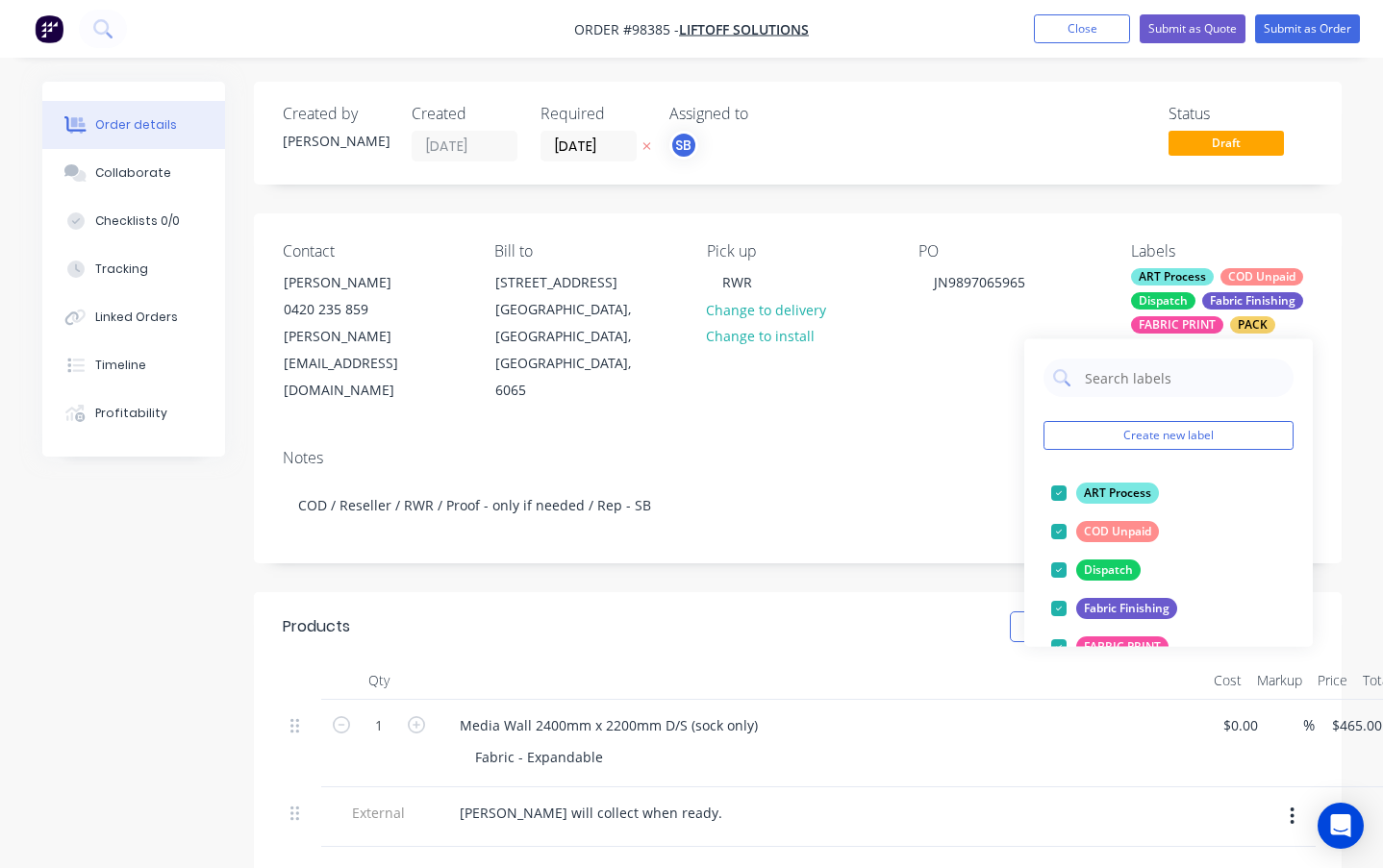
click at [961, 449] on div "Notes" at bounding box center [797, 458] width 1030 height 19
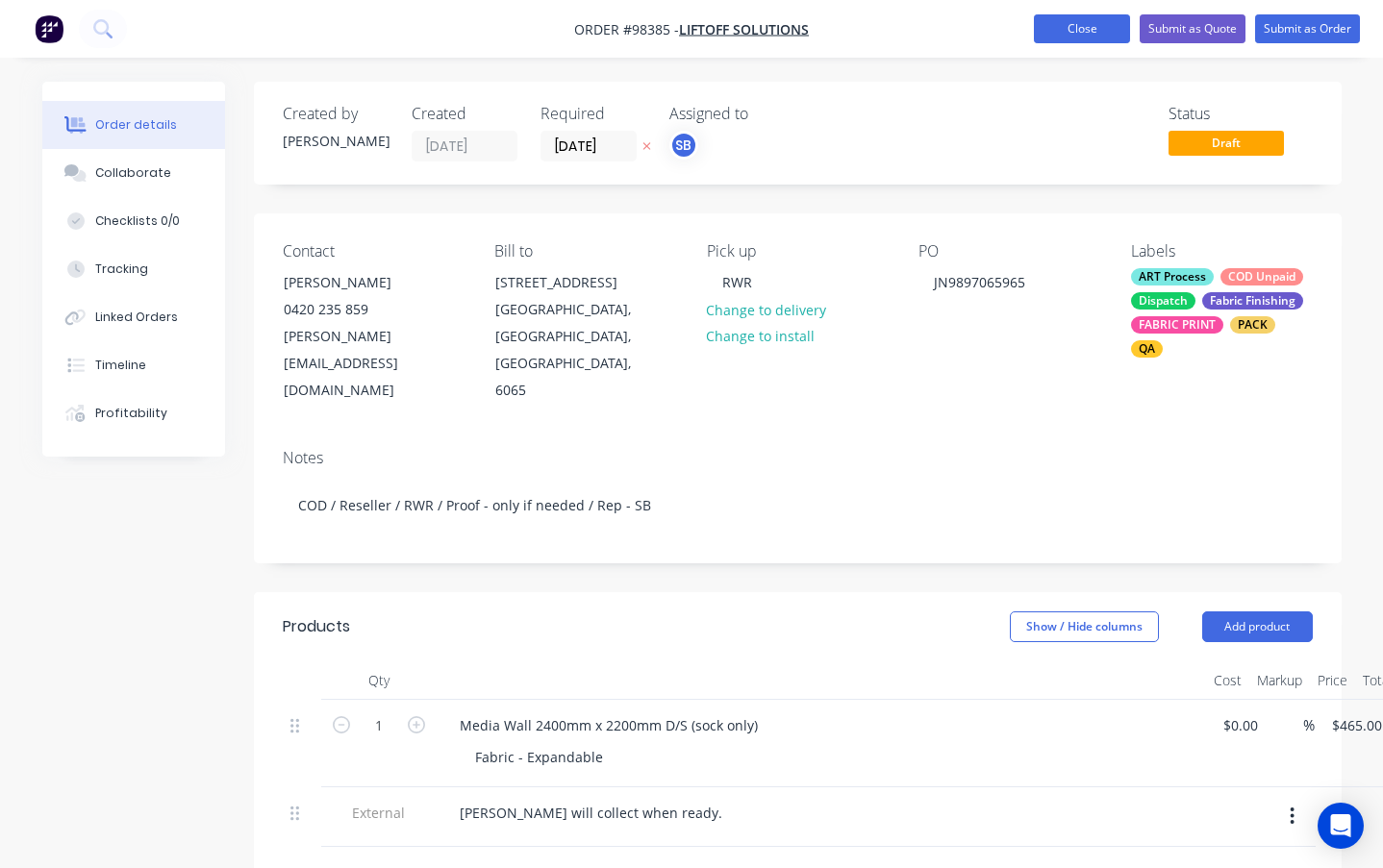
click at [1062, 28] on button "Close" at bounding box center [1082, 29] width 96 height 29
